Goal: Task Accomplishment & Management: Use online tool/utility

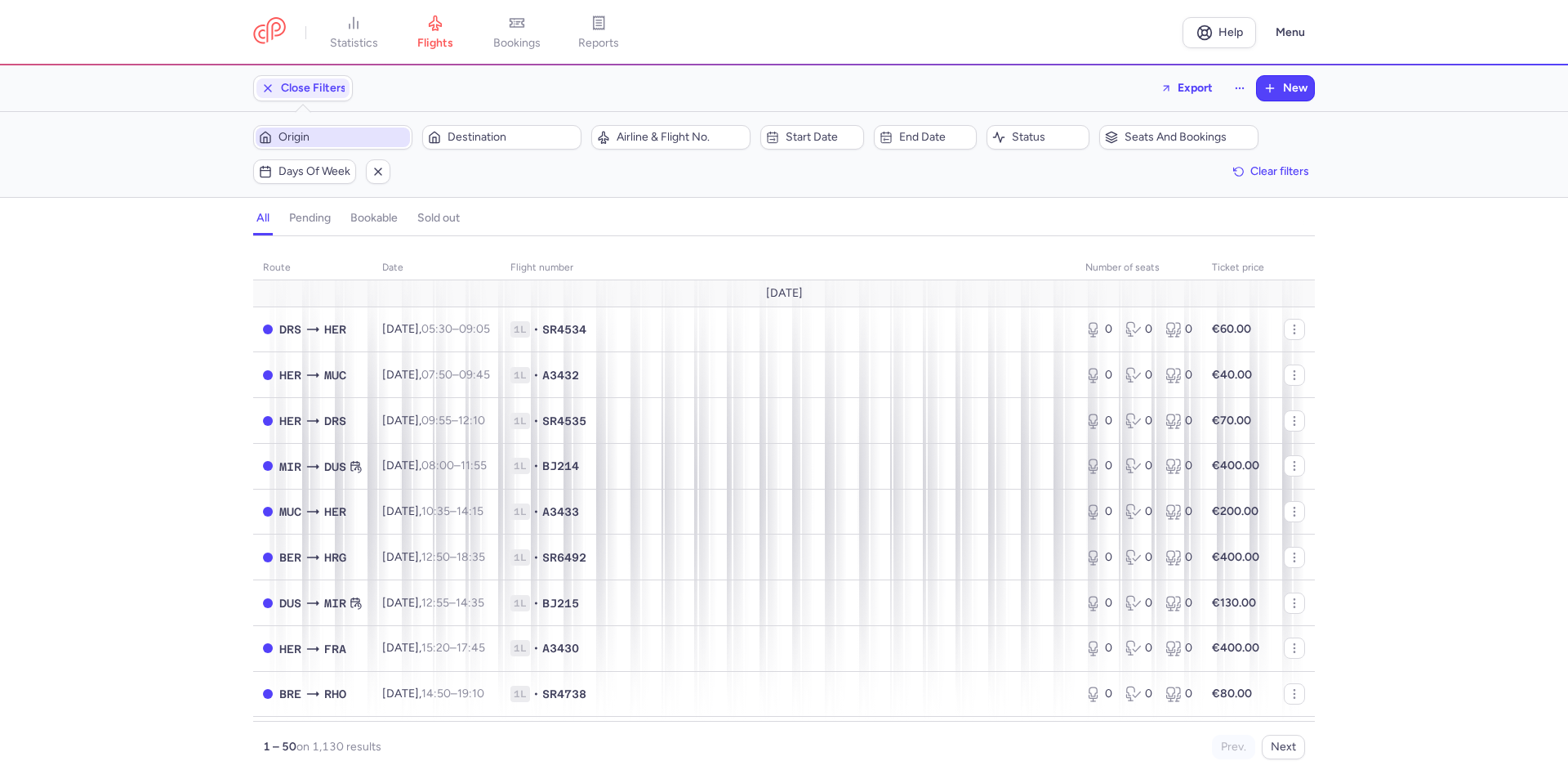
click at [303, 138] on span "Origin" at bounding box center [342, 138] width 128 height 13
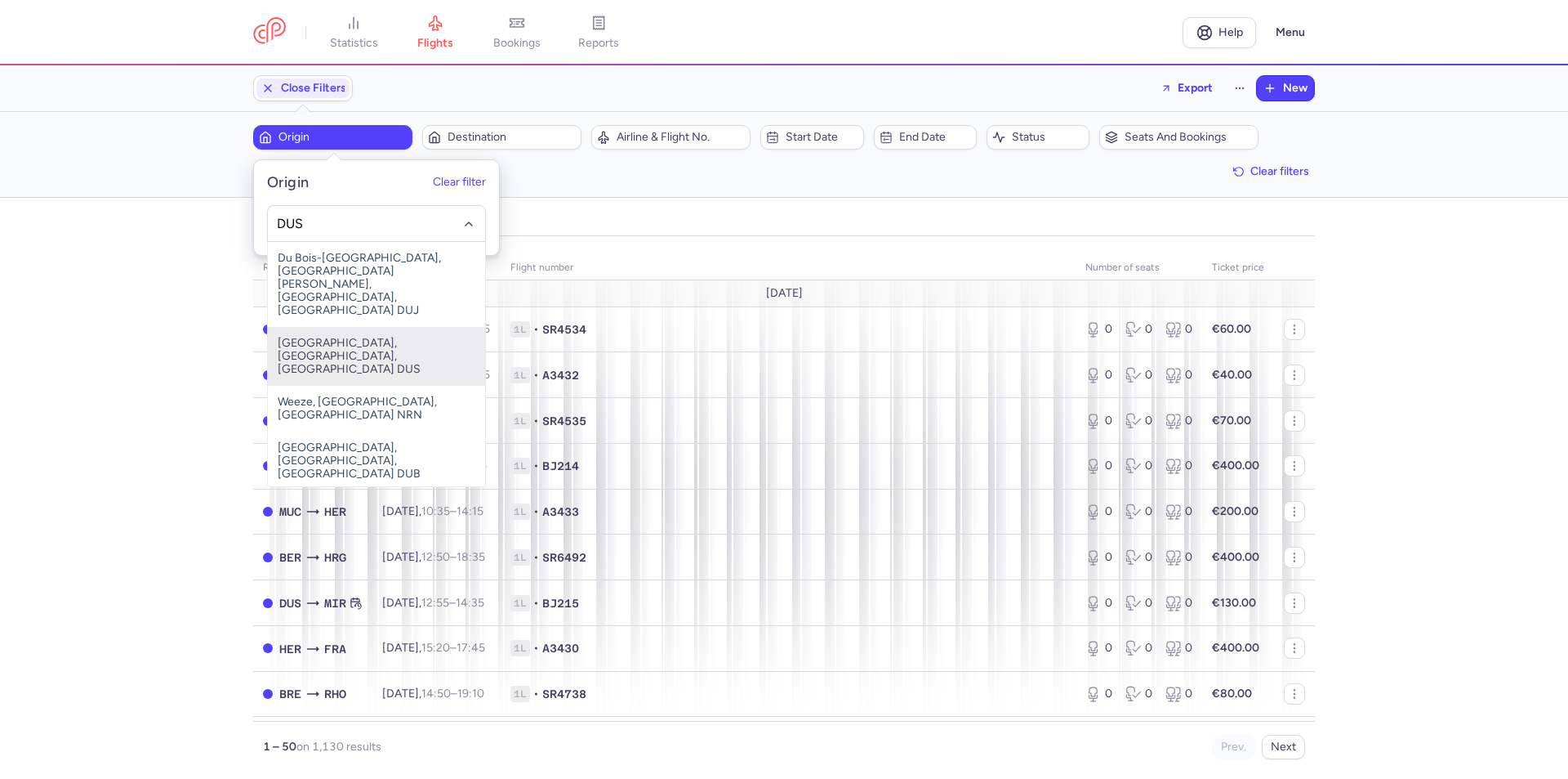
click at [326, 326] on span "[GEOGRAPHIC_DATA], [GEOGRAPHIC_DATA], [GEOGRAPHIC_DATA] DUS" at bounding box center [376, 355] width 217 height 58
type input "DUS"
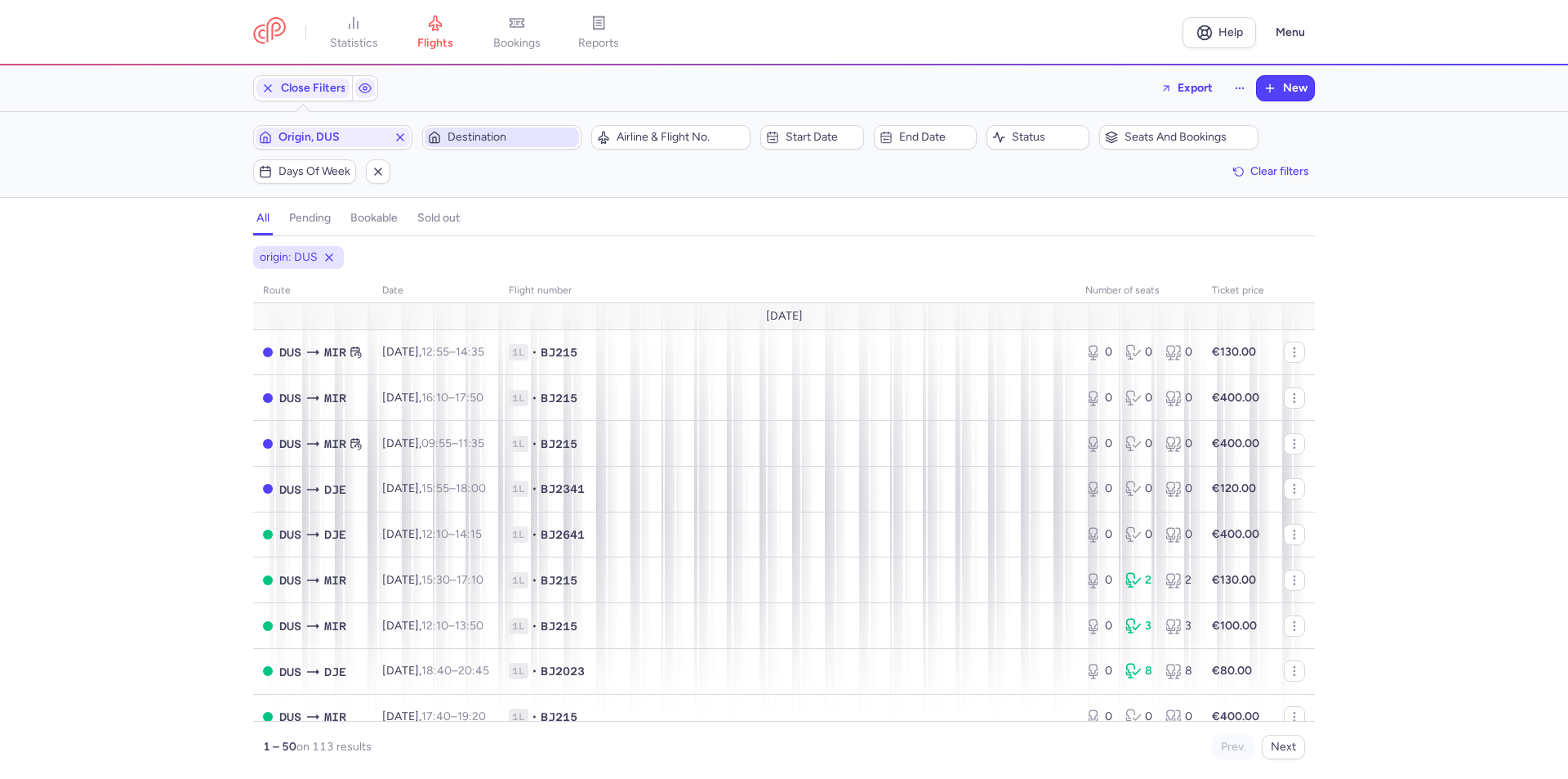
click at [477, 139] on span "Destination" at bounding box center [512, 138] width 128 height 13
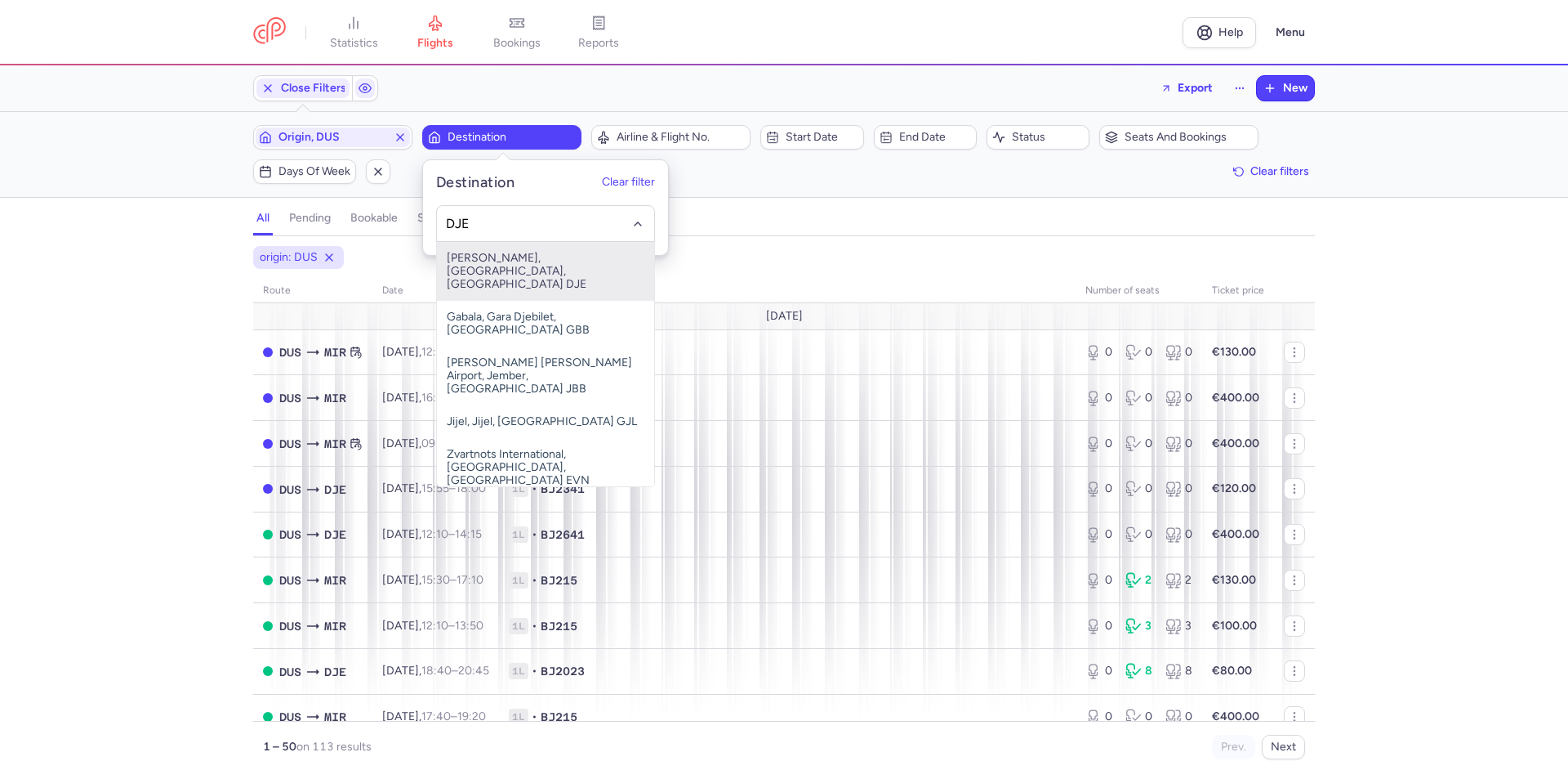
click at [493, 250] on span "[PERSON_NAME], [GEOGRAPHIC_DATA], [GEOGRAPHIC_DATA] DJE" at bounding box center [545, 271] width 217 height 58
type input "DJE"
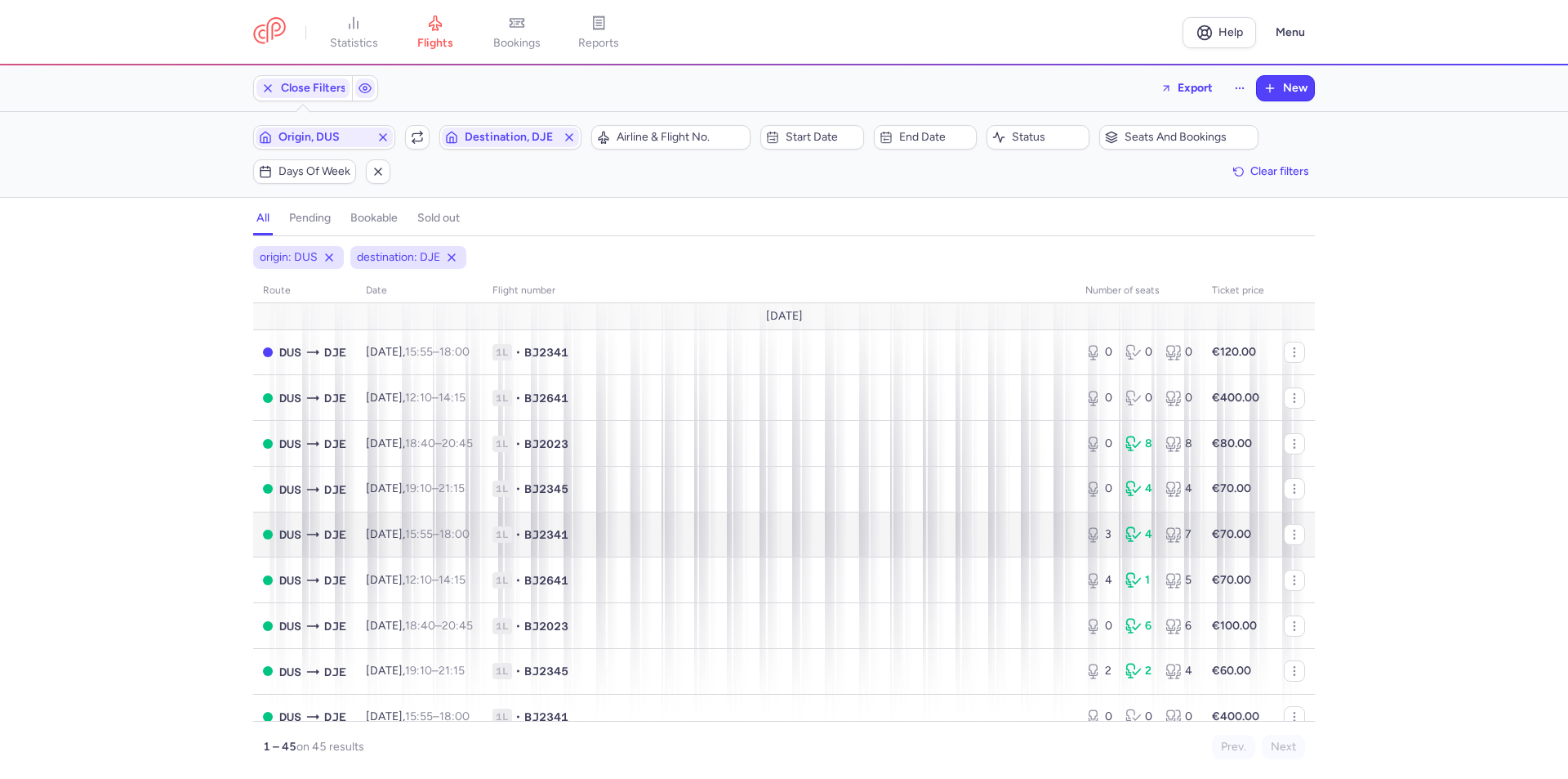
scroll to position [81, 0]
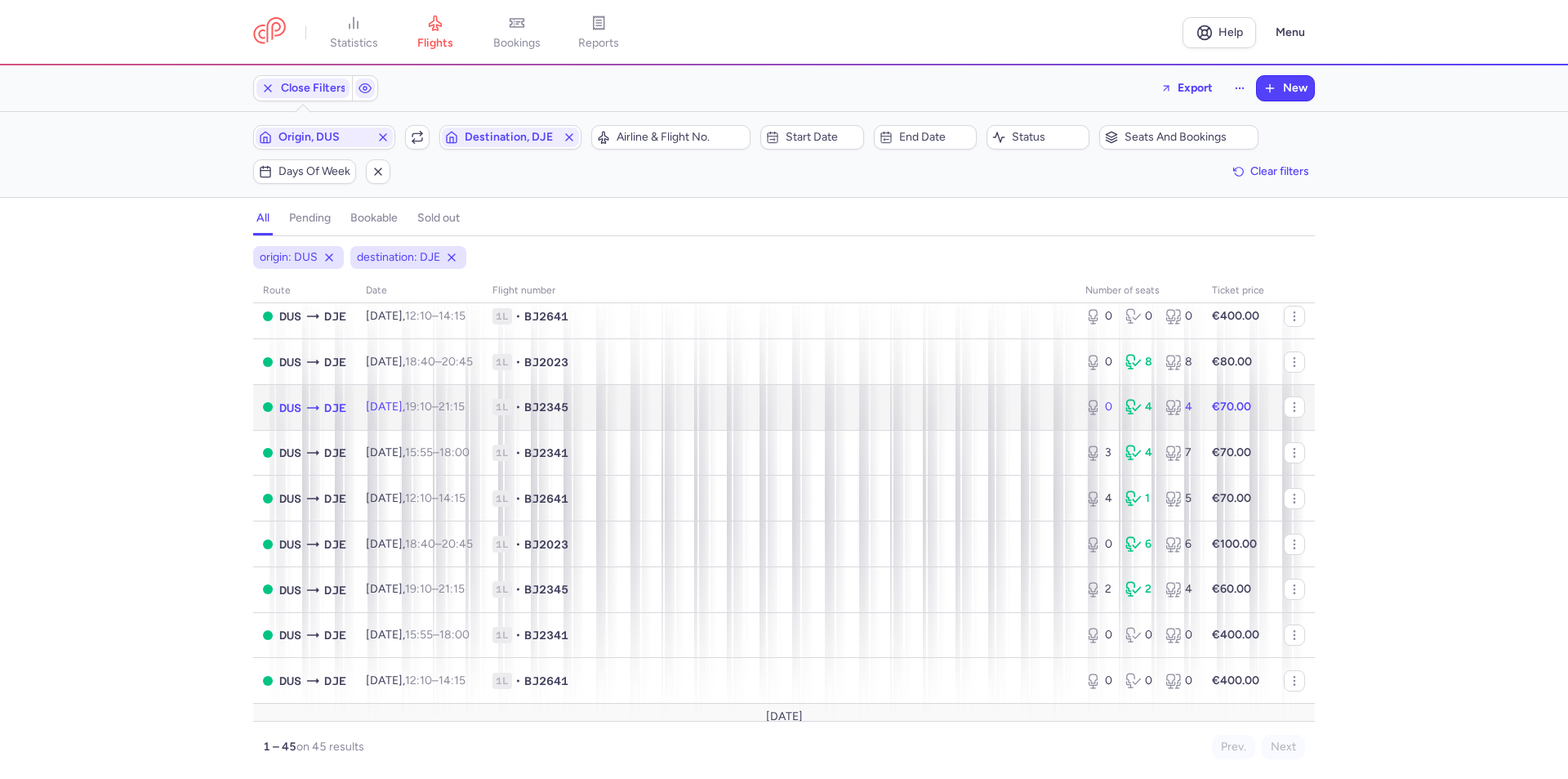
click at [432, 406] on time "19:10" at bounding box center [418, 406] width 27 height 14
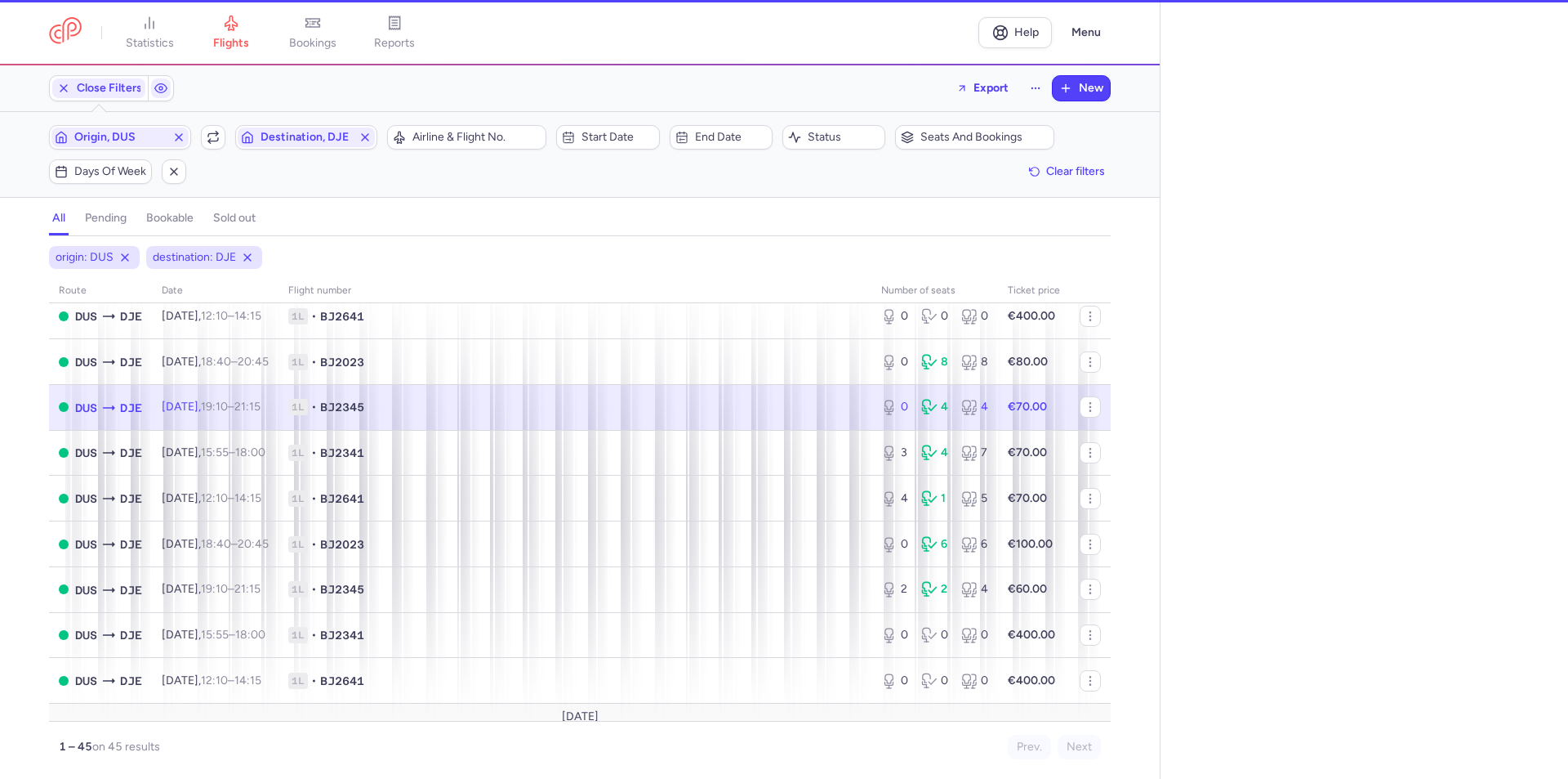
select select "days"
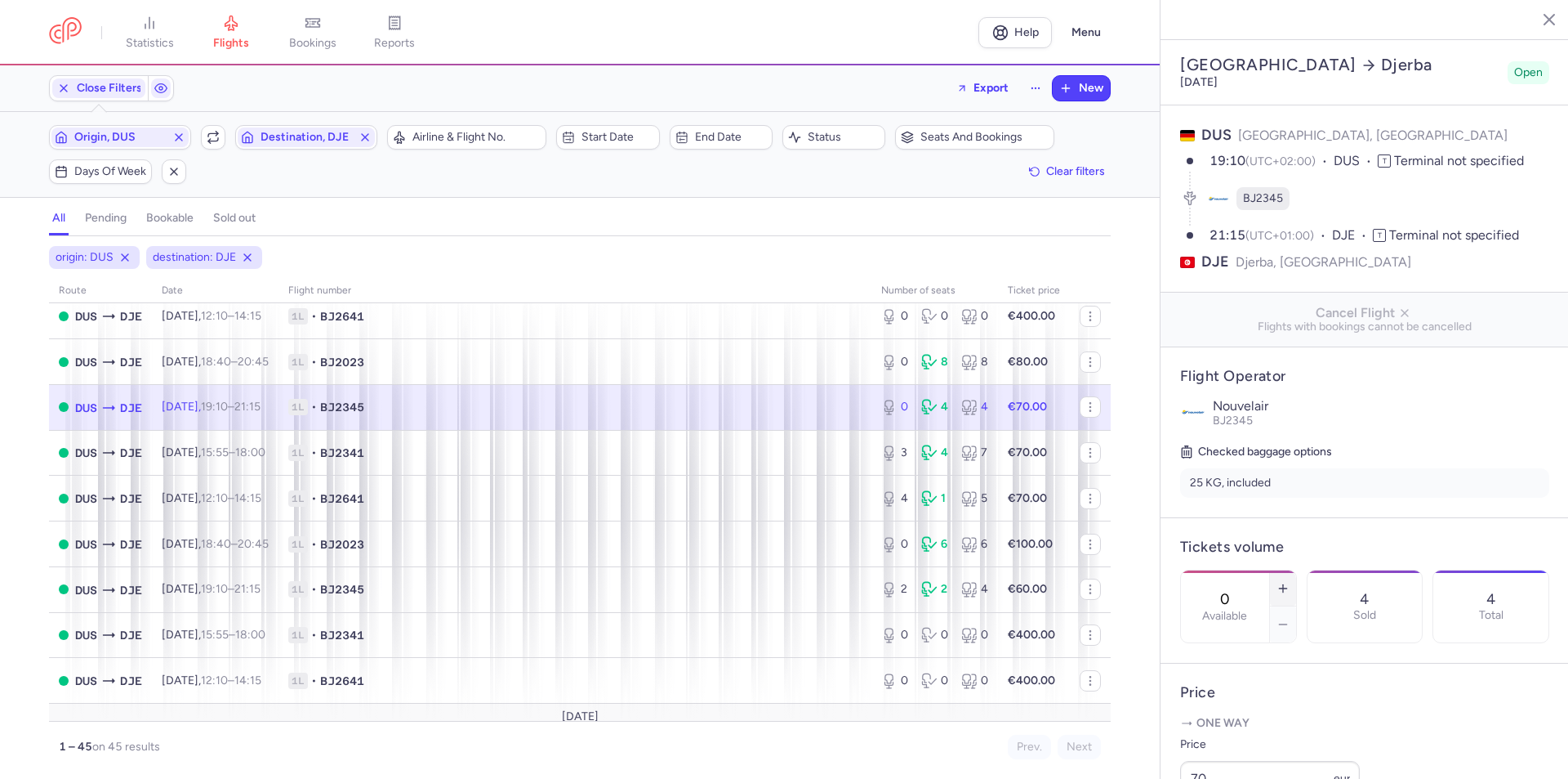
click at [1296, 570] on button "button" at bounding box center [1282, 589] width 26 height 36
click at [1248, 740] on span "Save changes" at bounding box center [1234, 746] width 81 height 14
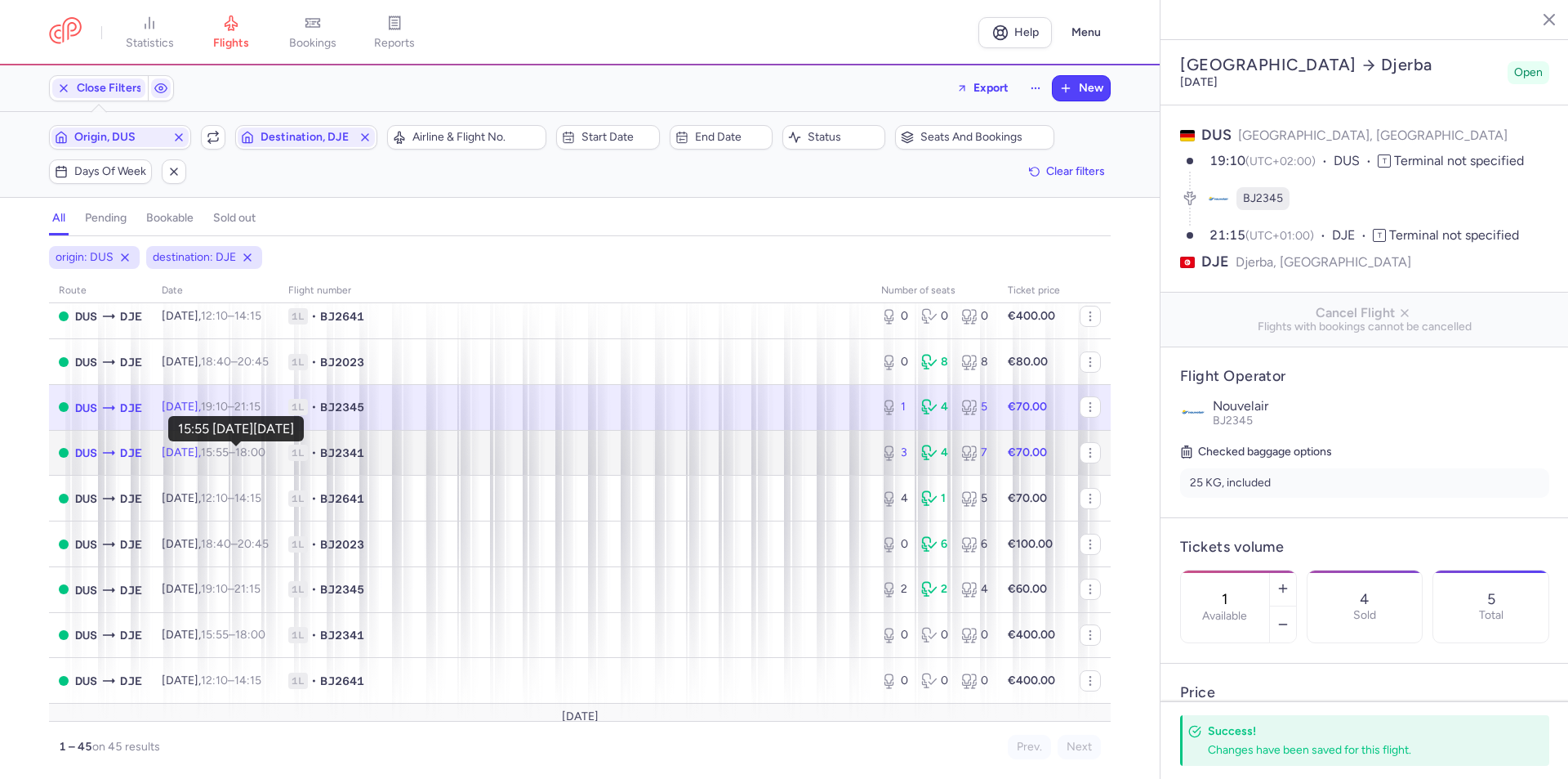
click at [229, 458] on time "15:55" at bounding box center [214, 452] width 28 height 14
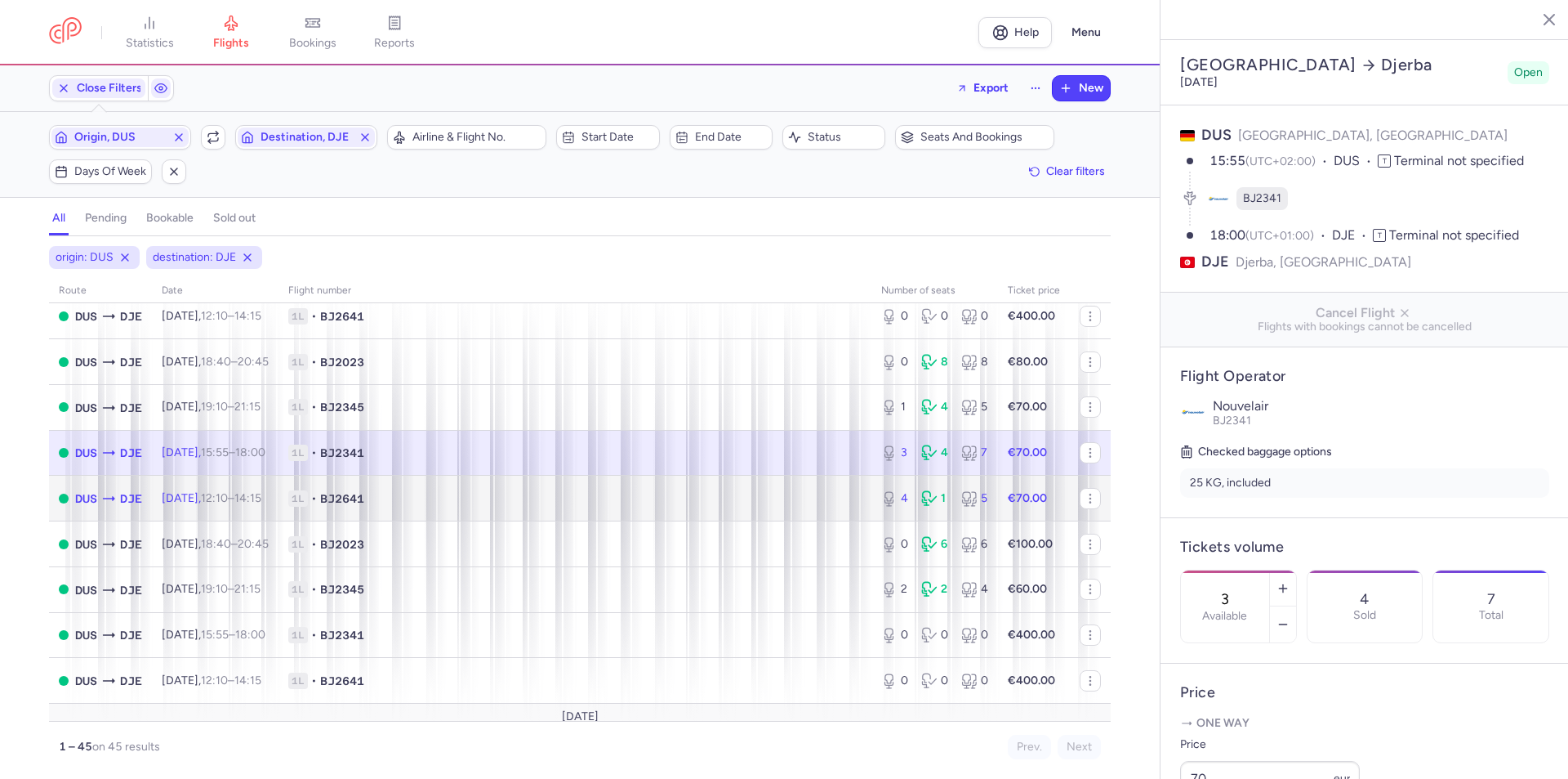
click at [258, 500] on span "12:10 – 14:15 +0" at bounding box center [231, 498] width 60 height 14
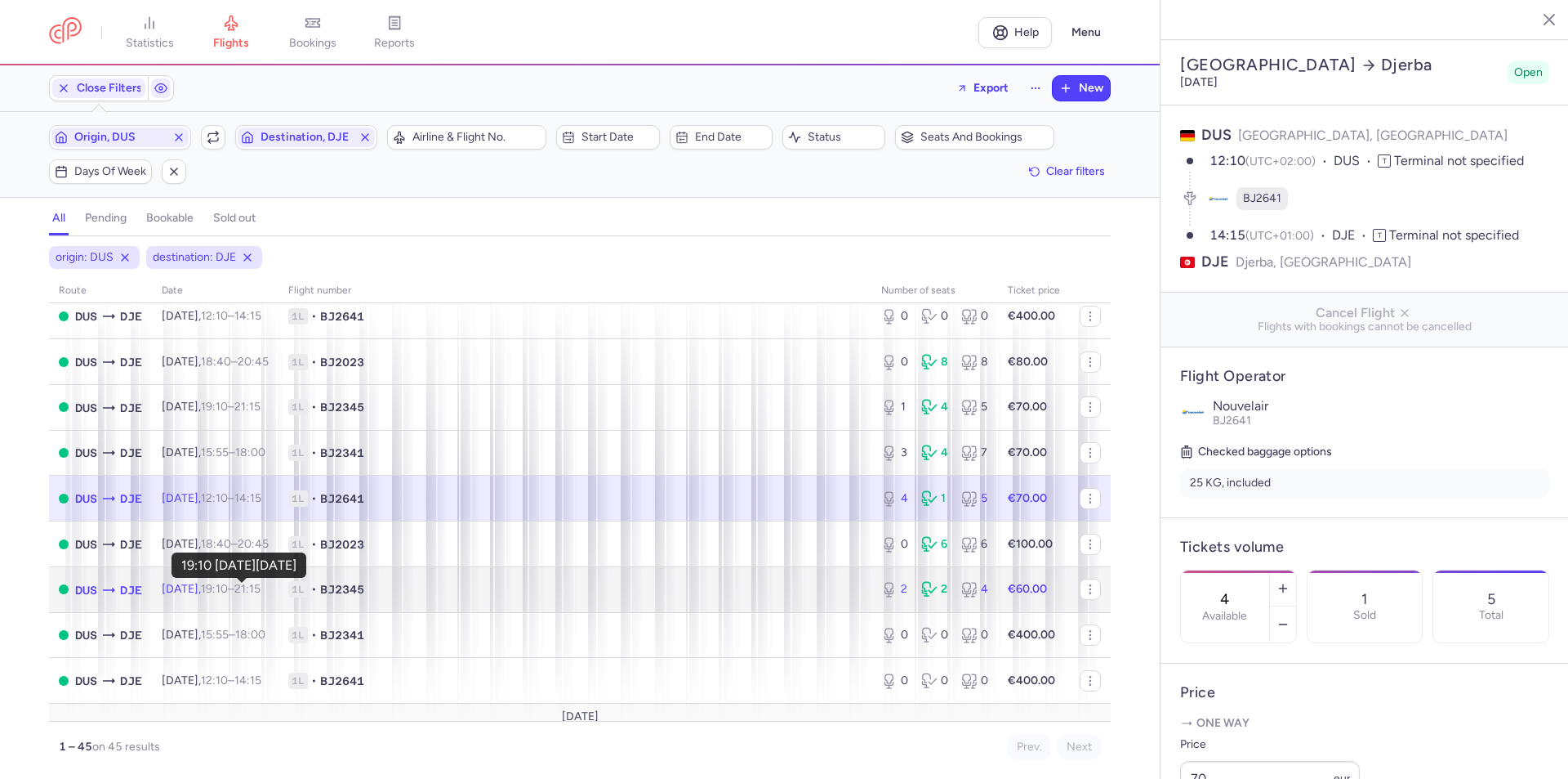
click at [228, 585] on time "19:10" at bounding box center [214, 589] width 27 height 14
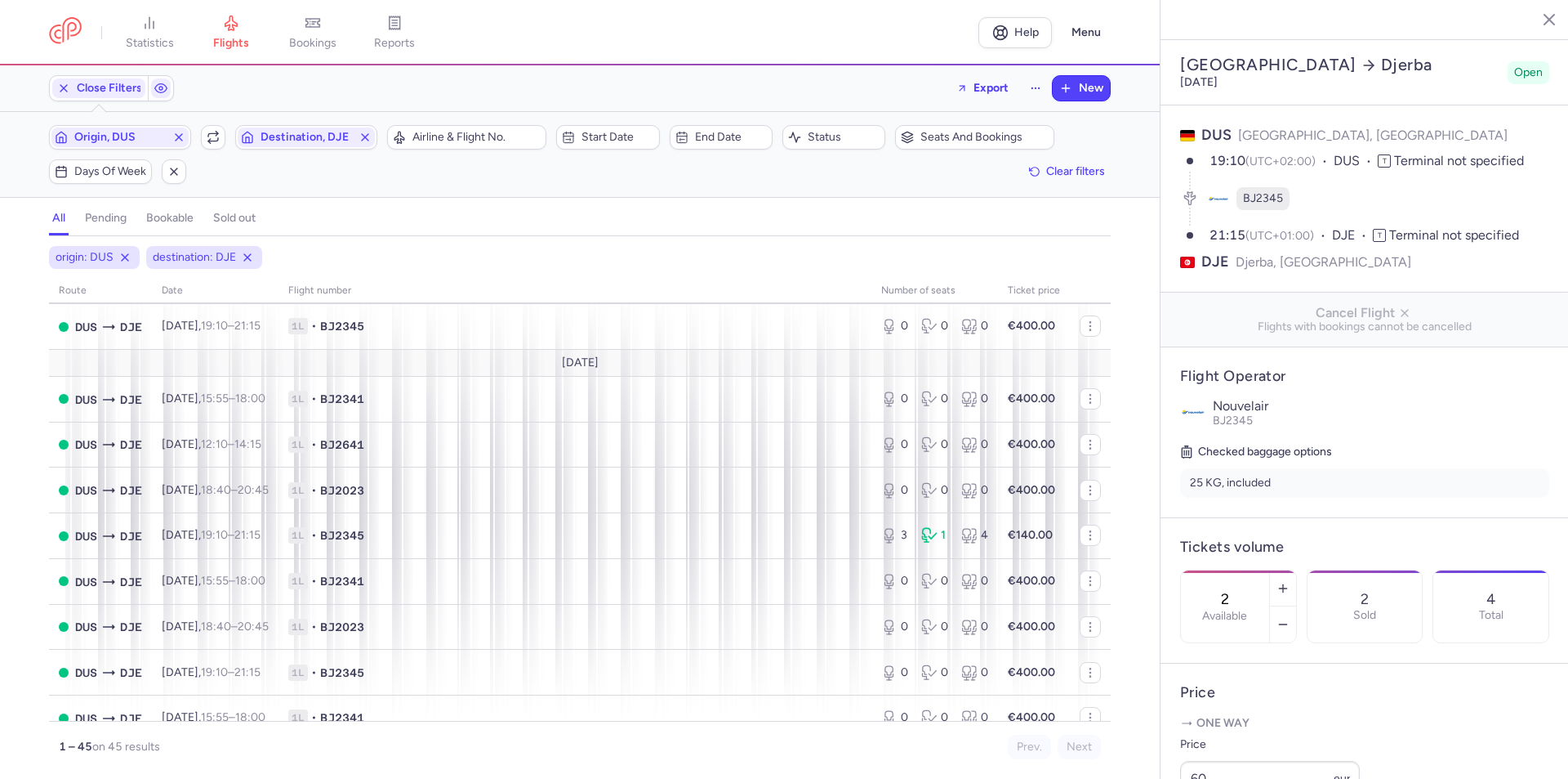
scroll to position [1307, 0]
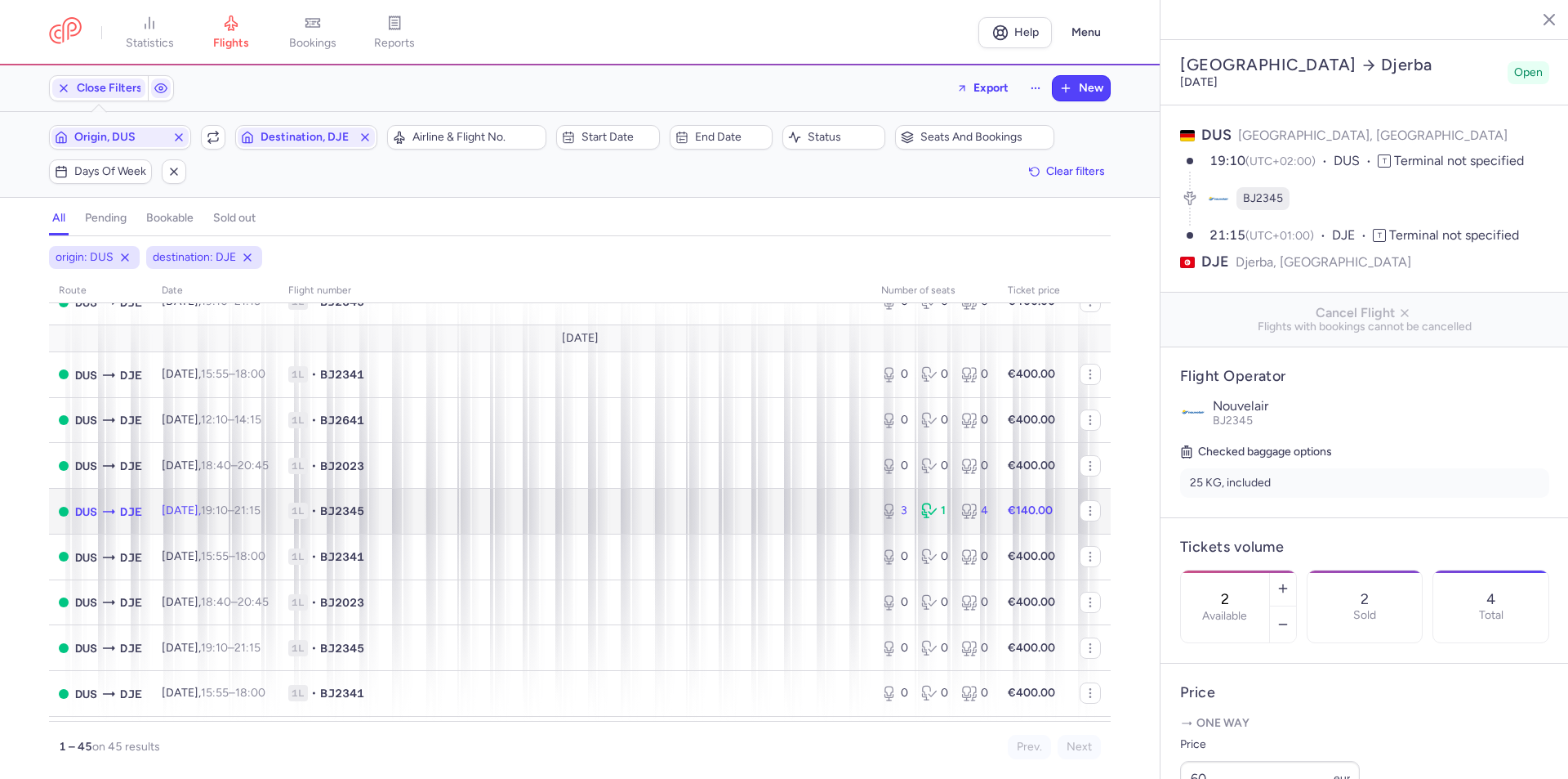
click at [194, 517] on span "[DATE] 19:10 – 21:15 +0" at bounding box center [210, 510] width 99 height 14
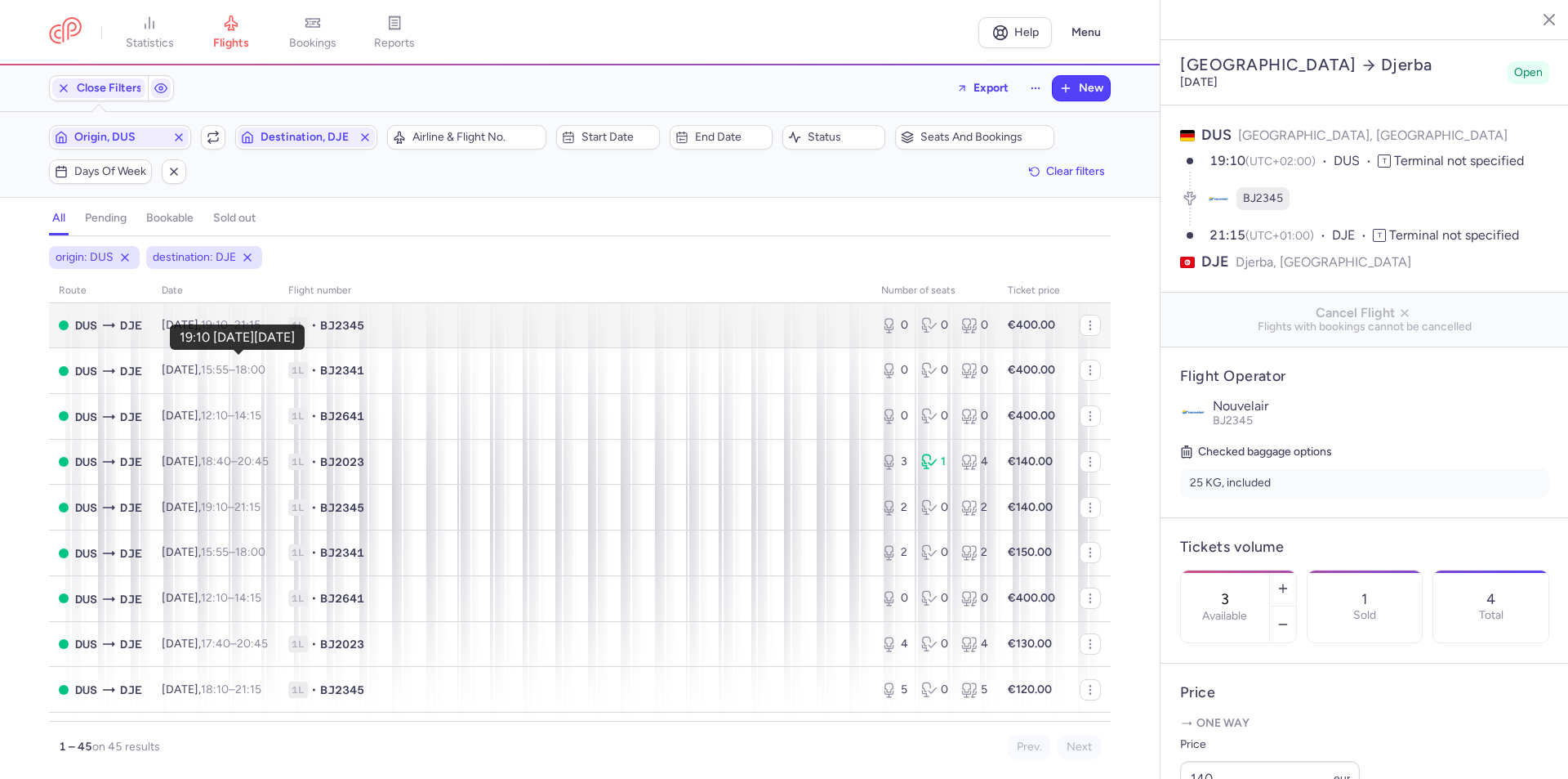
scroll to position [1634, 0]
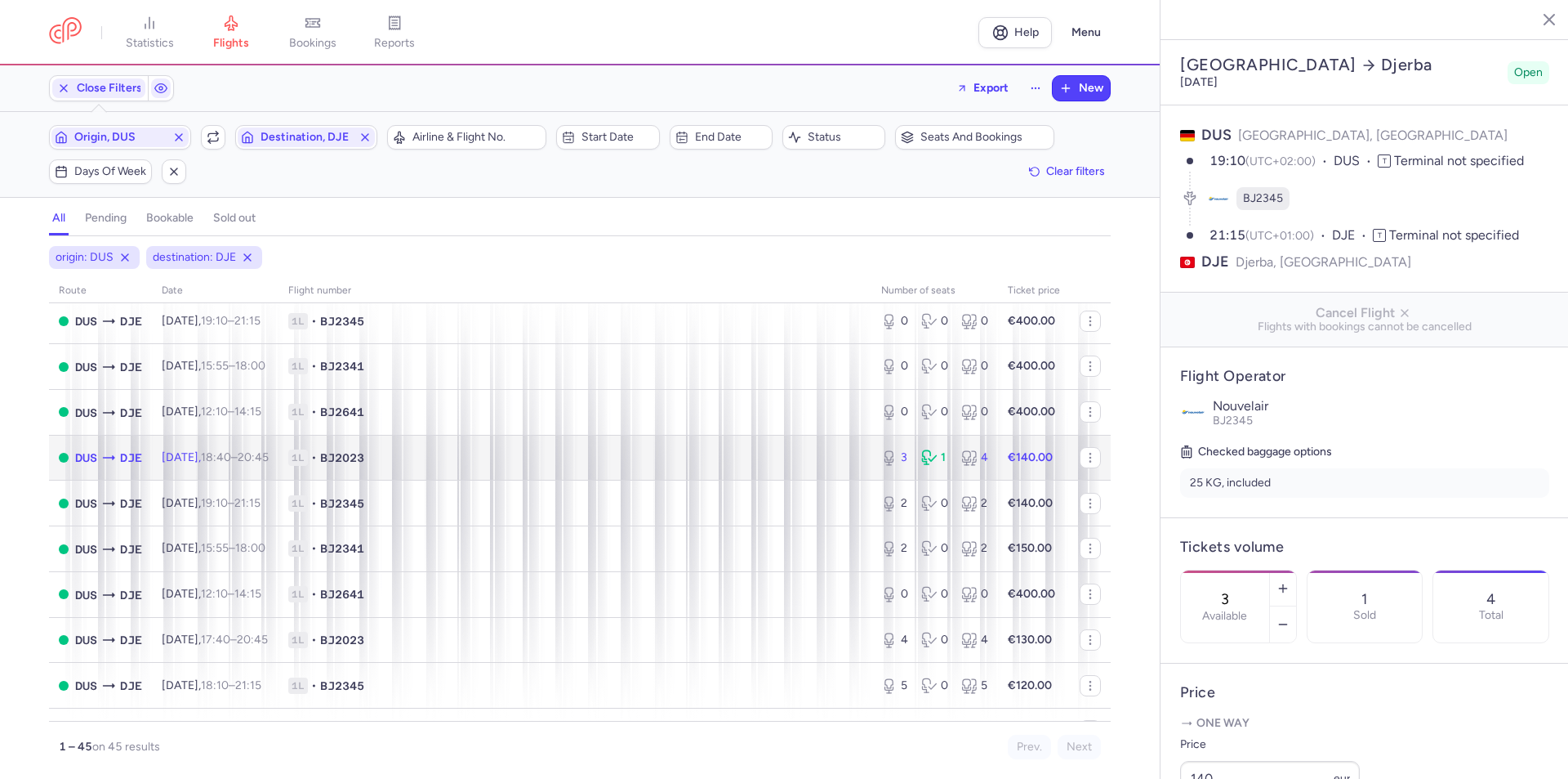
click at [267, 456] on span "18:40 – 20:45 +0" at bounding box center [234, 456] width 68 height 14
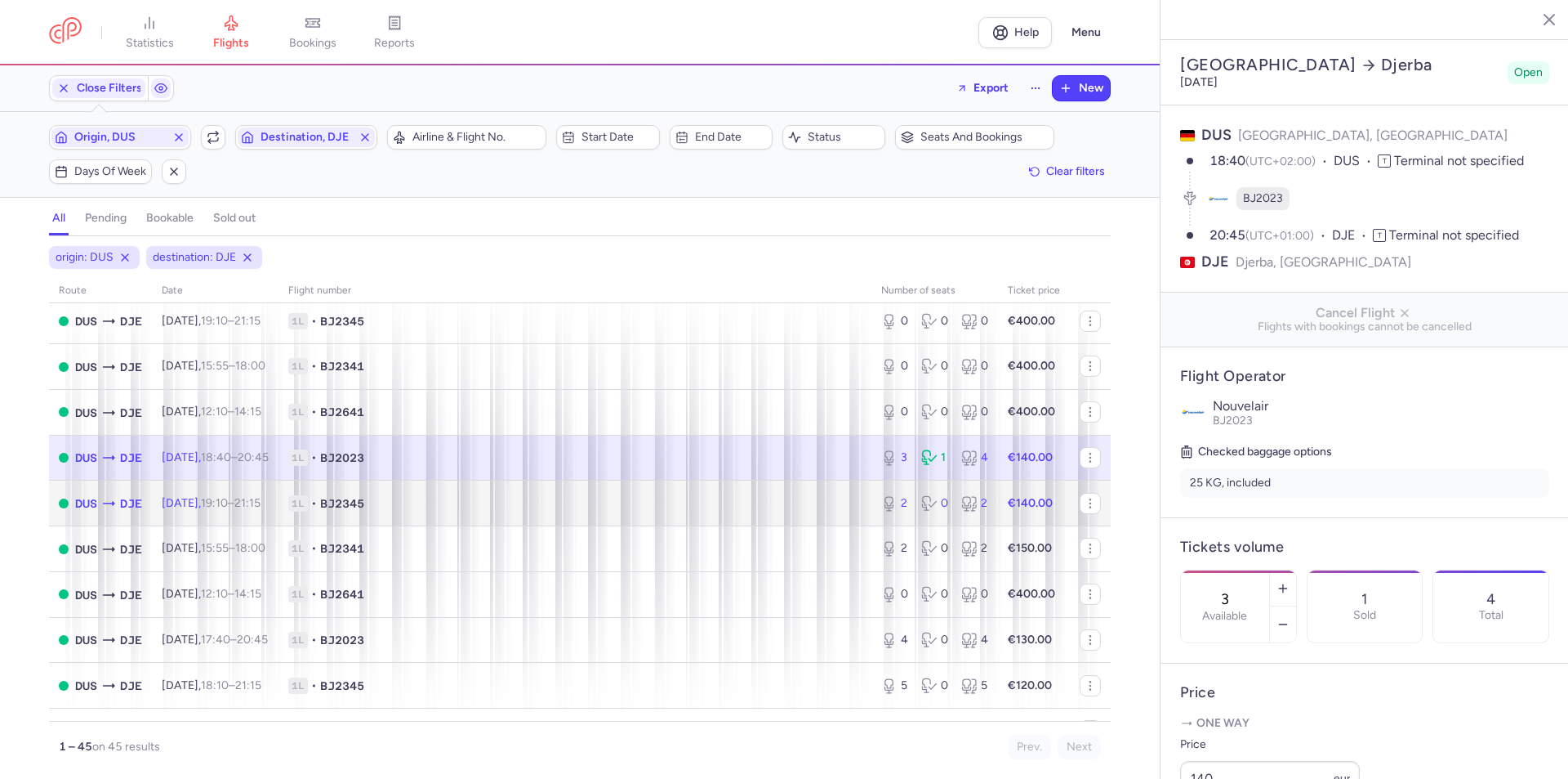
click at [228, 498] on time "19:10" at bounding box center [214, 502] width 27 height 14
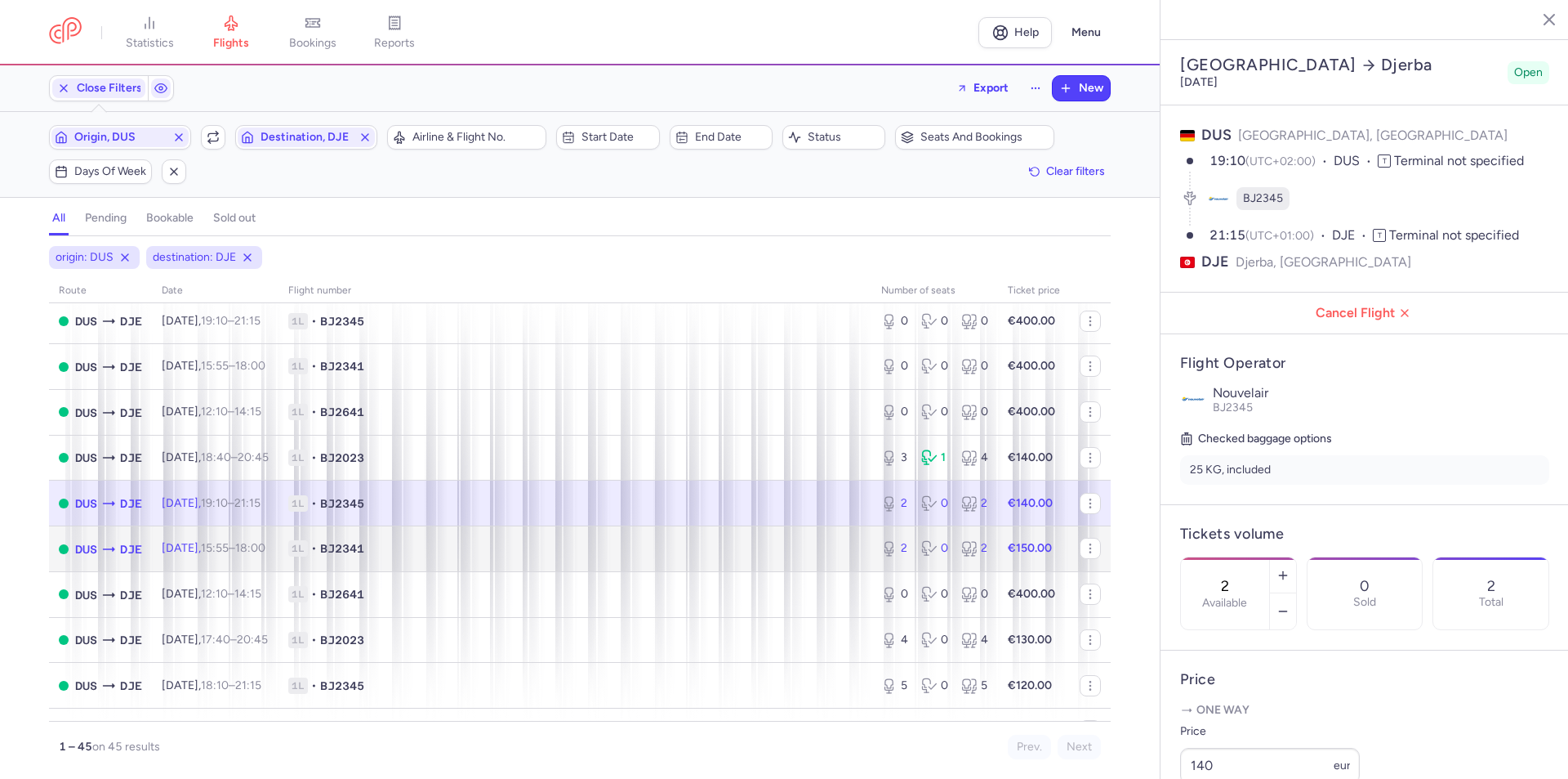
click at [418, 563] on td "1L • BJ2341" at bounding box center [575, 549] width 593 height 46
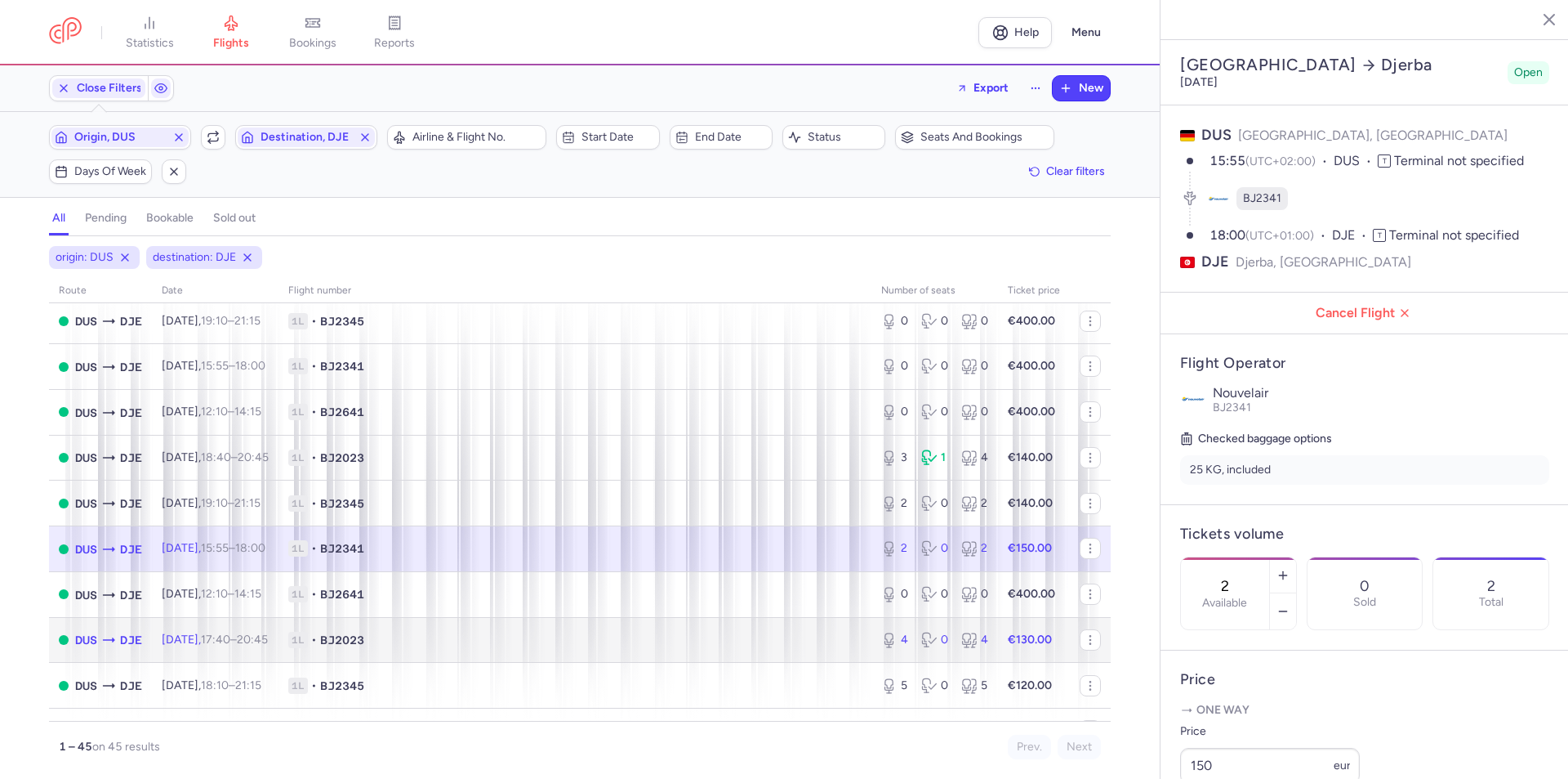
click at [186, 634] on span "[DATE] 17:40 – 20:45 +0" at bounding box center [214, 639] width 106 height 14
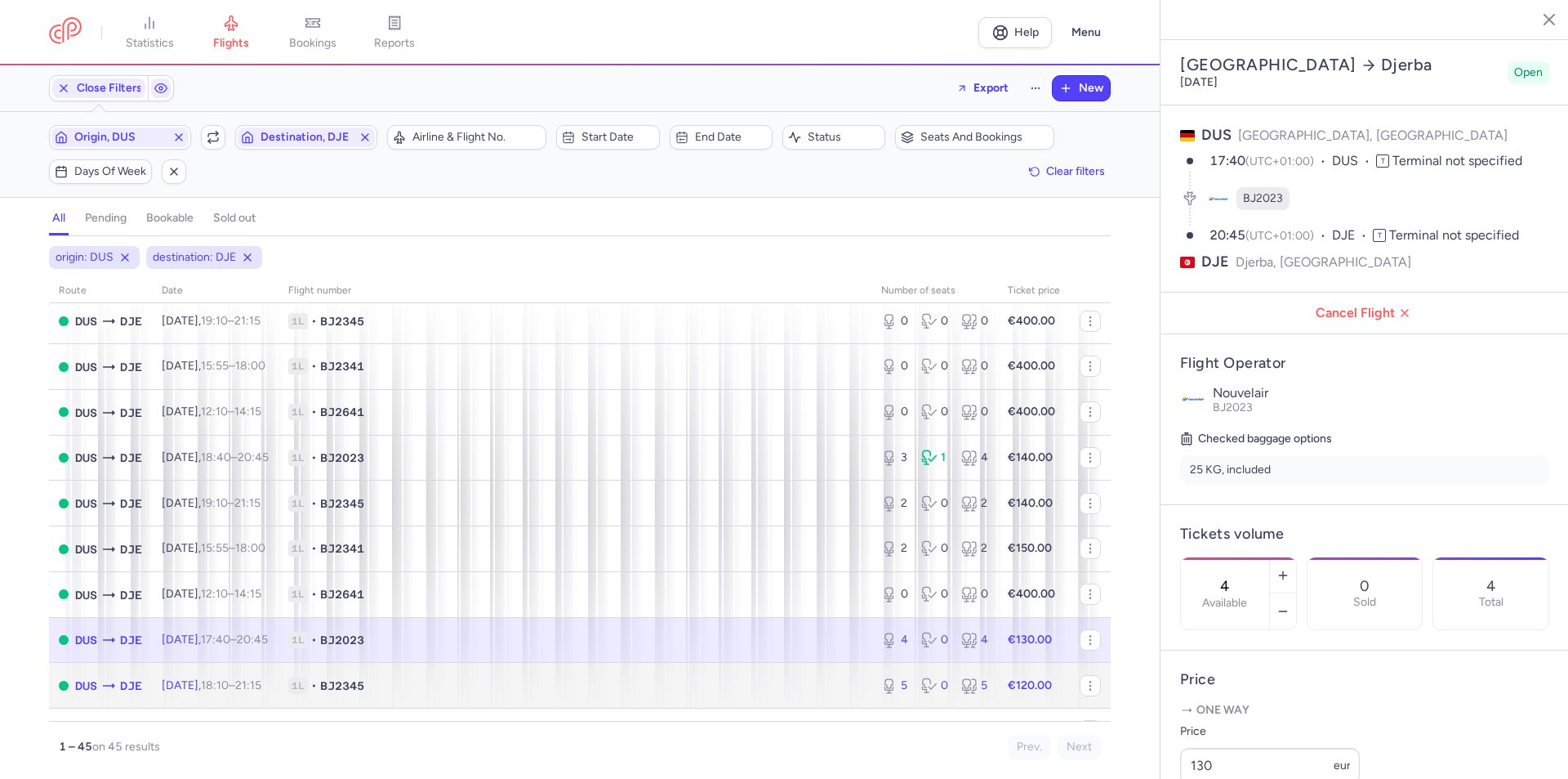
click at [229, 679] on time "18:10" at bounding box center [214, 685] width 28 height 14
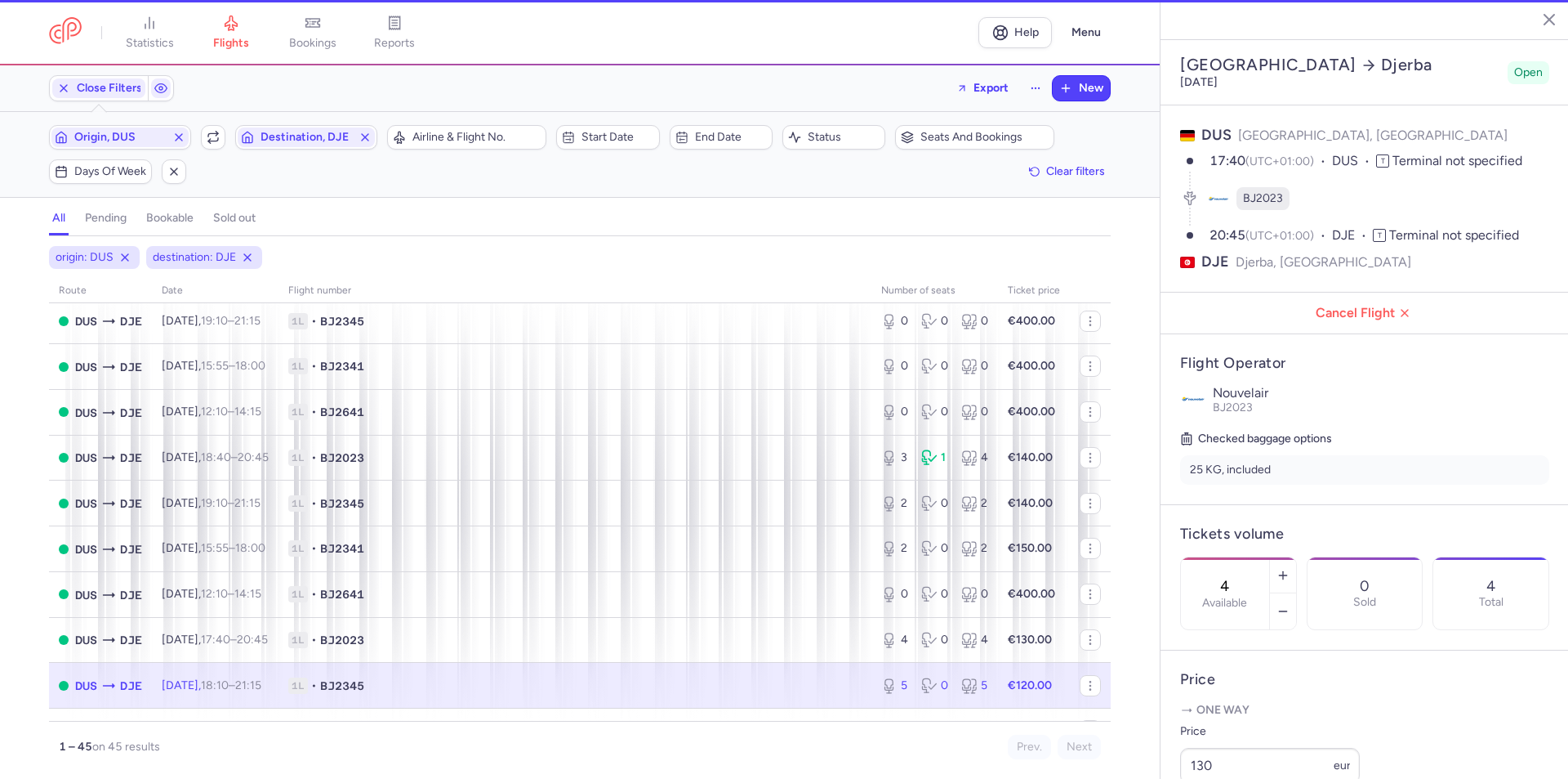
type input "5"
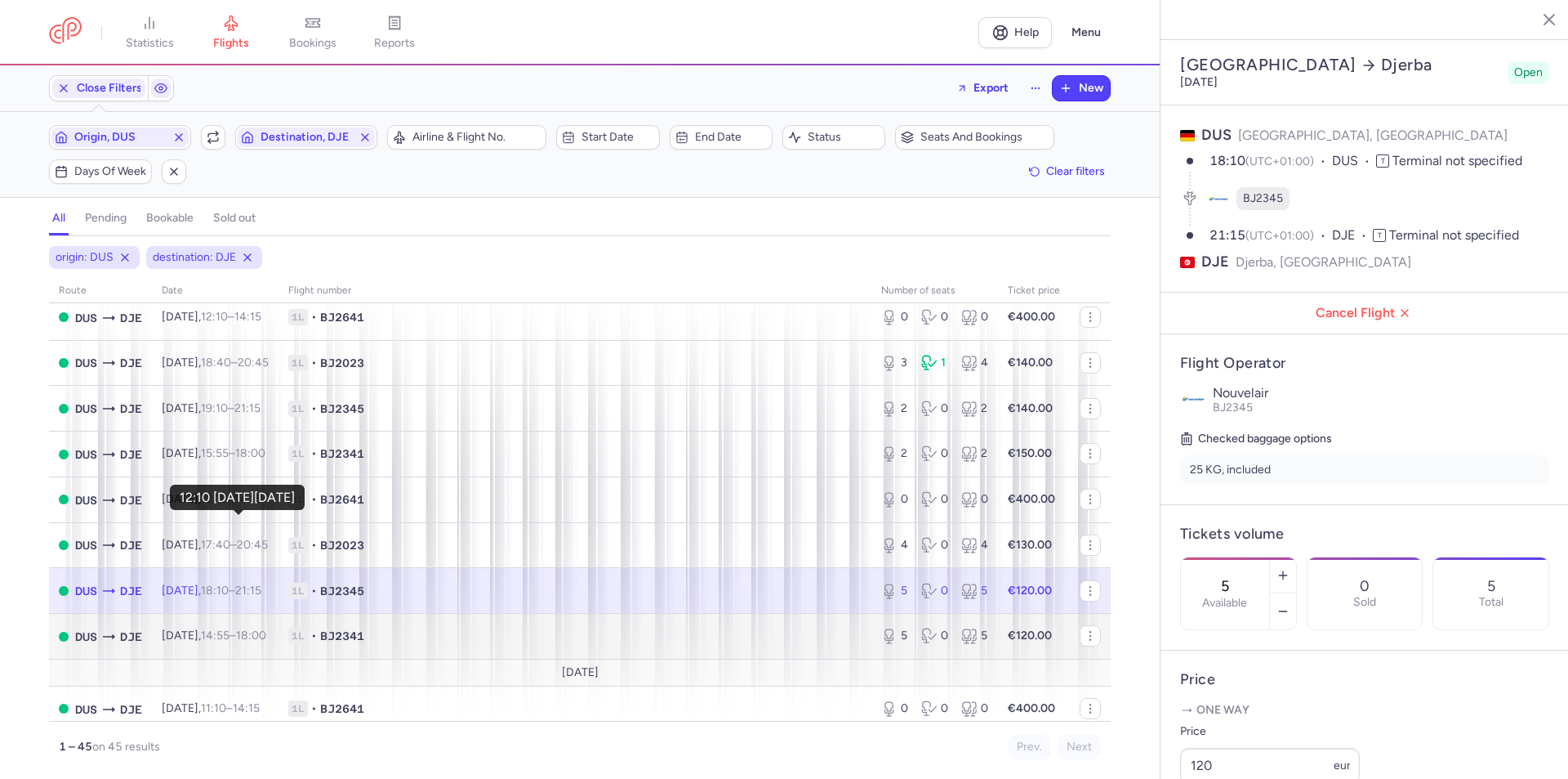
scroll to position [1739, 0]
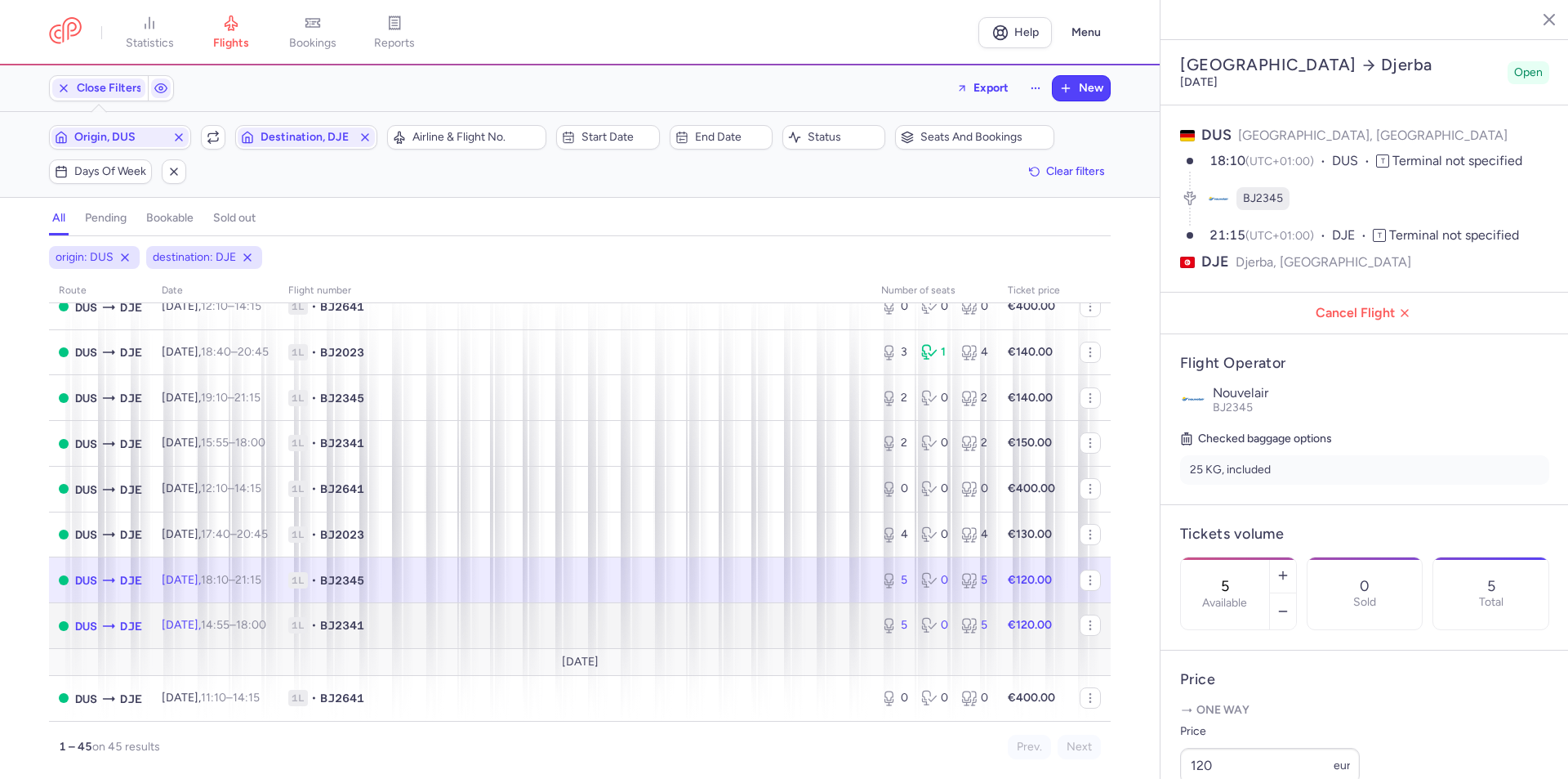
click at [212, 634] on td "[DATE] 14:55 – 18:00 +0" at bounding box center [215, 626] width 126 height 46
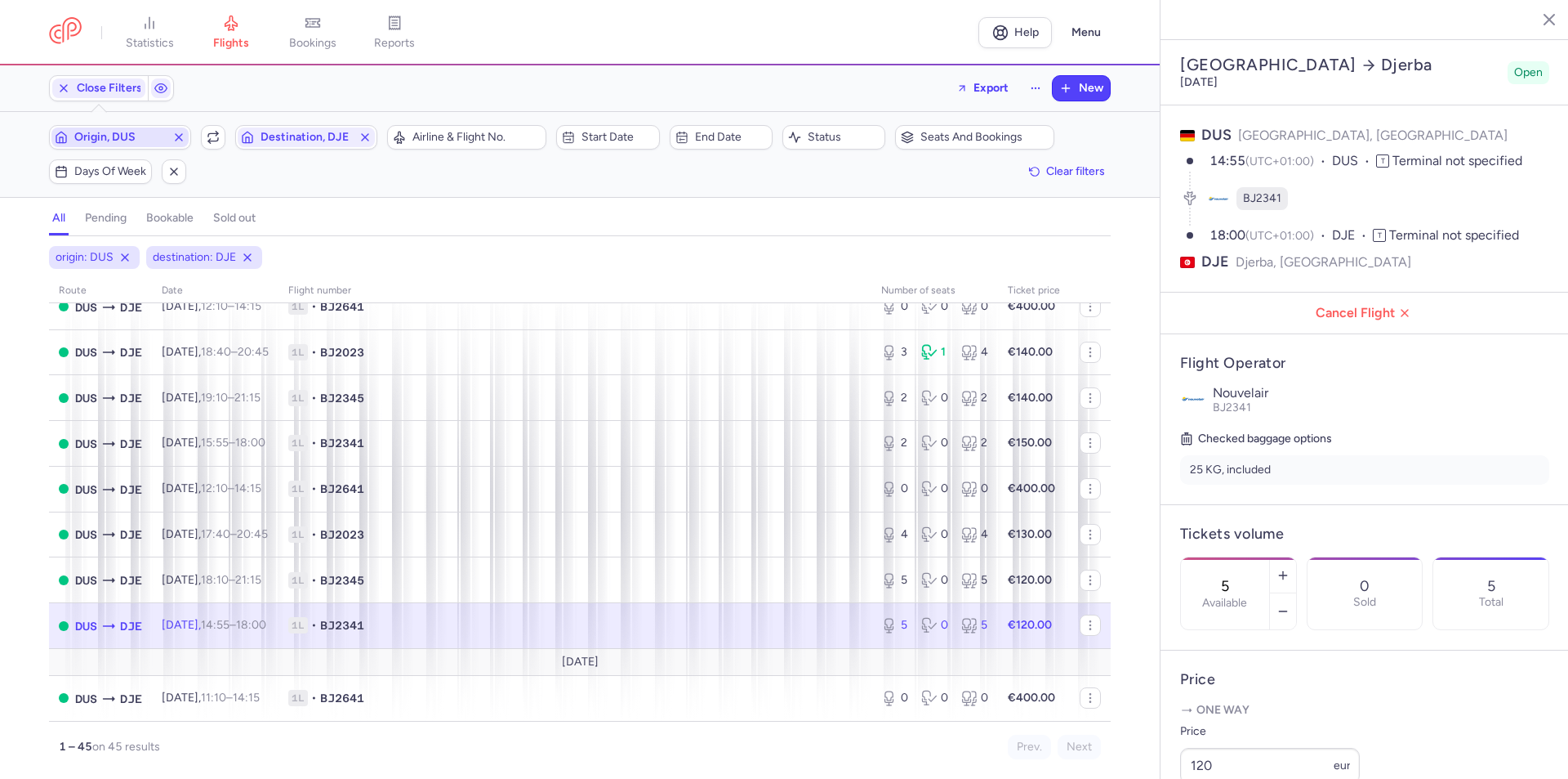
click at [124, 140] on span "Origin, DUS" at bounding box center [121, 138] width 92 height 13
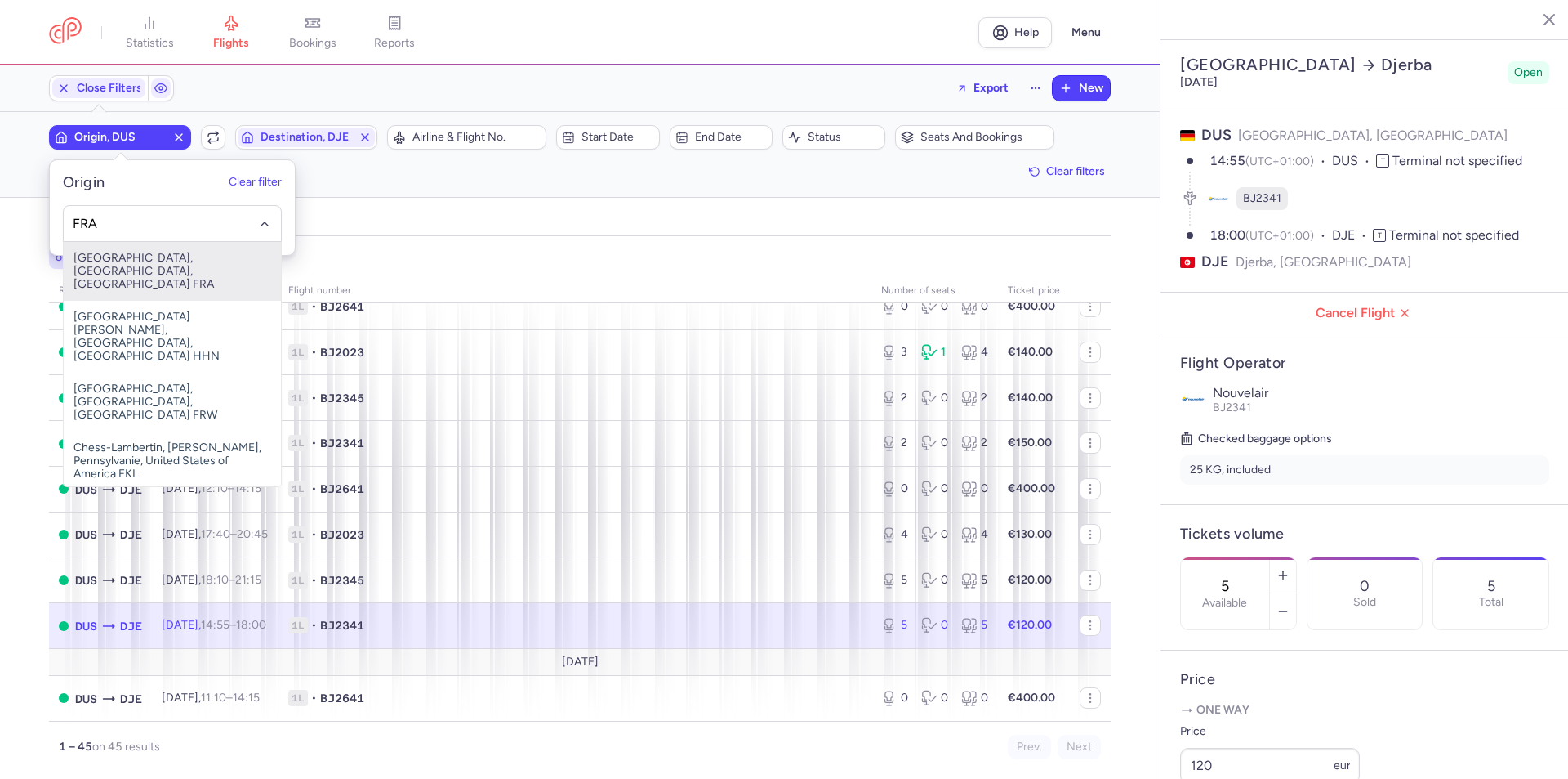
click at [122, 269] on span "[GEOGRAPHIC_DATA], [GEOGRAPHIC_DATA], [GEOGRAPHIC_DATA] FRA" at bounding box center [172, 271] width 217 height 58
type input "FRA"
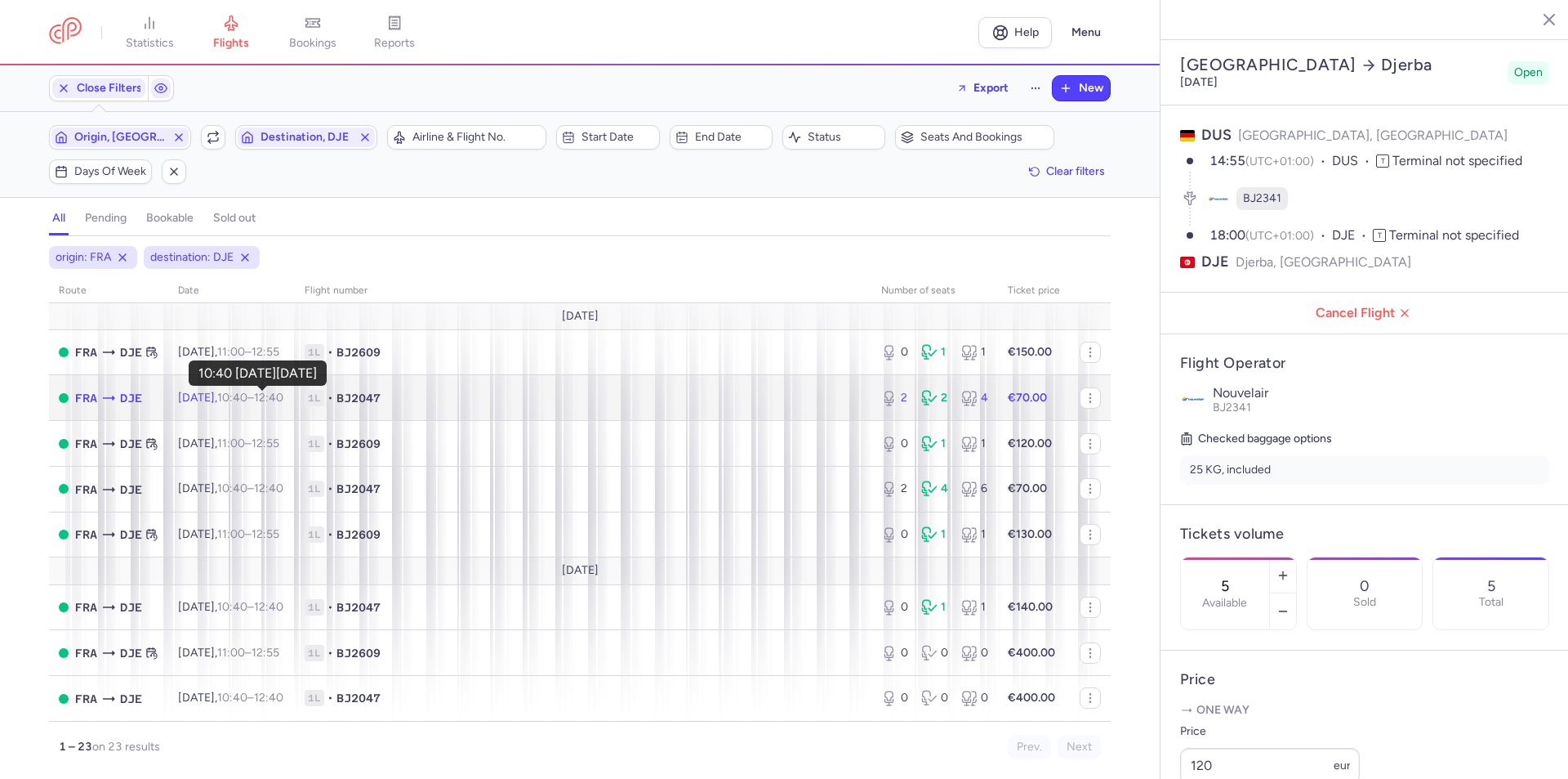
click at [248, 399] on time "10:40" at bounding box center [232, 397] width 31 height 14
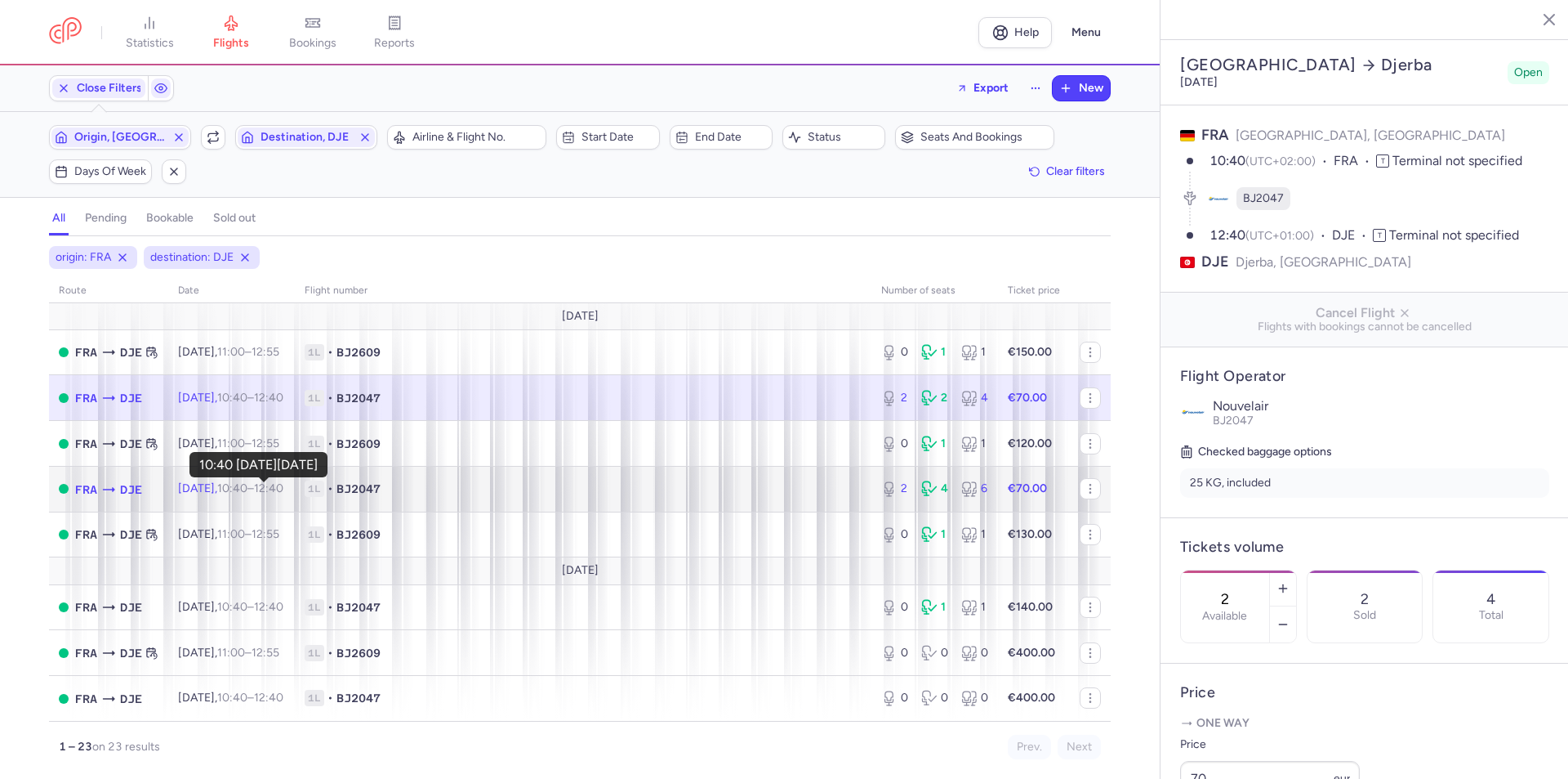
click at [248, 489] on time "10:40" at bounding box center [232, 488] width 31 height 14
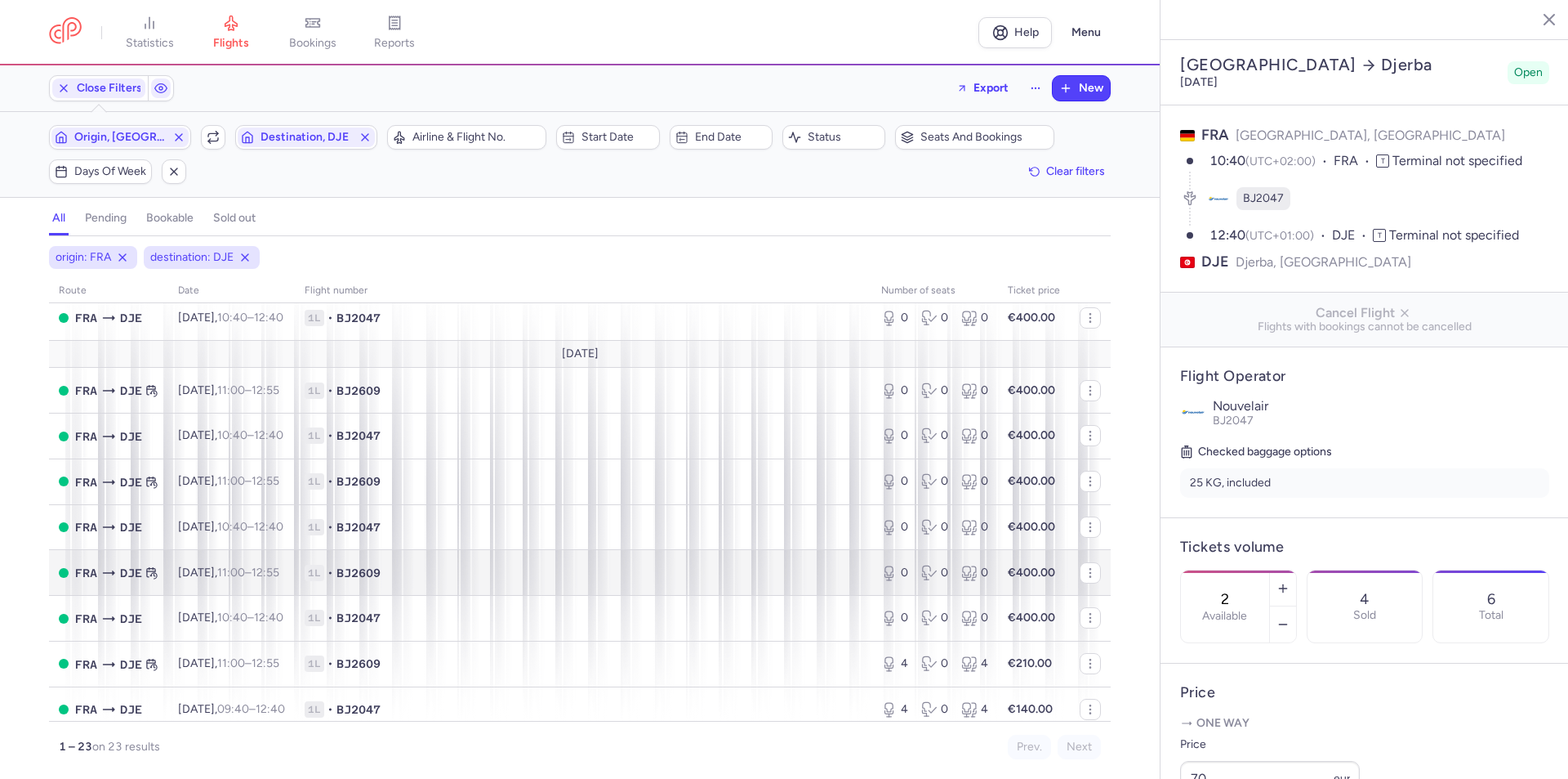
scroll to position [737, 0]
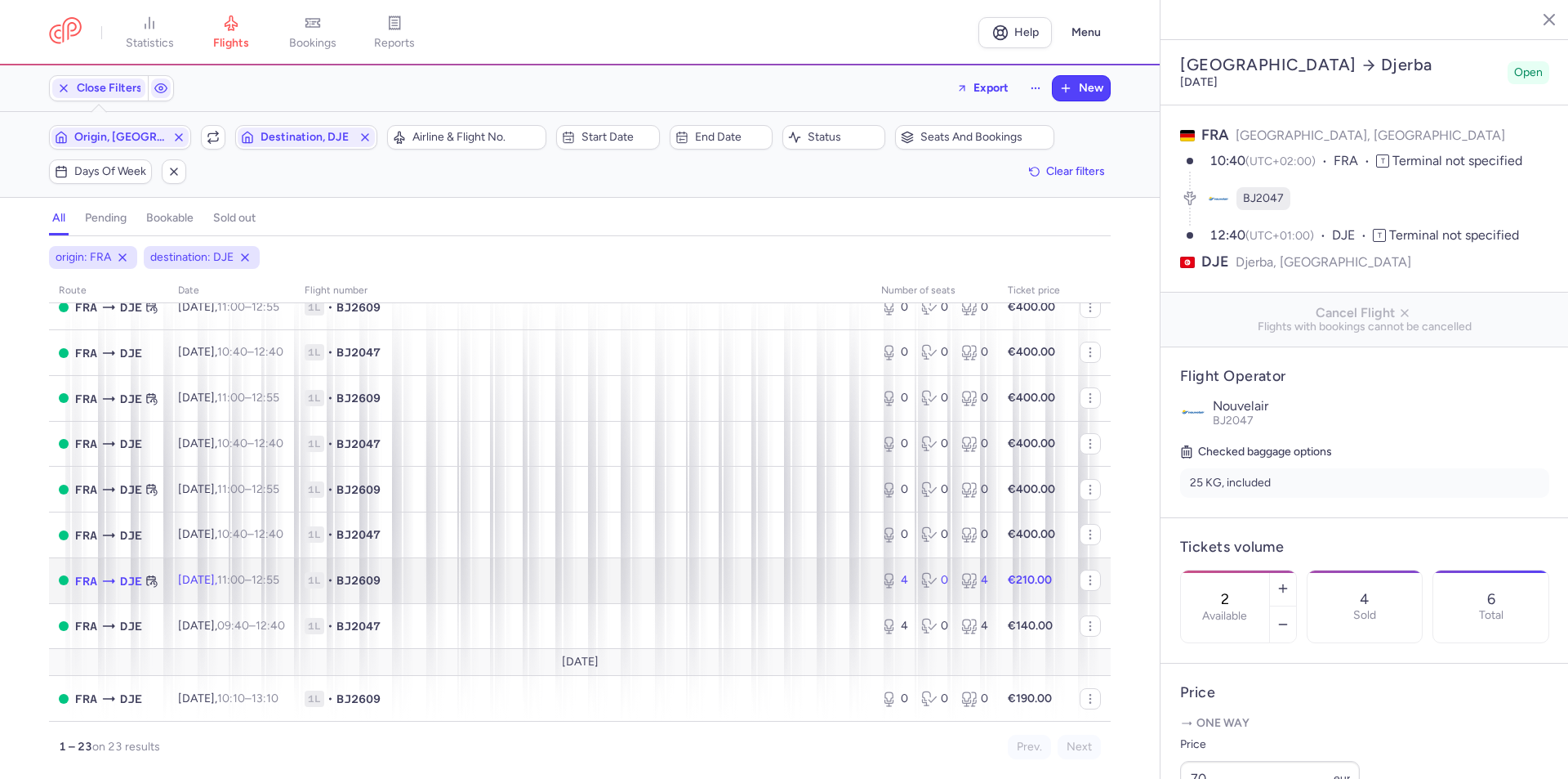
click at [217, 584] on span "[DATE] 11:00 – 12:55 +0" at bounding box center [229, 579] width 101 height 14
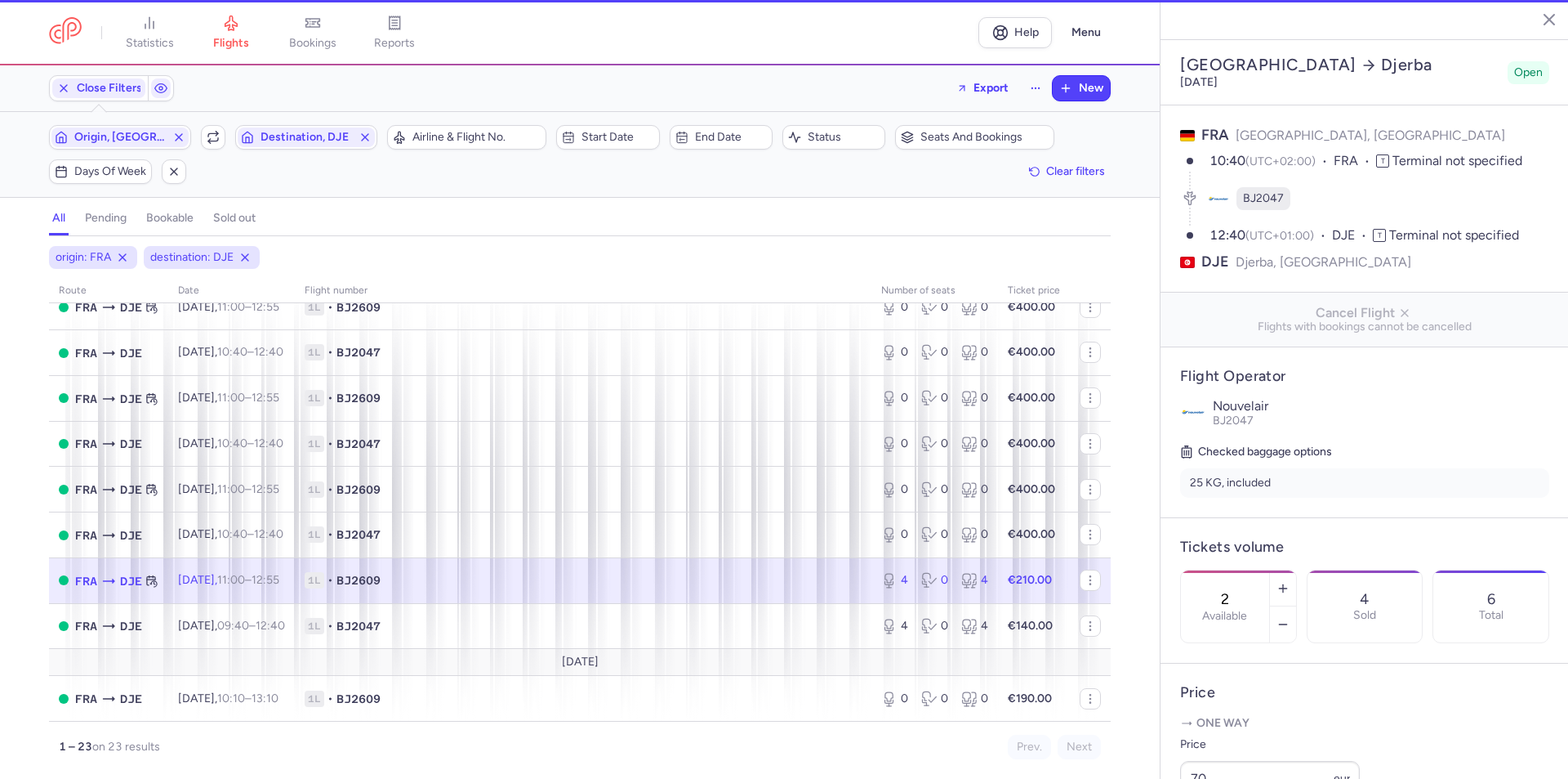
type input "4"
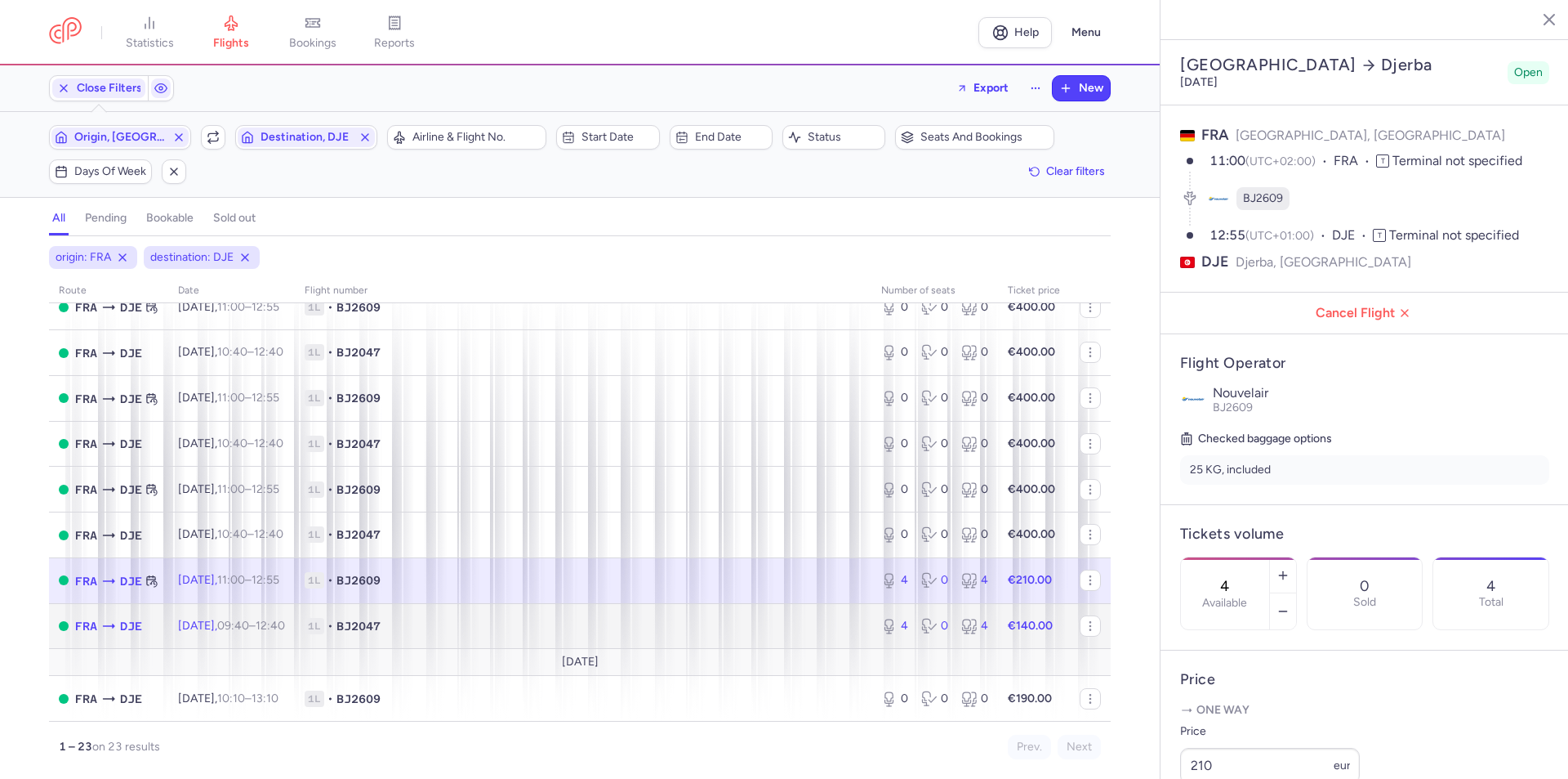
click at [210, 625] on span "[DATE] 09:40 – 12:40 +0" at bounding box center [232, 625] width 107 height 14
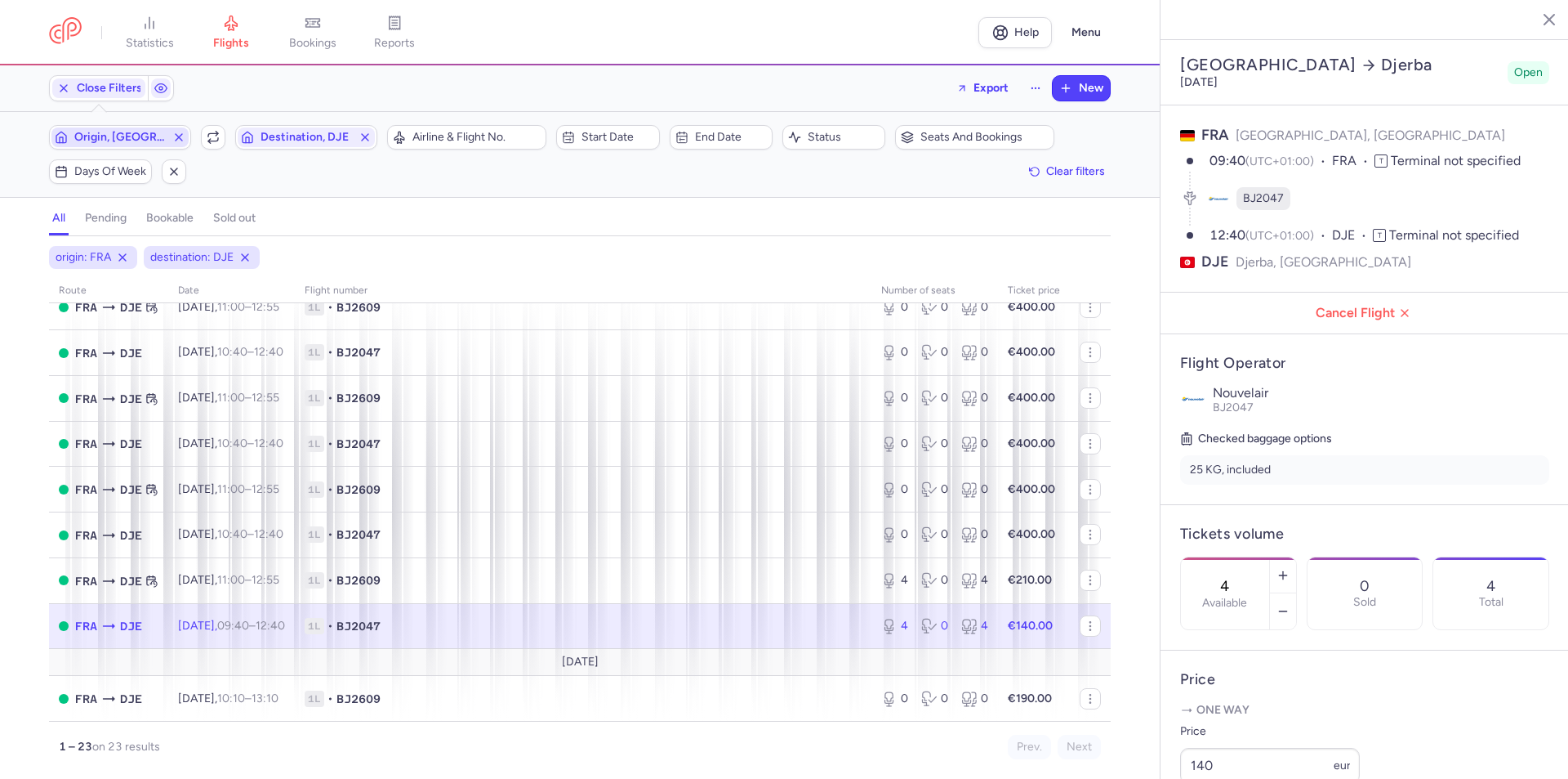
click at [138, 132] on span "Origin, [GEOGRAPHIC_DATA]" at bounding box center [121, 138] width 92 height 13
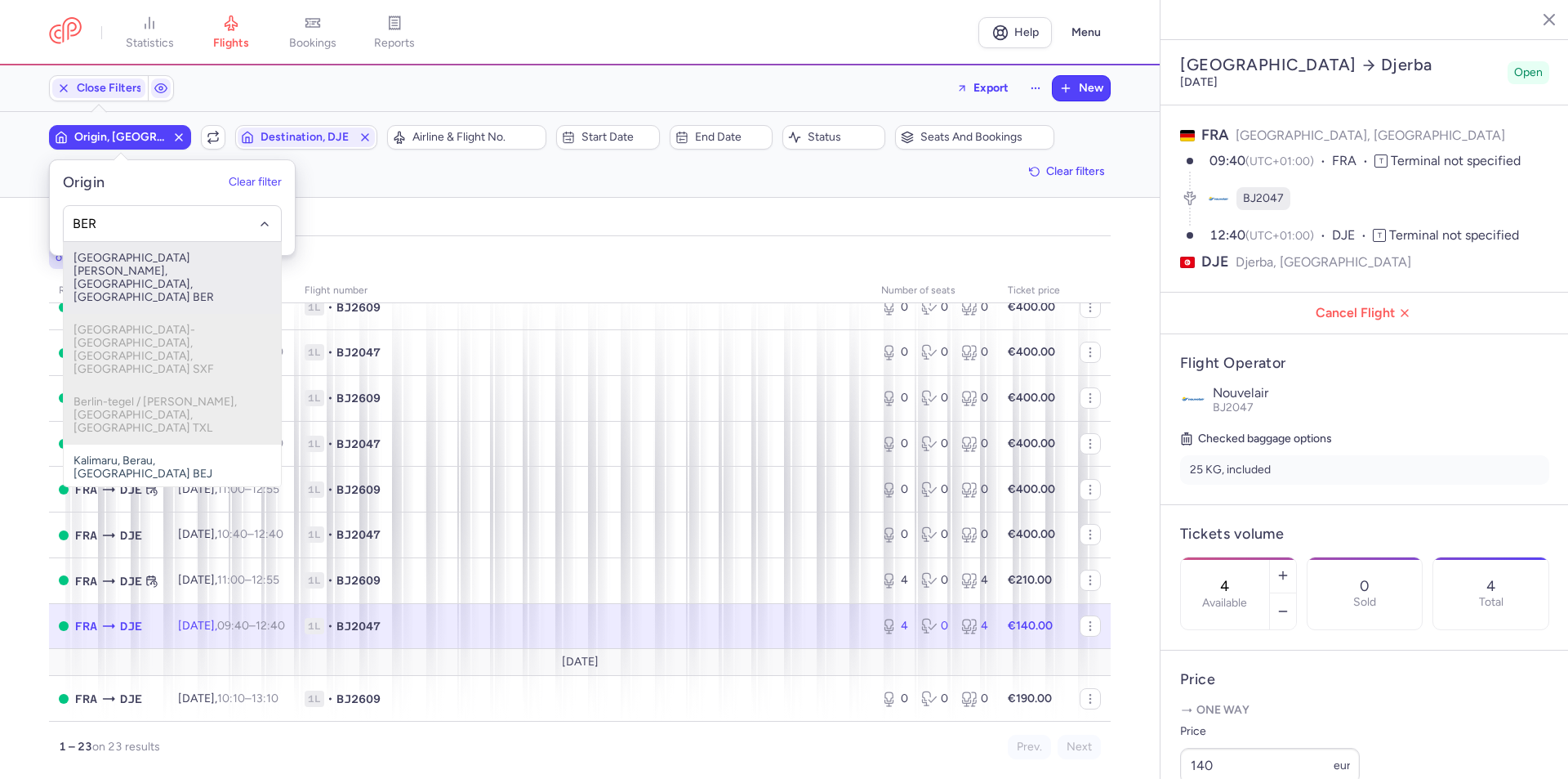
click at [132, 264] on span "[GEOGRAPHIC_DATA][PERSON_NAME], [GEOGRAPHIC_DATA], [GEOGRAPHIC_DATA] BER" at bounding box center [172, 278] width 217 height 72
type input "BER"
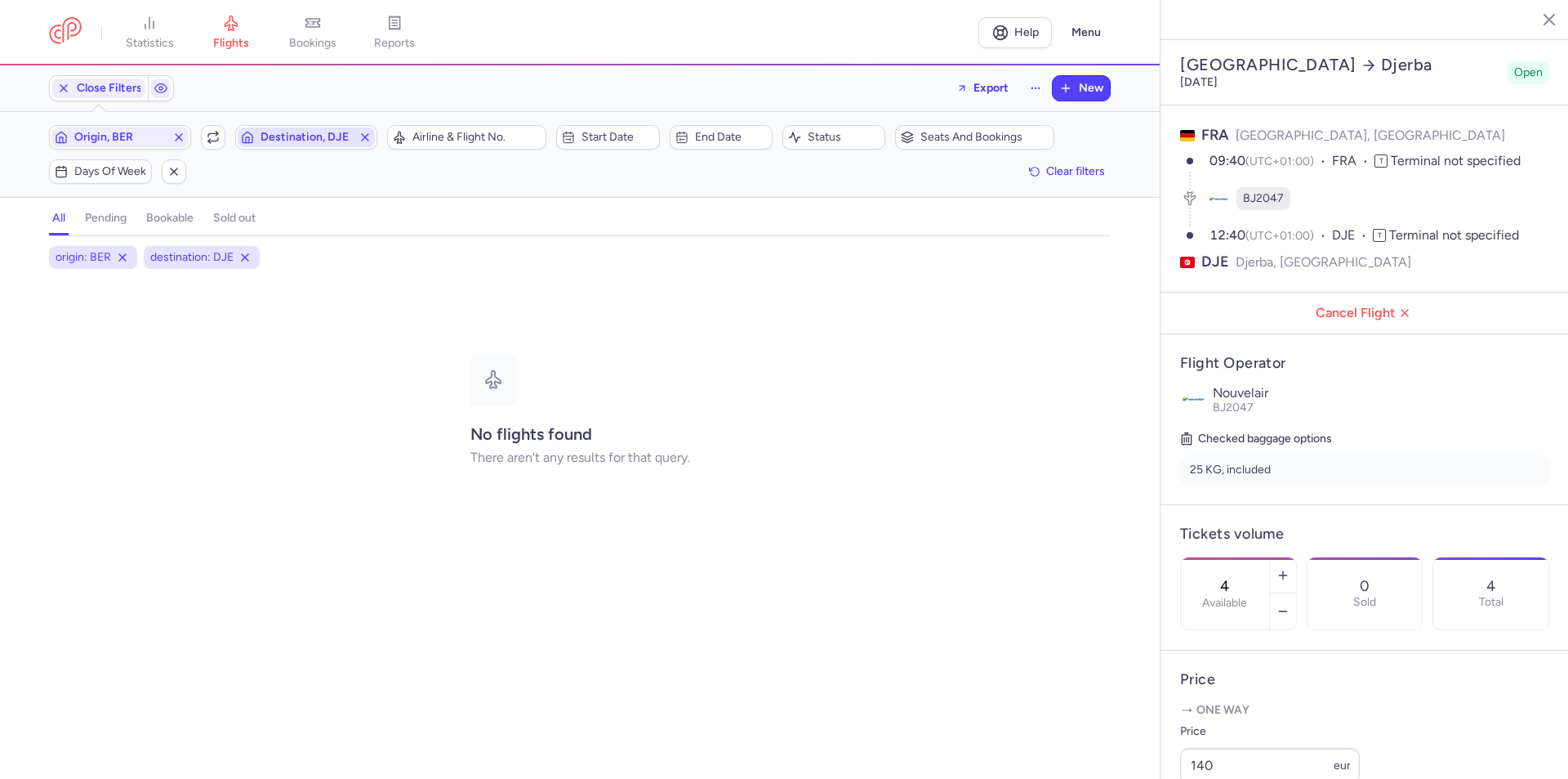
click at [303, 137] on span "Destination, DJE" at bounding box center [306, 138] width 92 height 13
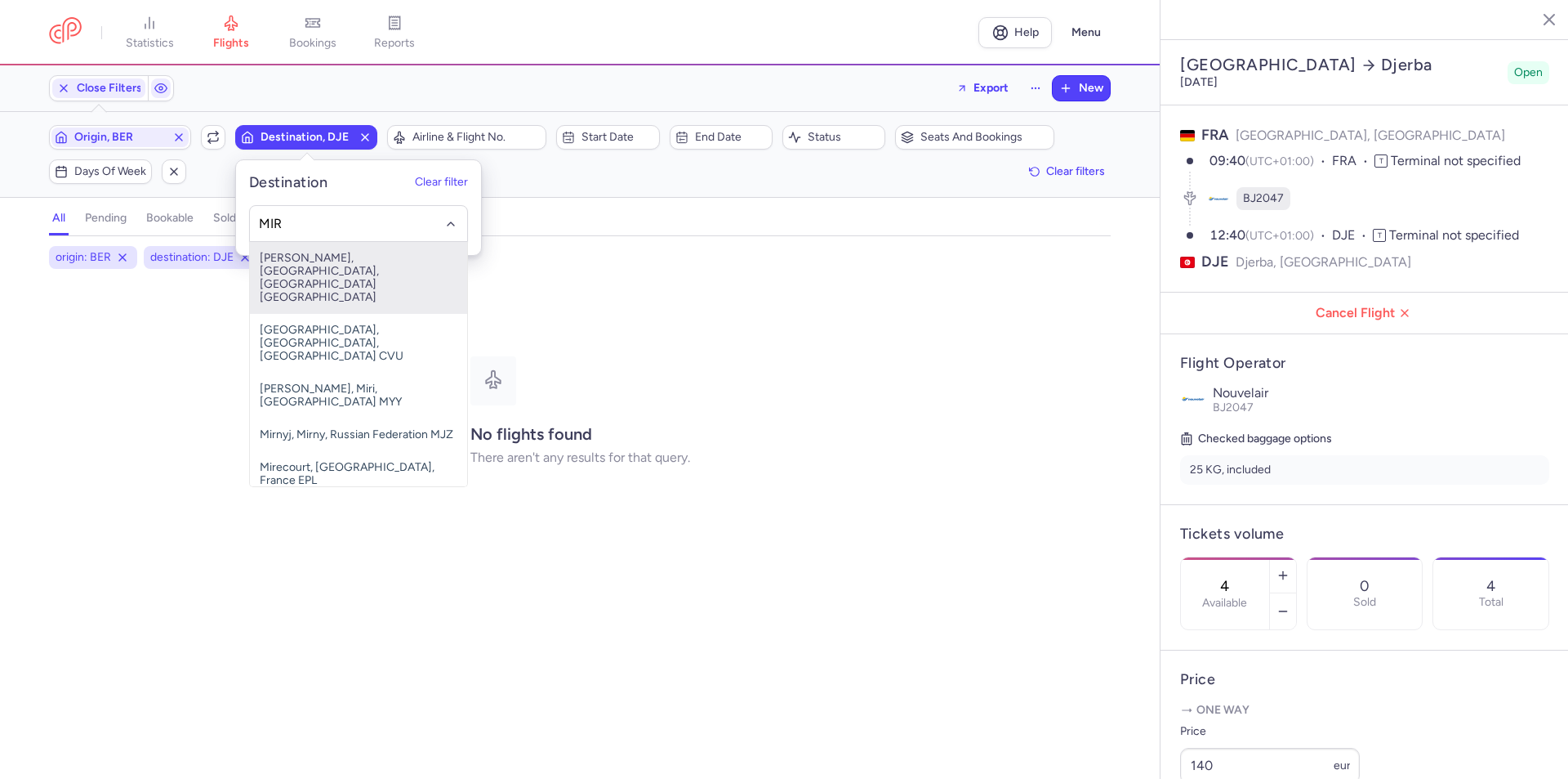
click at [312, 271] on span "[PERSON_NAME], [GEOGRAPHIC_DATA], [GEOGRAPHIC_DATA] [GEOGRAPHIC_DATA]" at bounding box center [358, 278] width 217 height 72
type input "MIR"
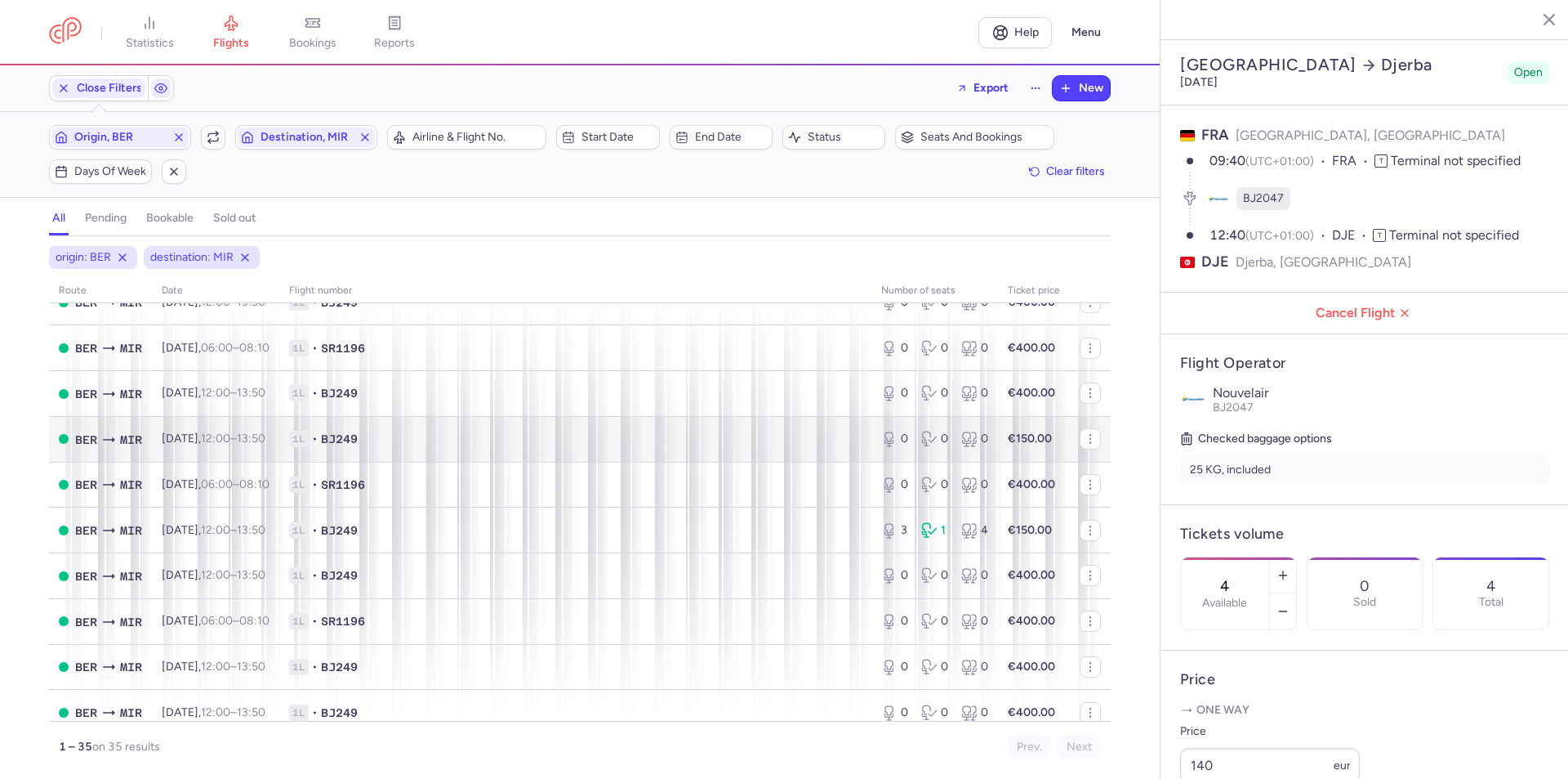
scroll to position [1062, 0]
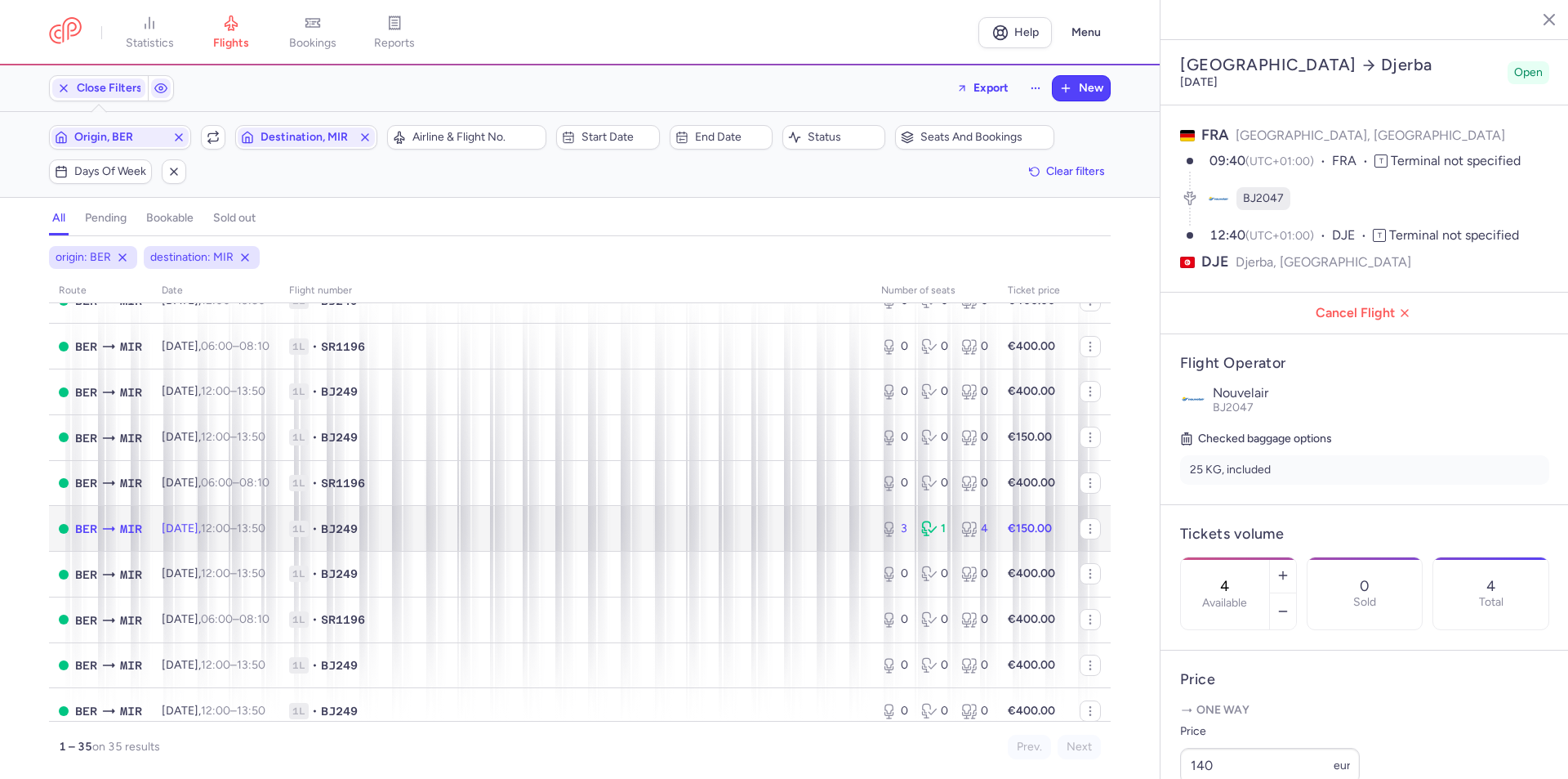
click at [231, 527] on time "12:00" at bounding box center [215, 528] width 30 height 14
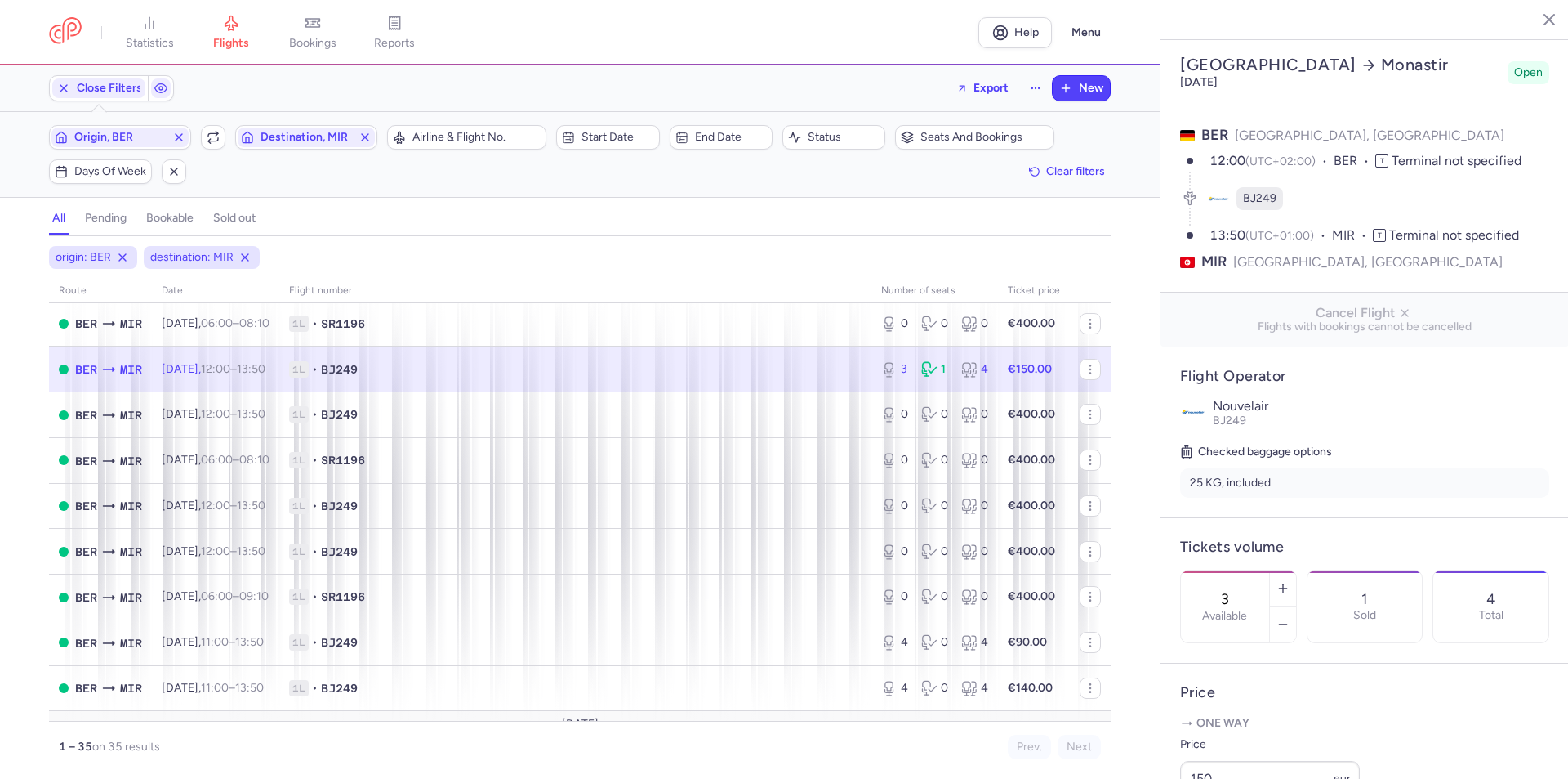
scroll to position [1225, 0]
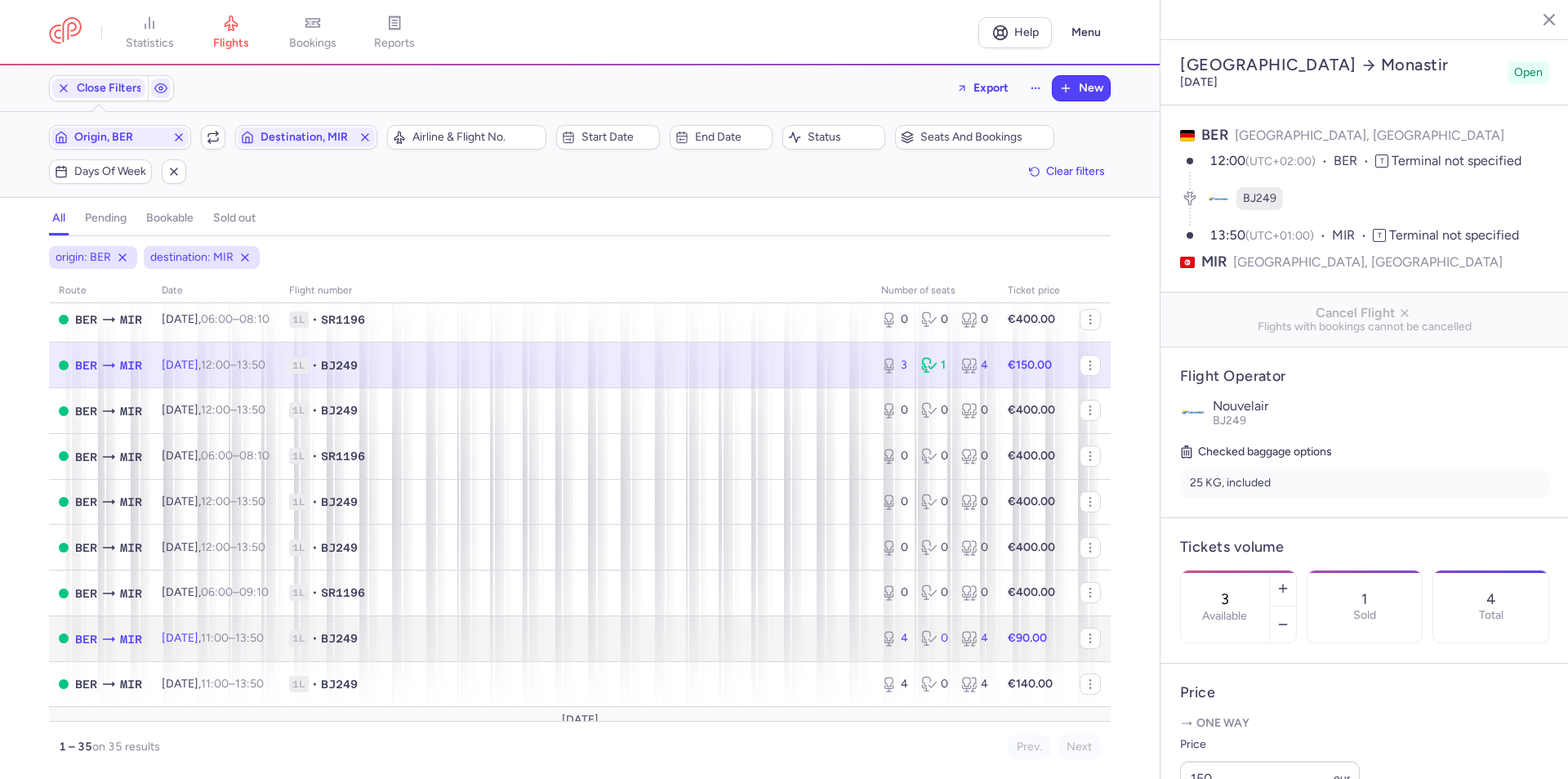
click at [229, 639] on time "11:00" at bounding box center [214, 637] width 28 height 14
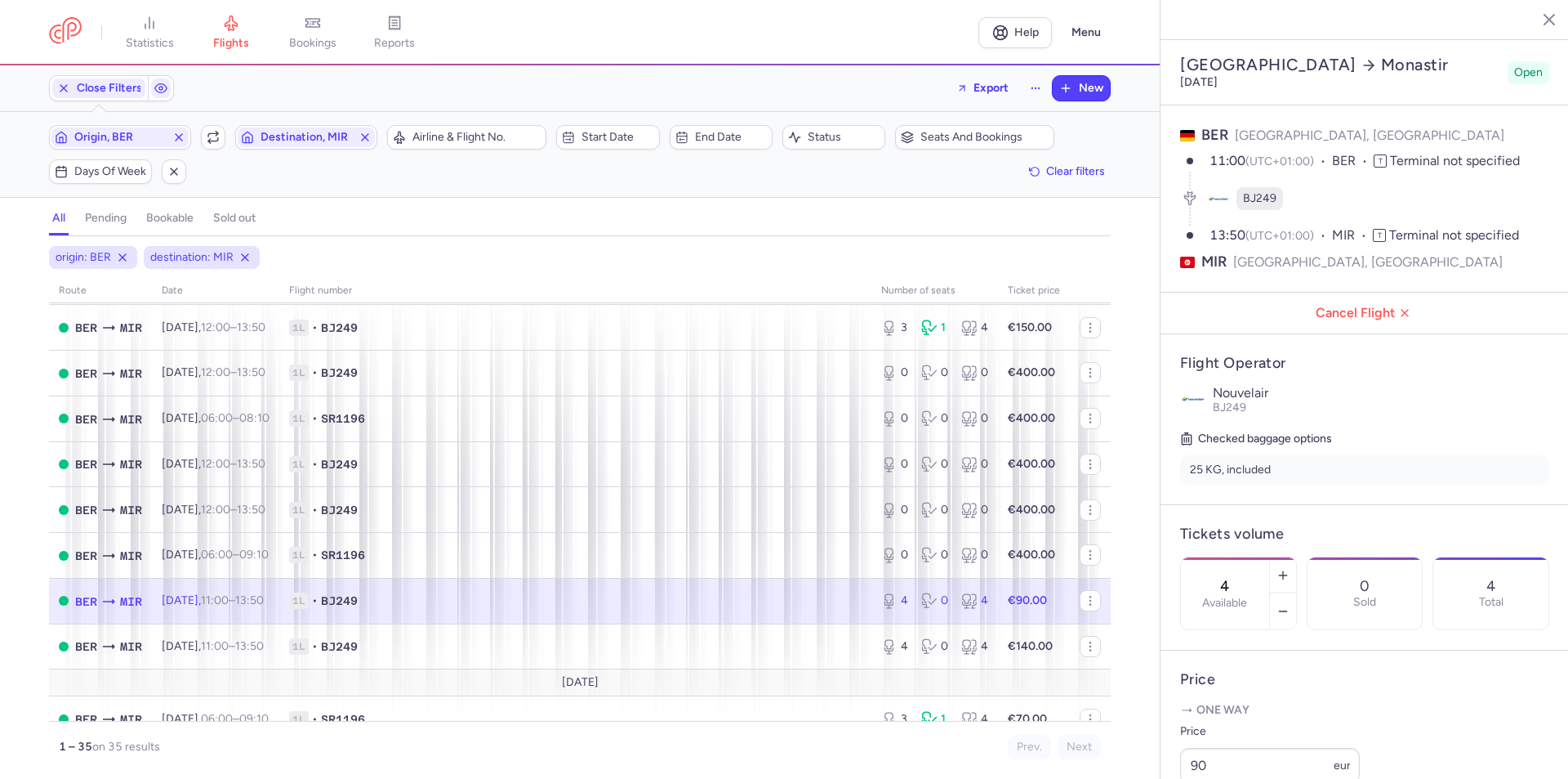
scroll to position [1283, 0]
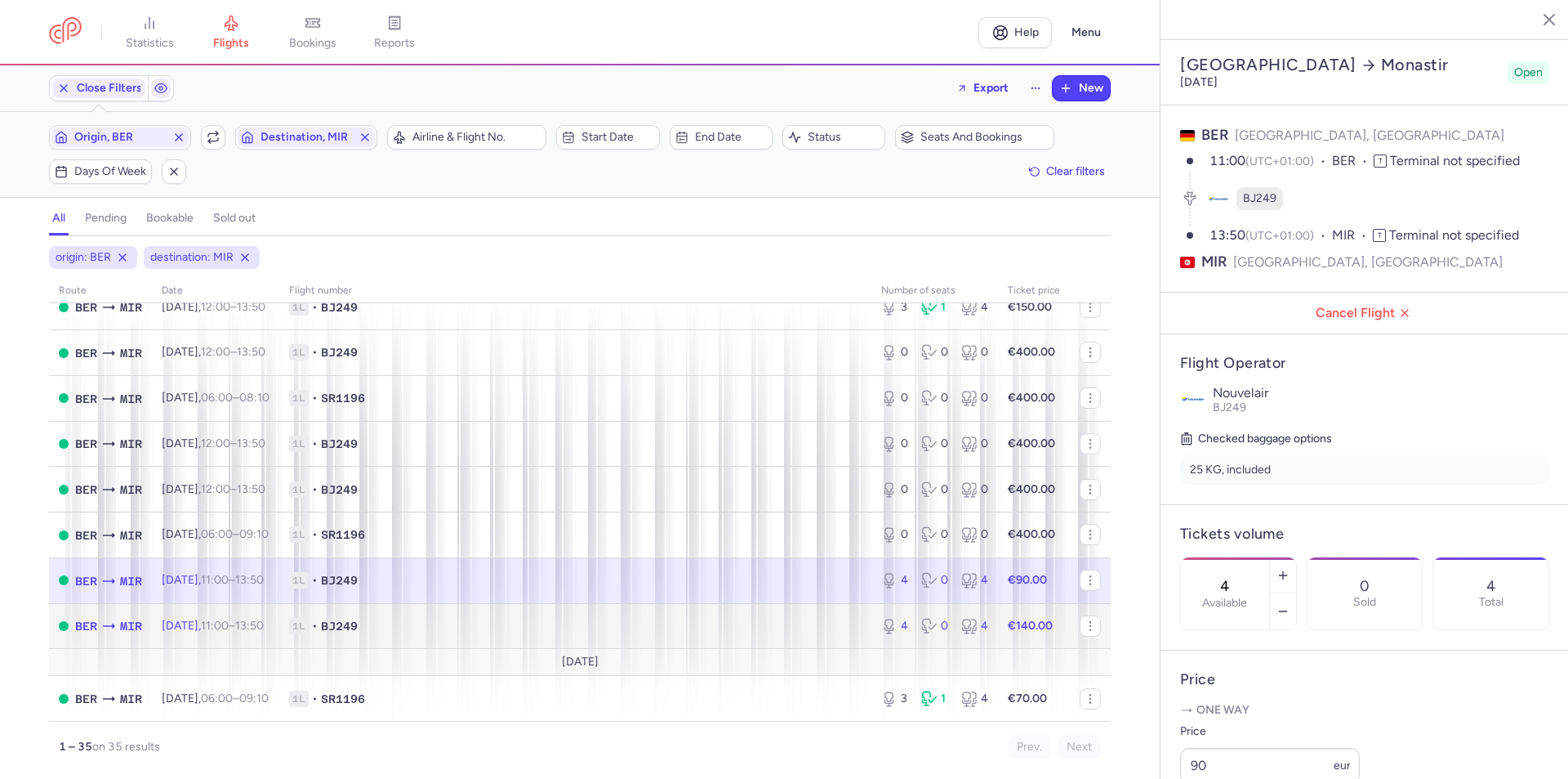
click at [368, 634] on td "1L • BJ249" at bounding box center [575, 626] width 592 height 46
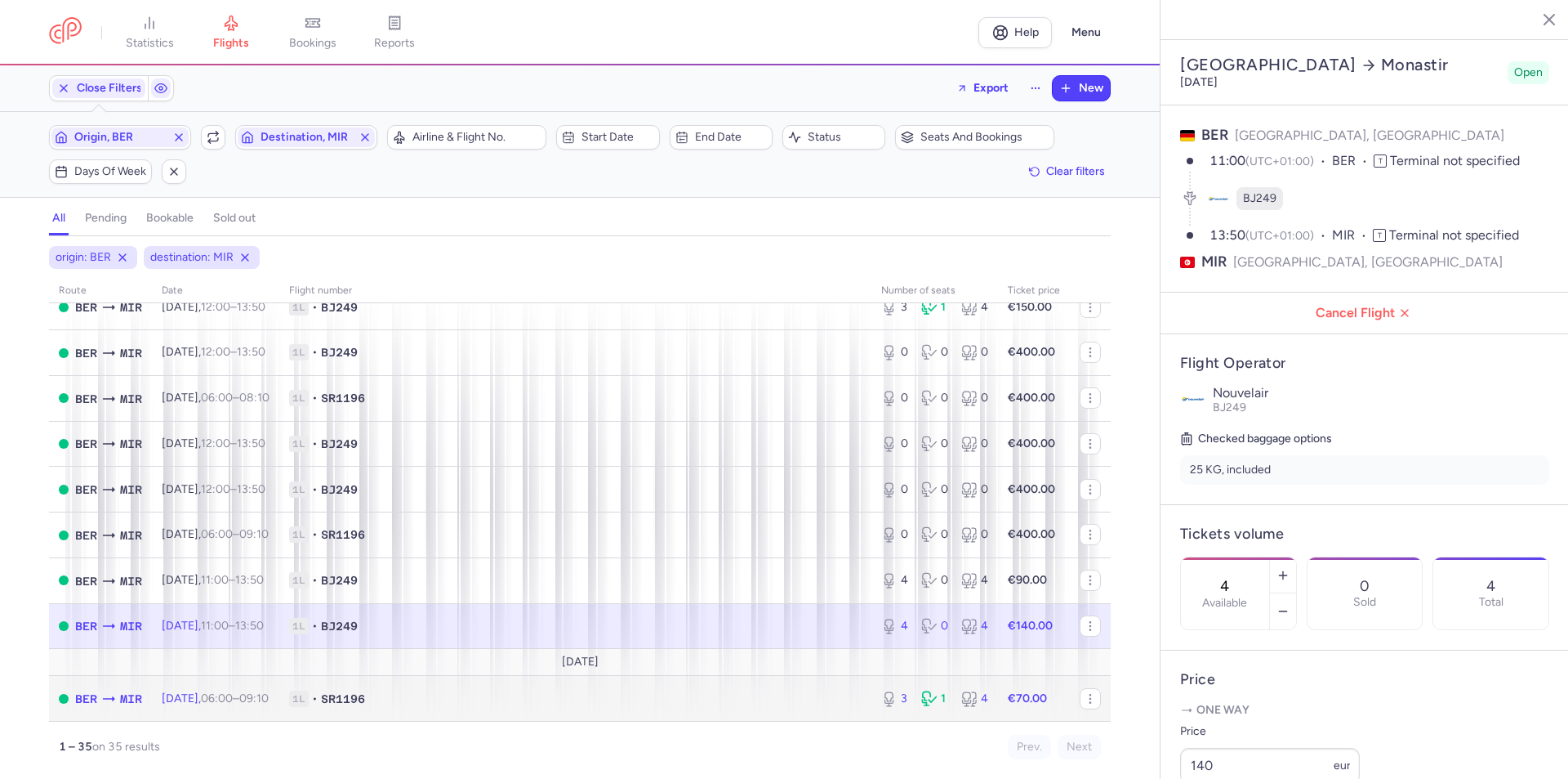
click at [232, 705] on td "[DATE] 06:00 – 09:10 +0" at bounding box center [215, 698] width 127 height 45
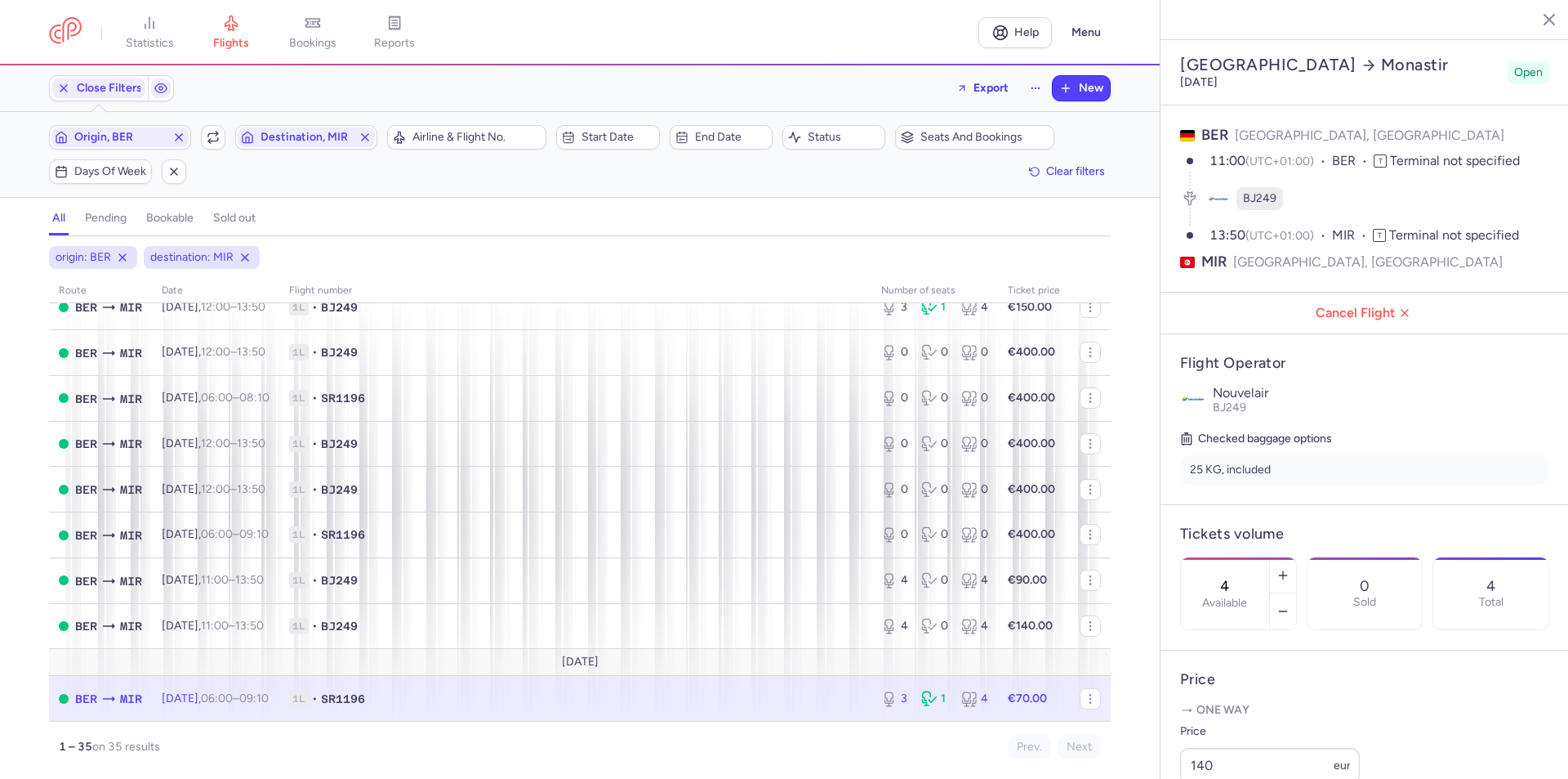
type input "3"
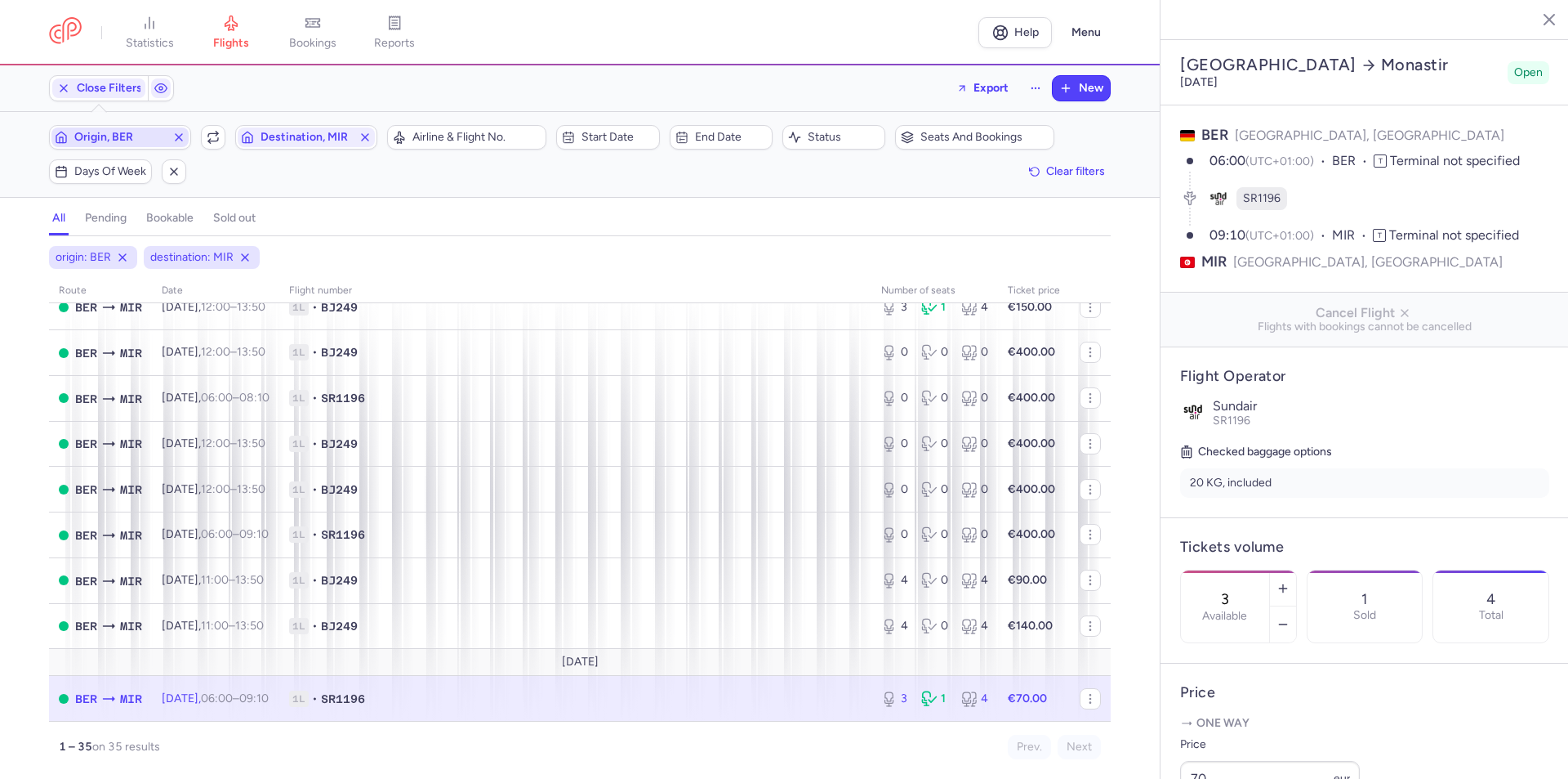
click at [137, 141] on span "Origin, BER" at bounding box center [121, 138] width 92 height 13
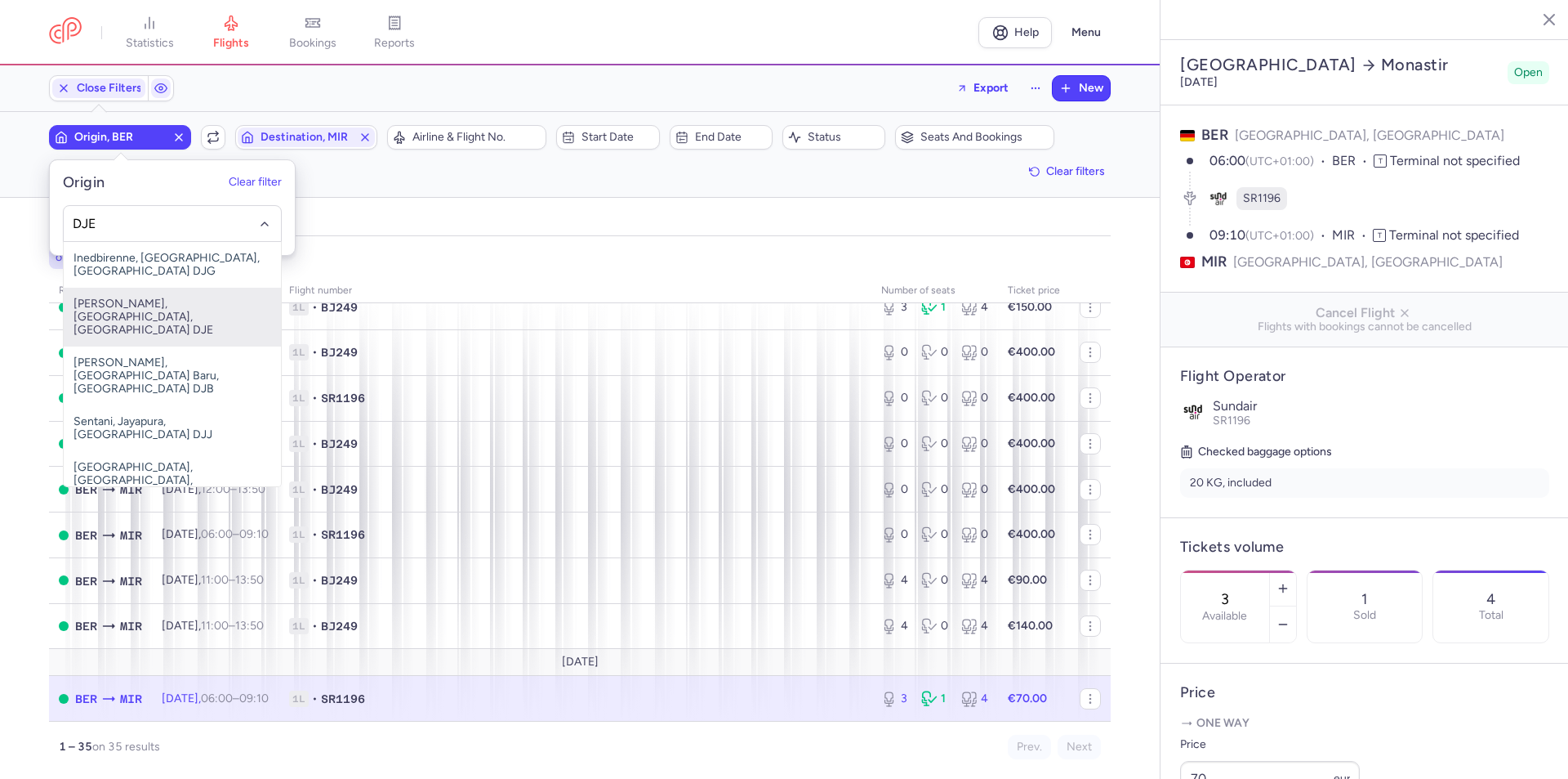
click at [144, 287] on span "[PERSON_NAME], [GEOGRAPHIC_DATA], [GEOGRAPHIC_DATA] DJE" at bounding box center [172, 316] width 217 height 58
type input "DJE"
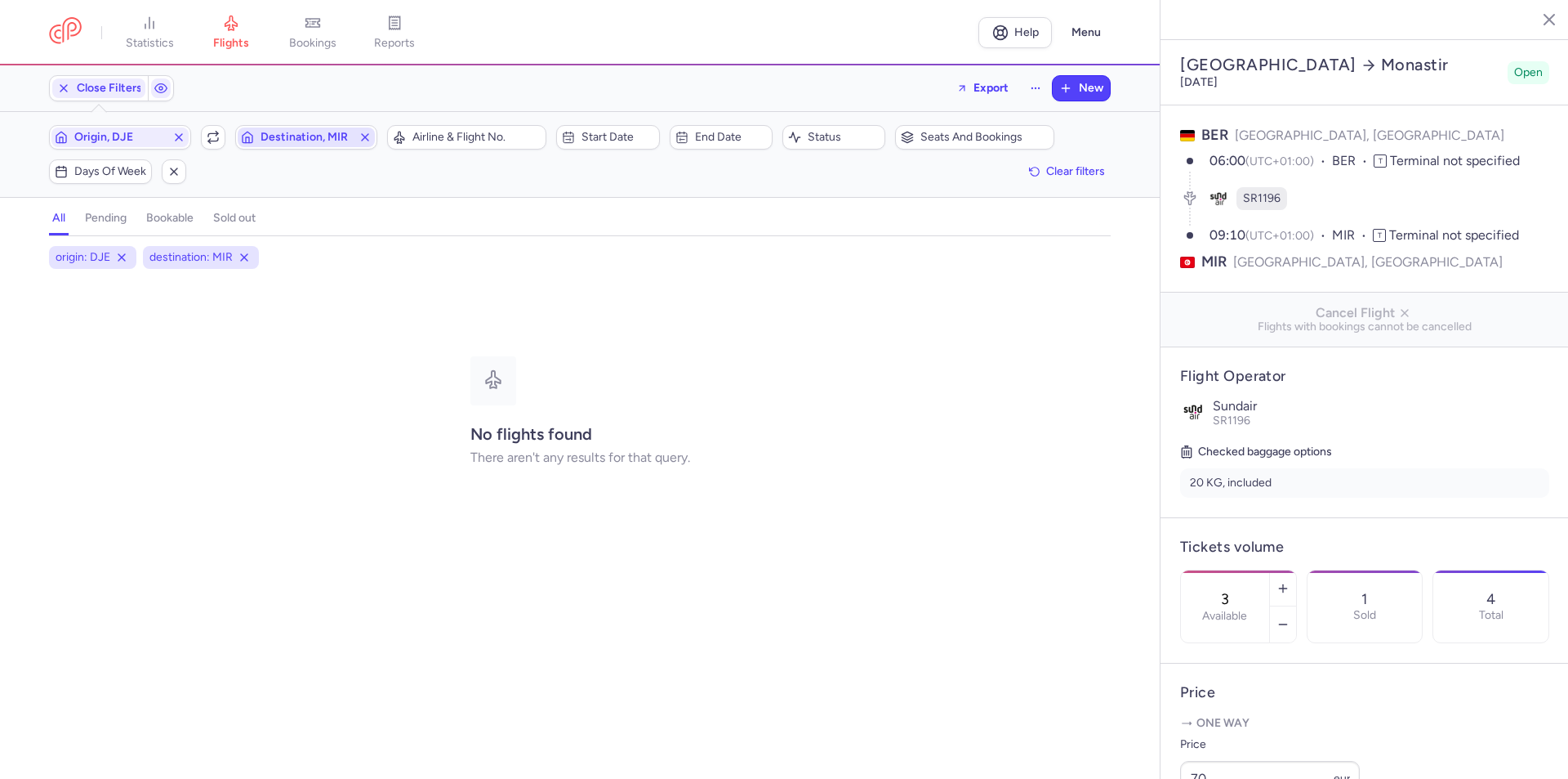
click at [275, 137] on span "Destination, MIR" at bounding box center [306, 138] width 92 height 13
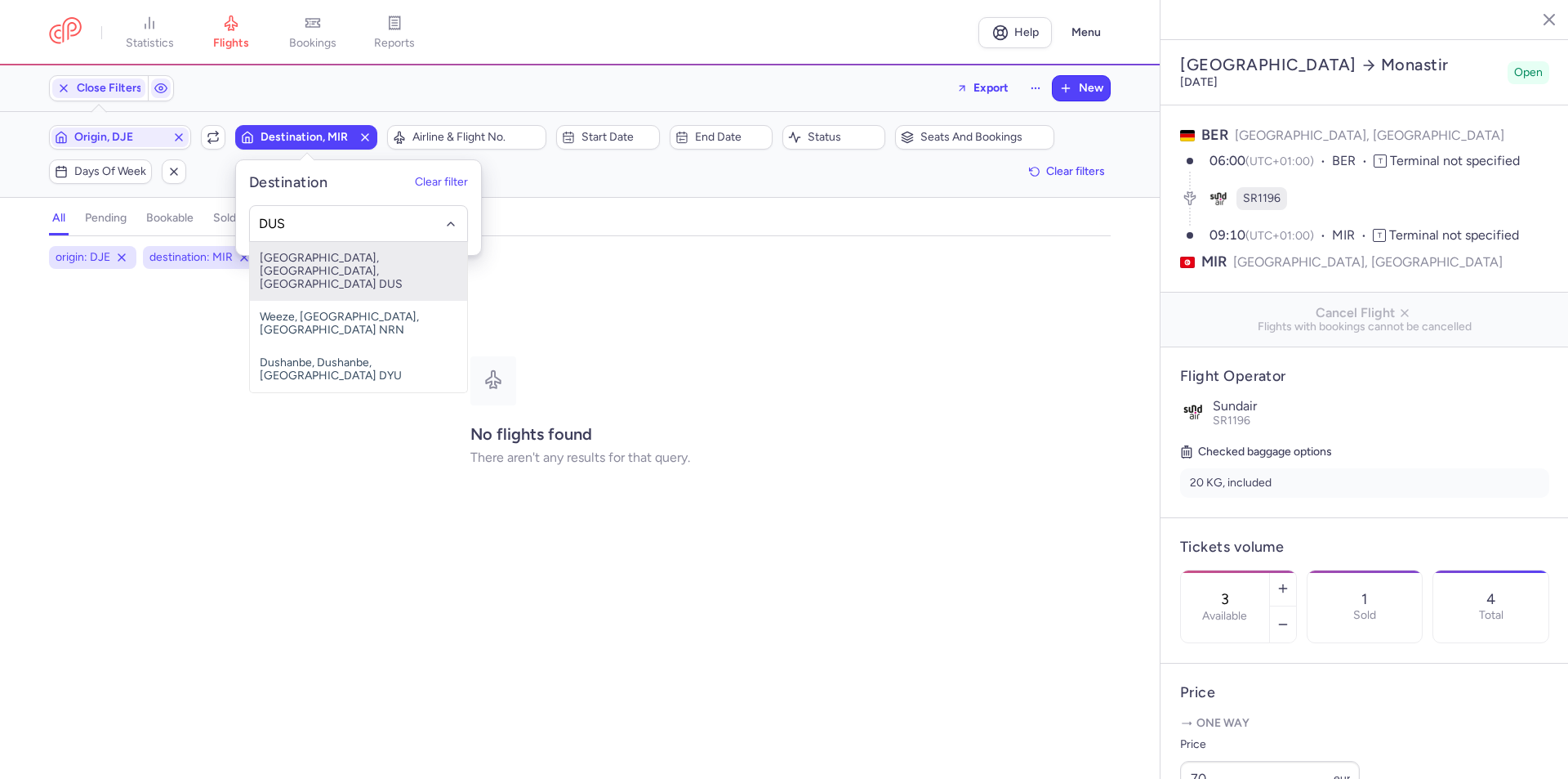
click at [309, 271] on span "[GEOGRAPHIC_DATA], [GEOGRAPHIC_DATA], [GEOGRAPHIC_DATA] DUS" at bounding box center [358, 271] width 217 height 58
type input "DUS"
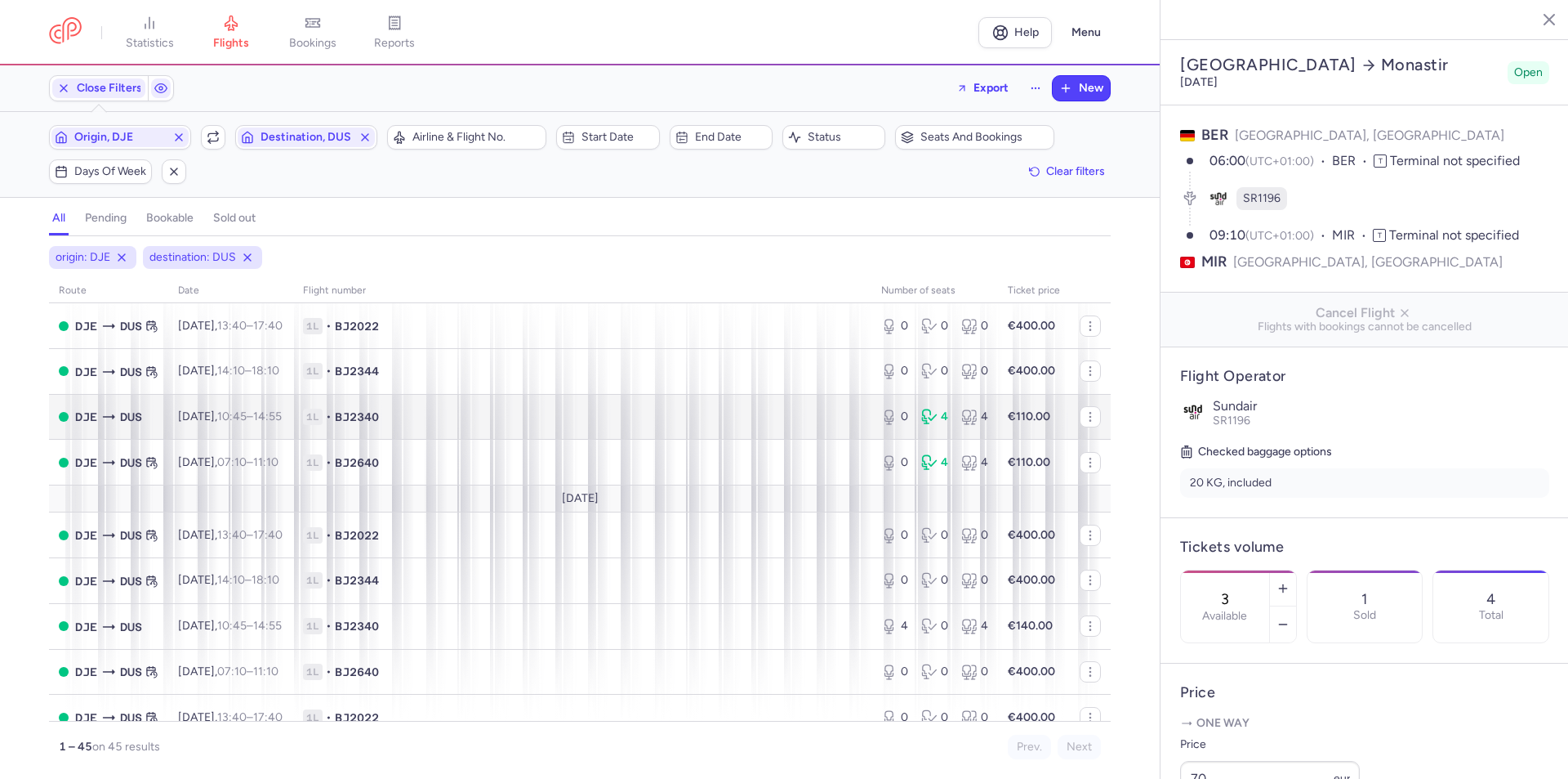
scroll to position [409, 0]
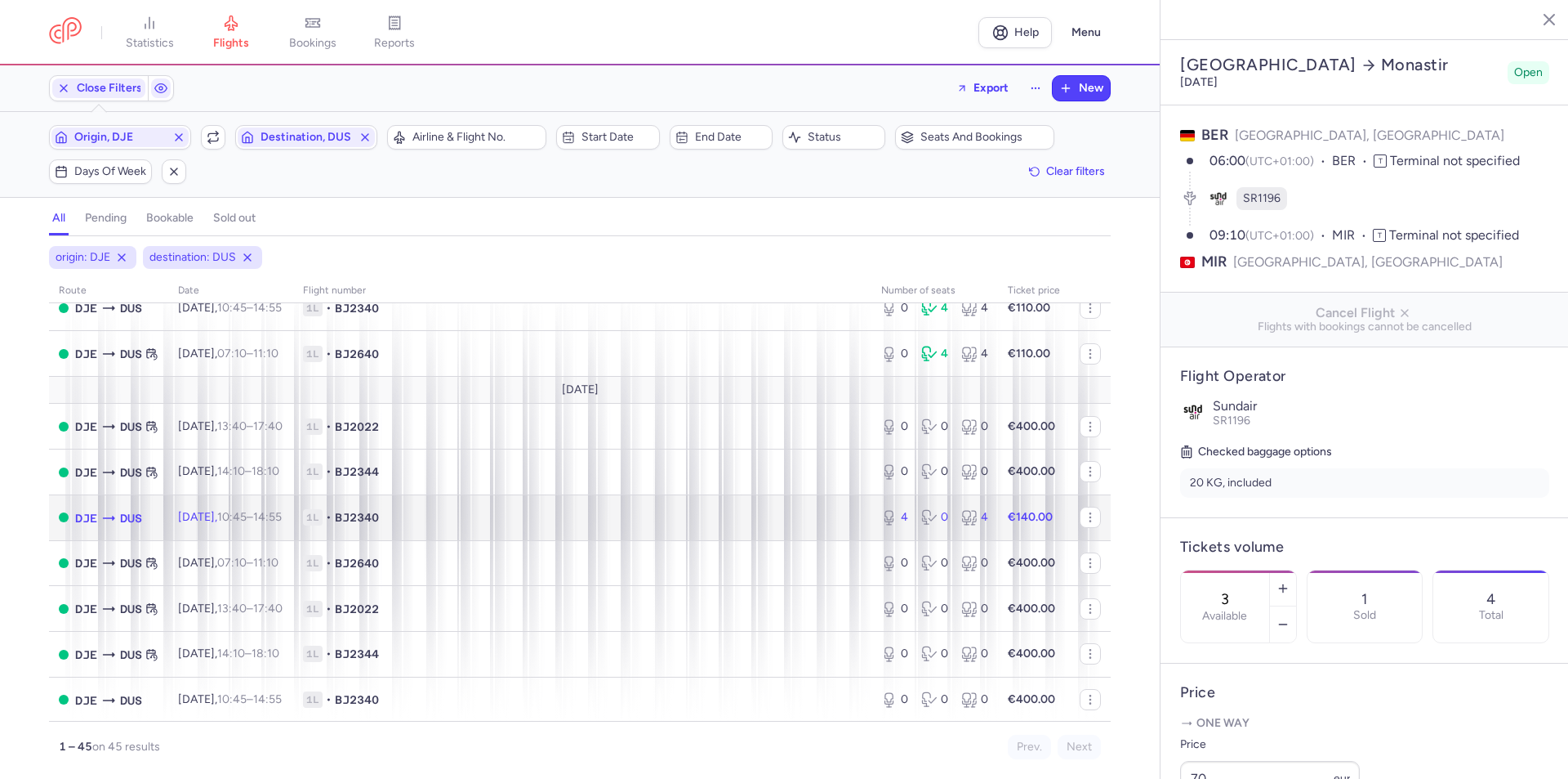
click at [291, 526] on td "[DATE] 10:45 – 14:55 +0" at bounding box center [231, 517] width 125 height 46
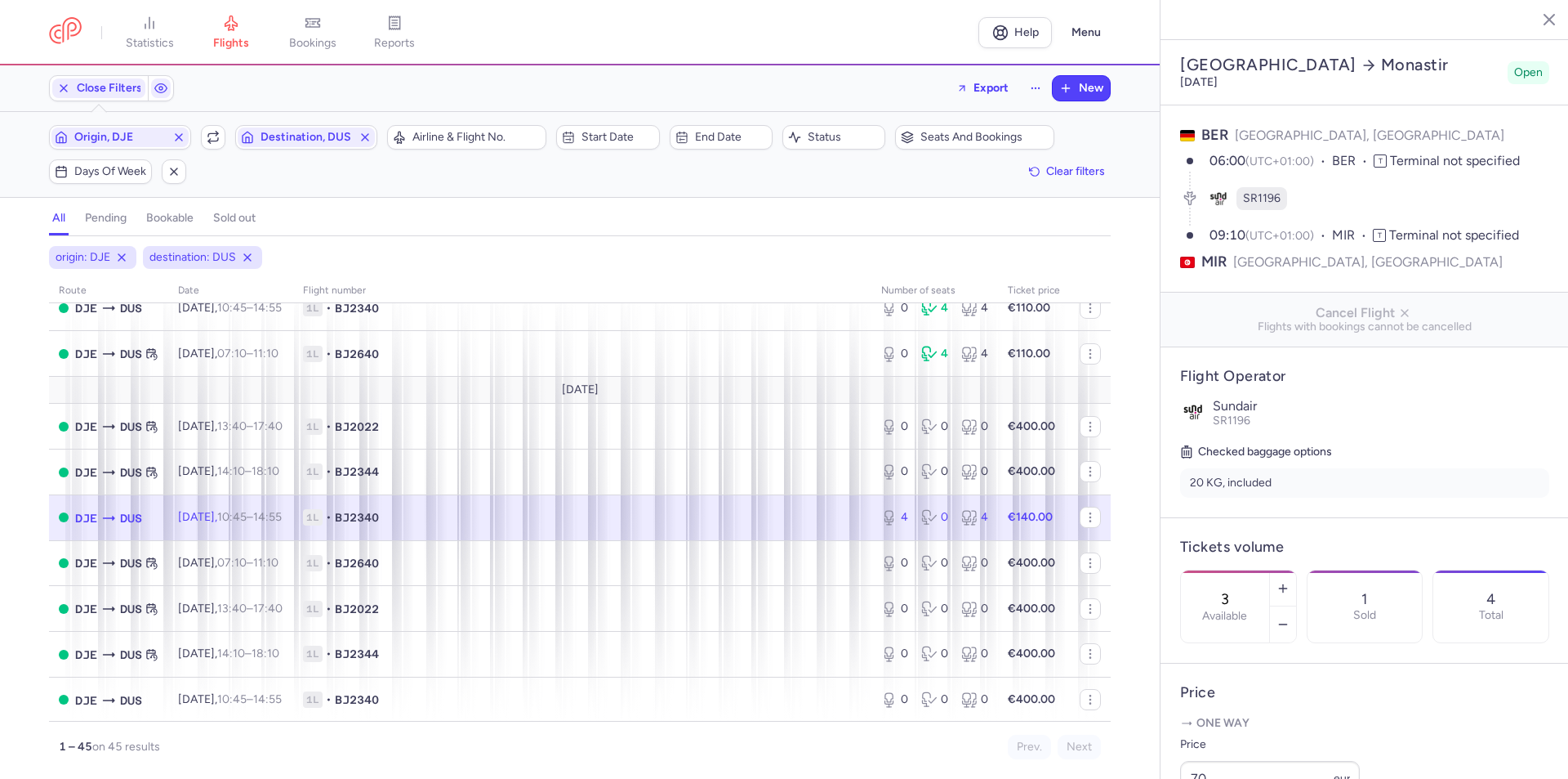
type input "4"
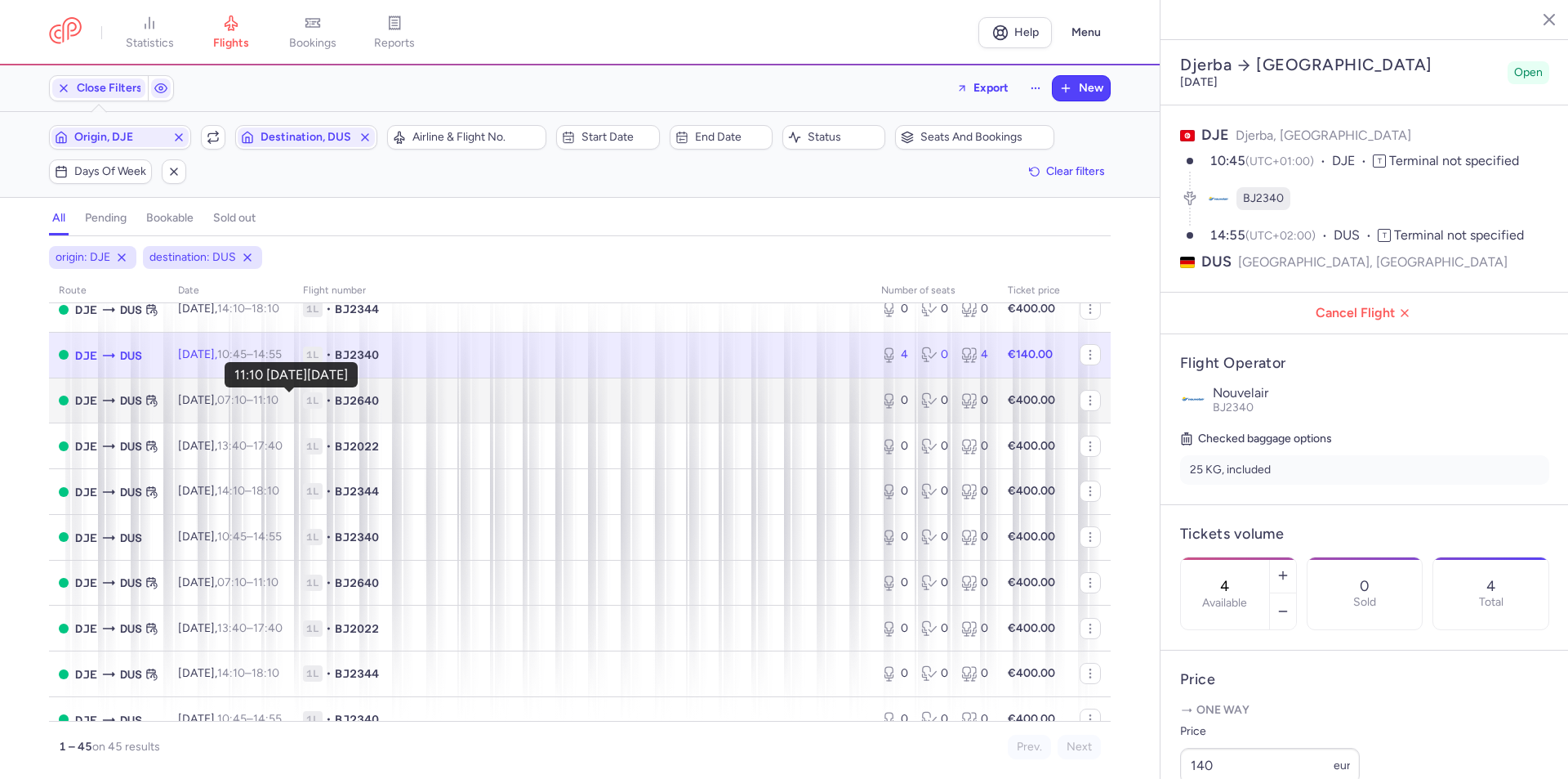
scroll to position [572, 0]
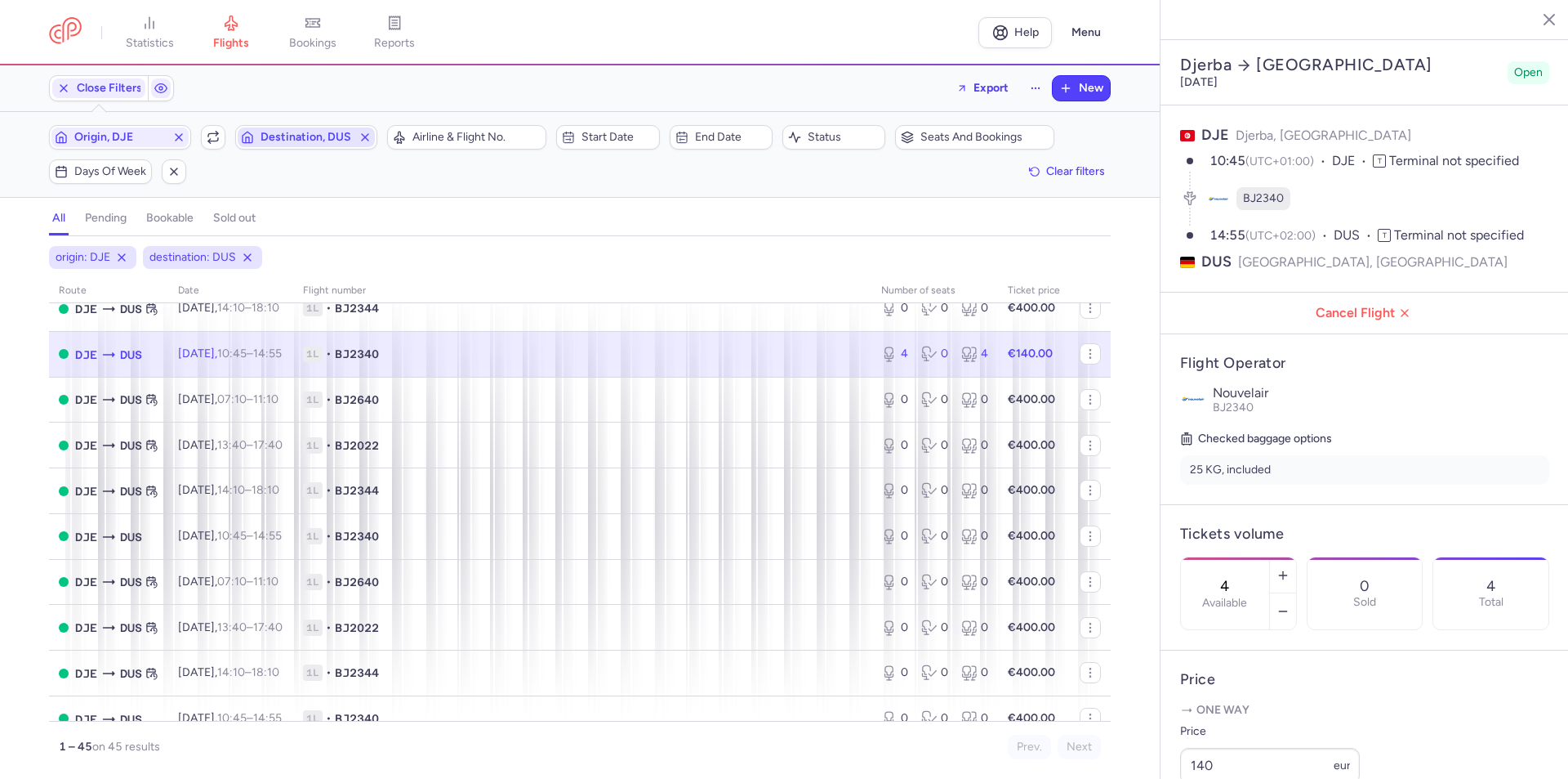
click at [285, 141] on span "Destination, DUS" at bounding box center [306, 138] width 92 height 13
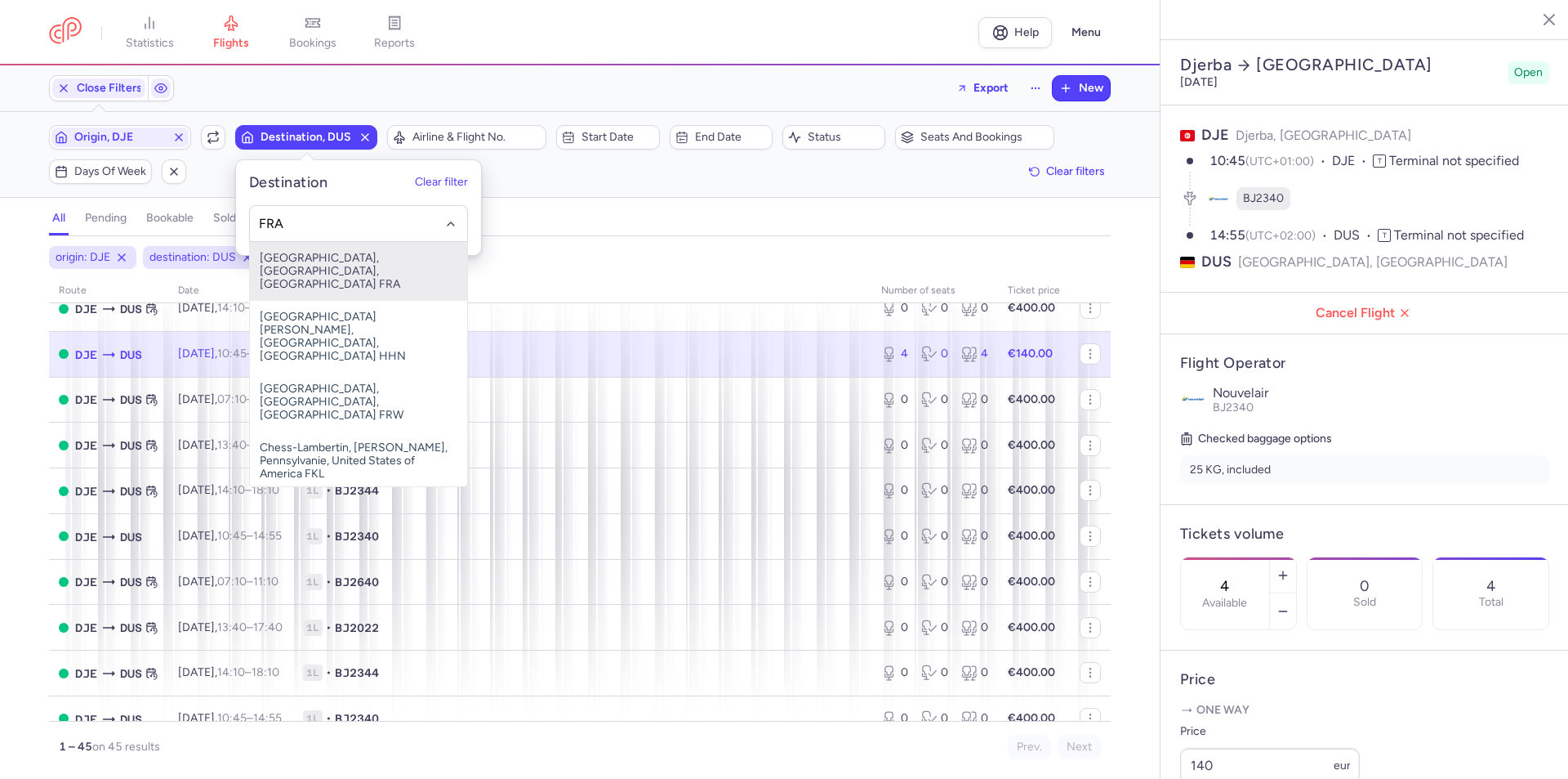
click at [274, 271] on span "[GEOGRAPHIC_DATA], [GEOGRAPHIC_DATA], [GEOGRAPHIC_DATA] FRA" at bounding box center [358, 271] width 217 height 58
type input "FRA"
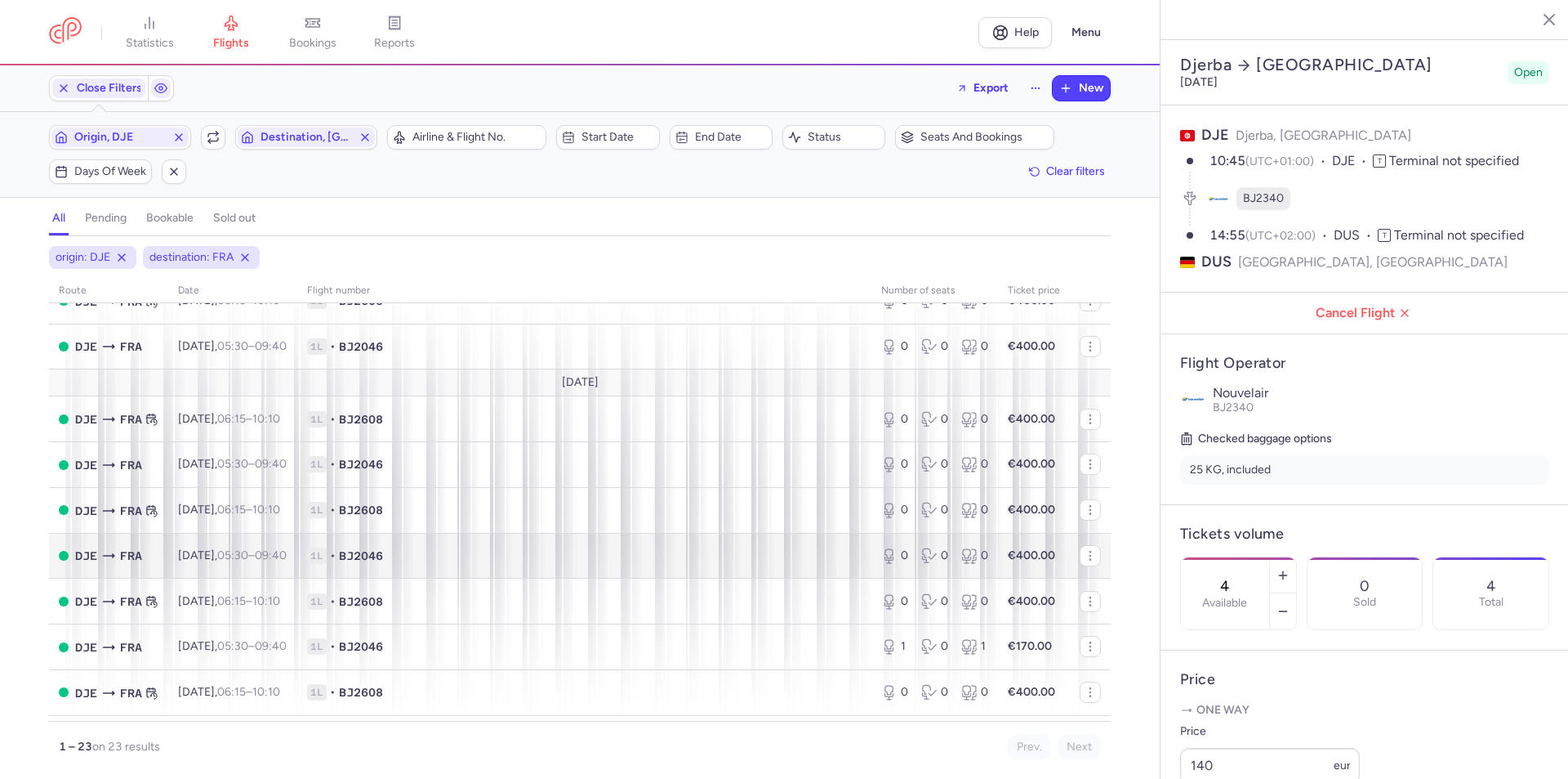
scroll to position [654, 0]
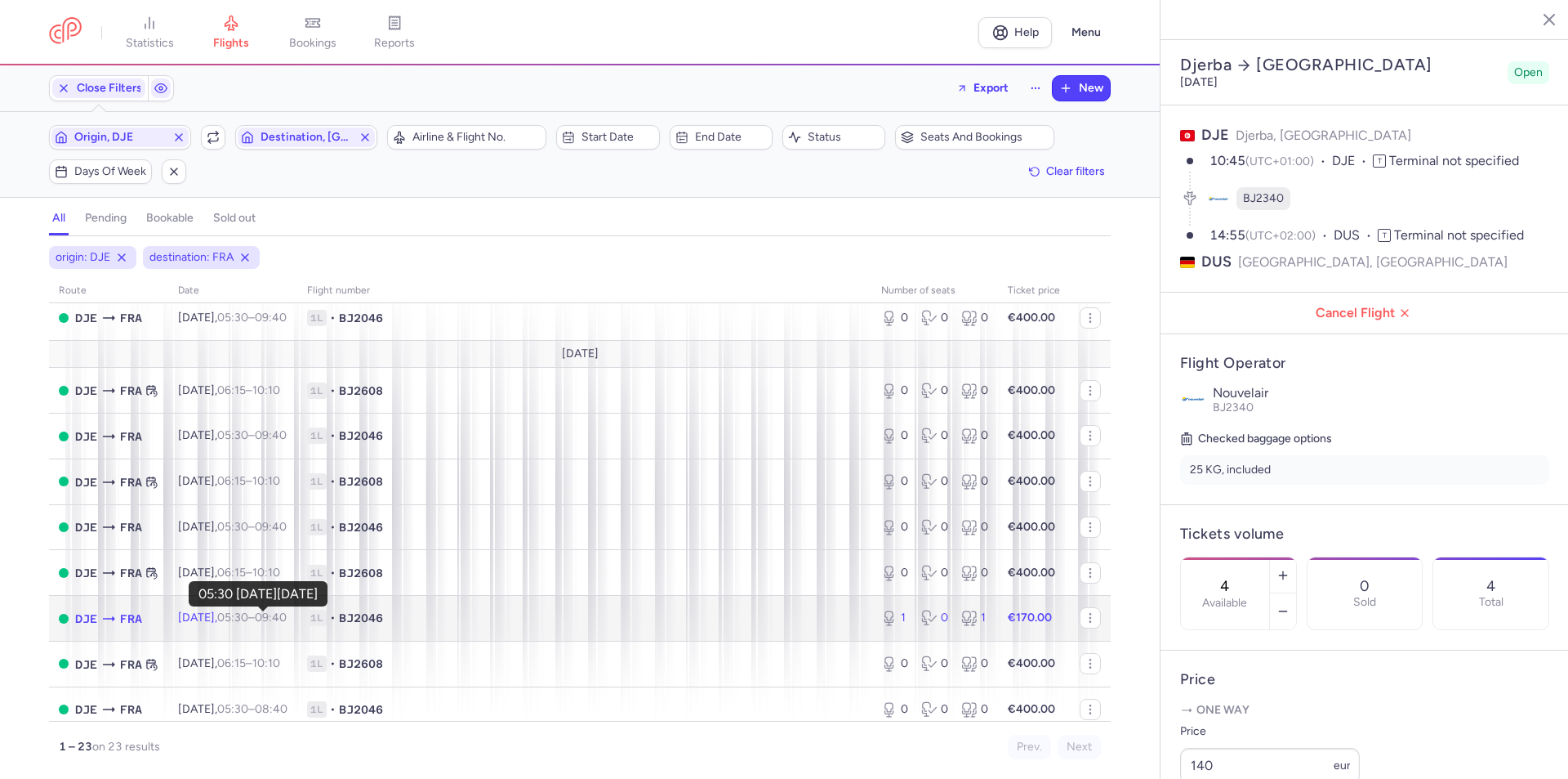
click at [249, 621] on time "05:30" at bounding box center [232, 617] width 31 height 14
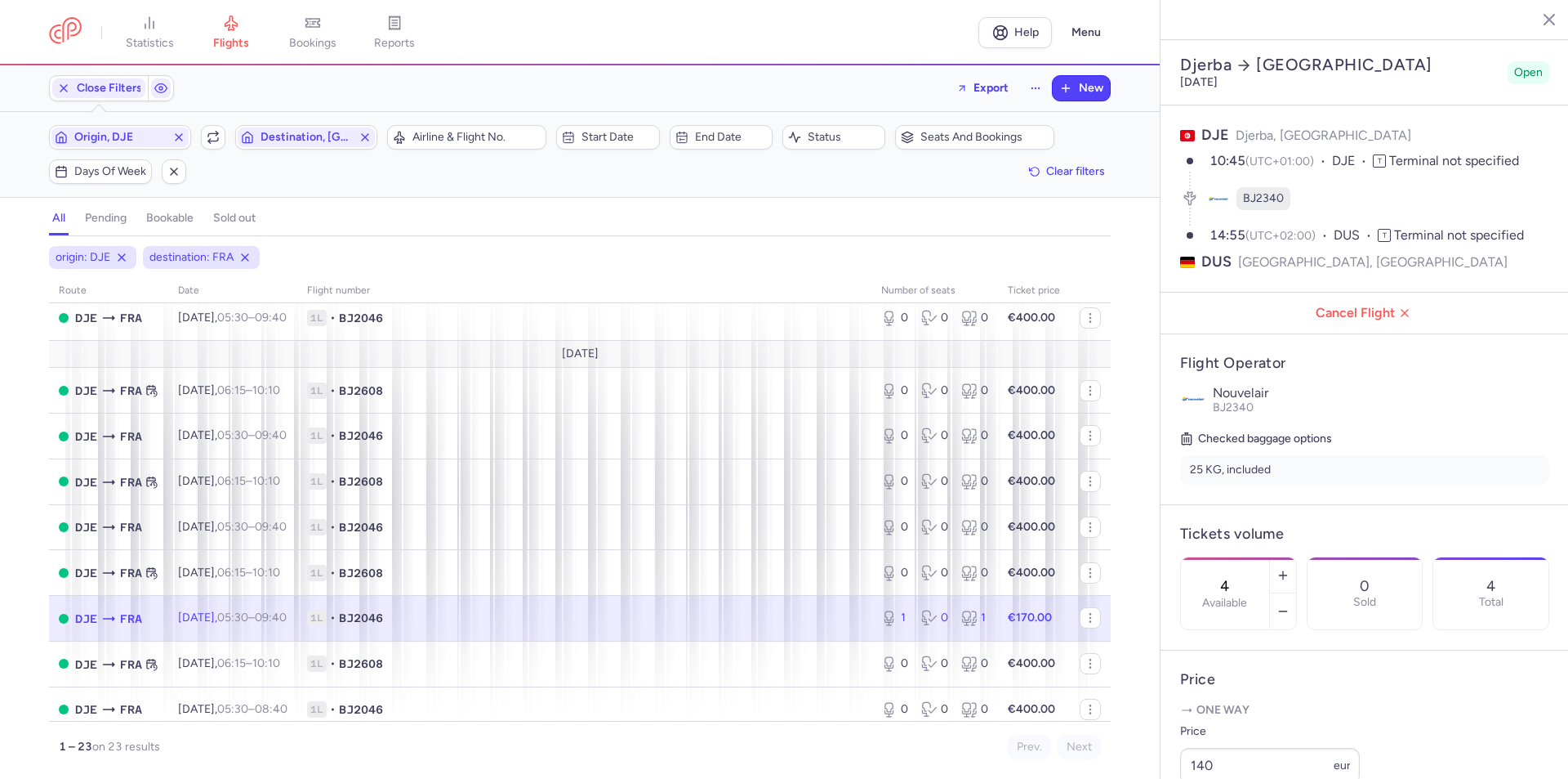
type input "1"
click at [142, 133] on span "Origin, DJE" at bounding box center [121, 138] width 92 height 13
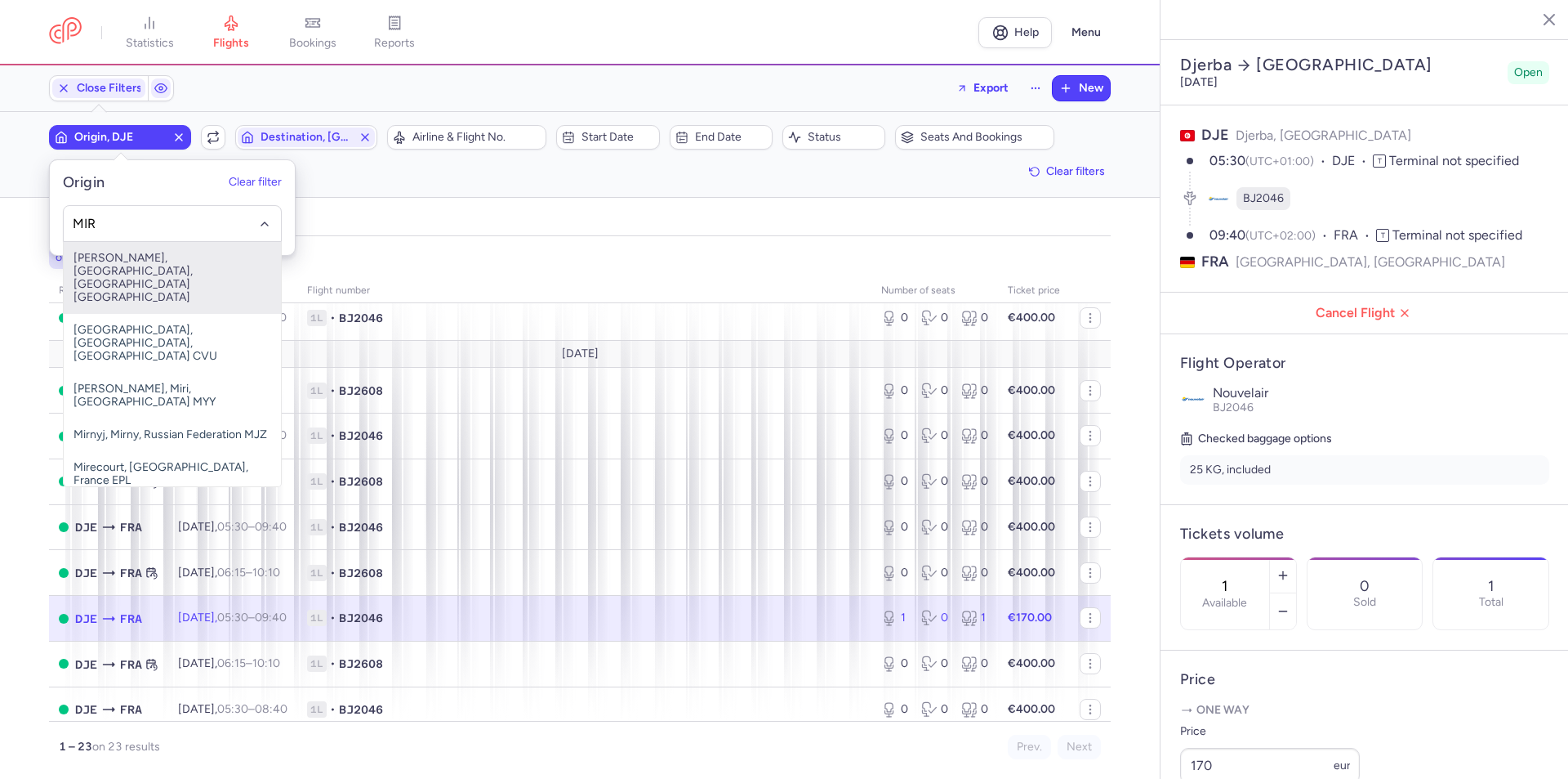
click at [182, 282] on span "[PERSON_NAME], [GEOGRAPHIC_DATA], [GEOGRAPHIC_DATA] [GEOGRAPHIC_DATA]" at bounding box center [172, 278] width 217 height 72
type input "MIR"
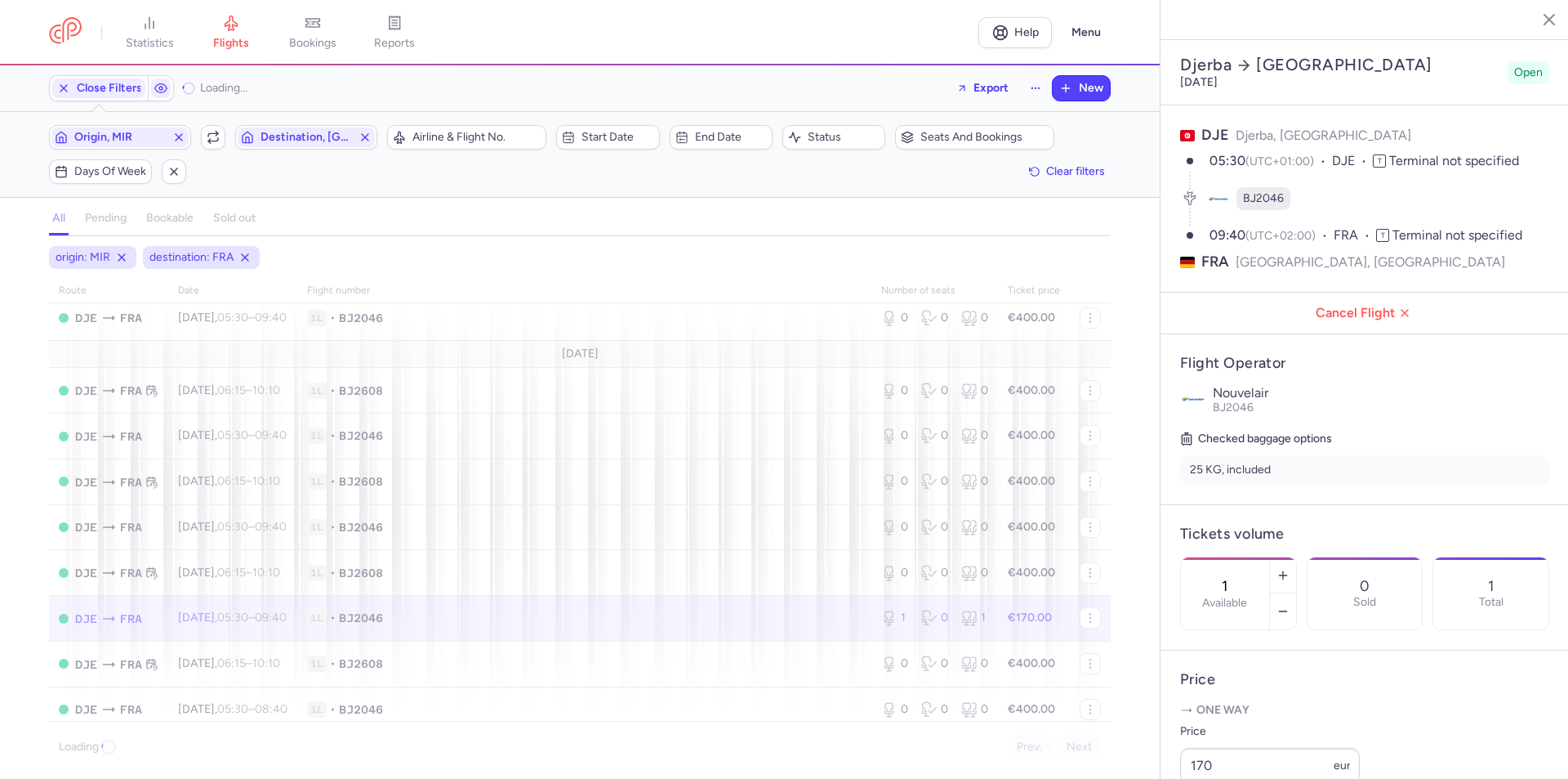
scroll to position [372, 0]
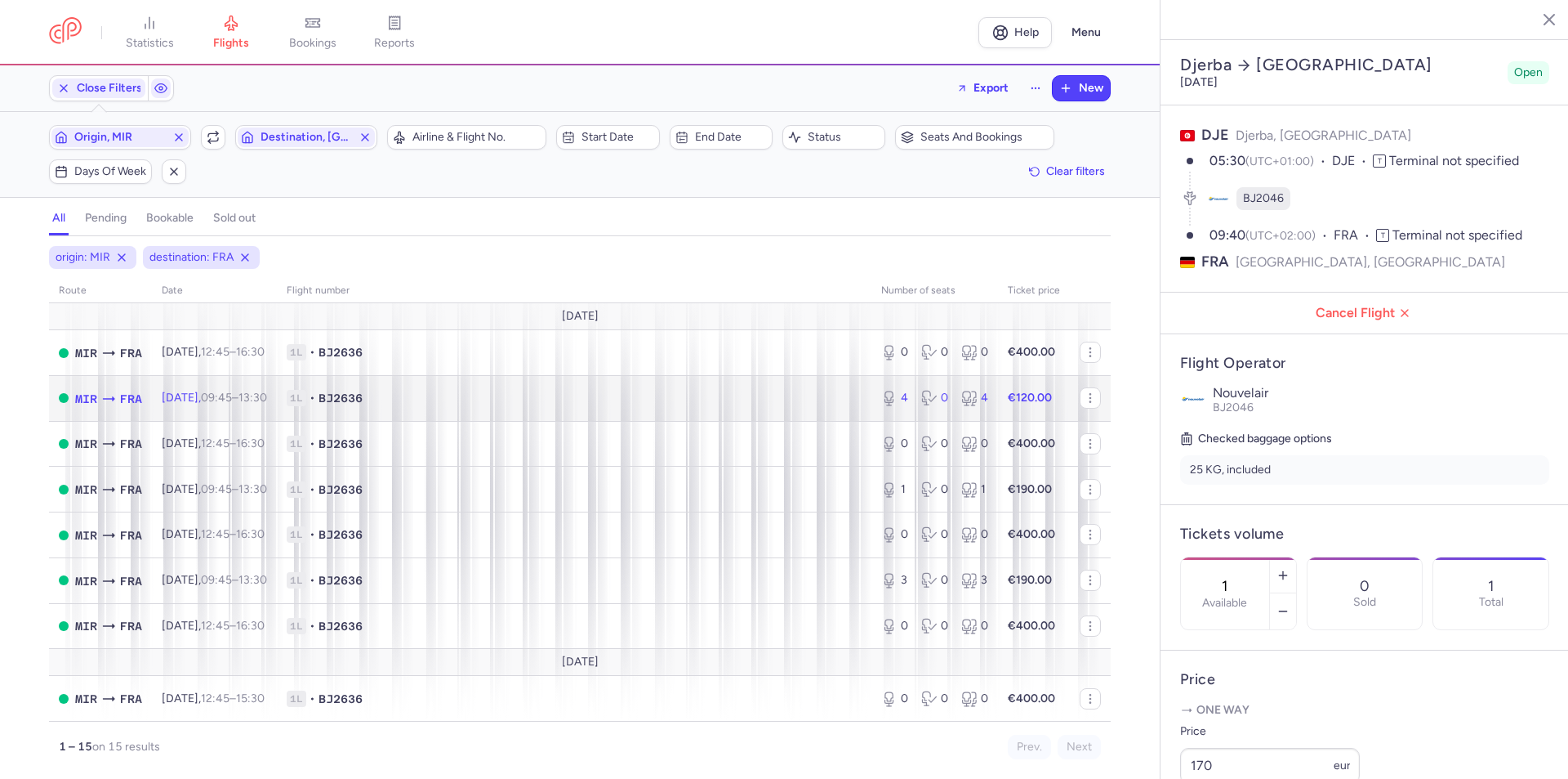
click at [254, 406] on td "[DATE] 09:45 – 13:30 +0" at bounding box center [214, 398] width 125 height 46
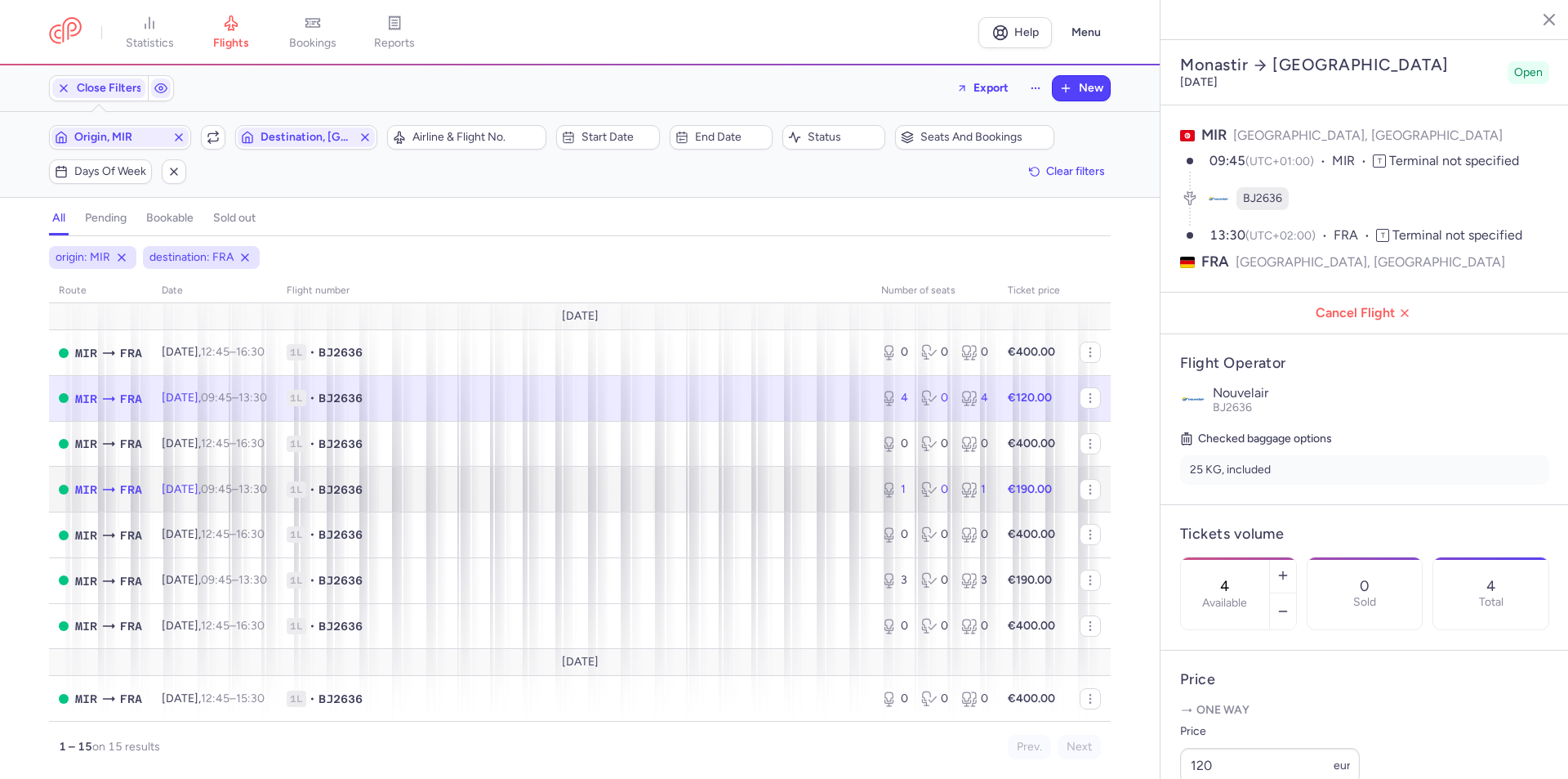
click at [200, 483] on span "[DATE] 09:45 – 13:30 +0" at bounding box center [214, 489] width 105 height 14
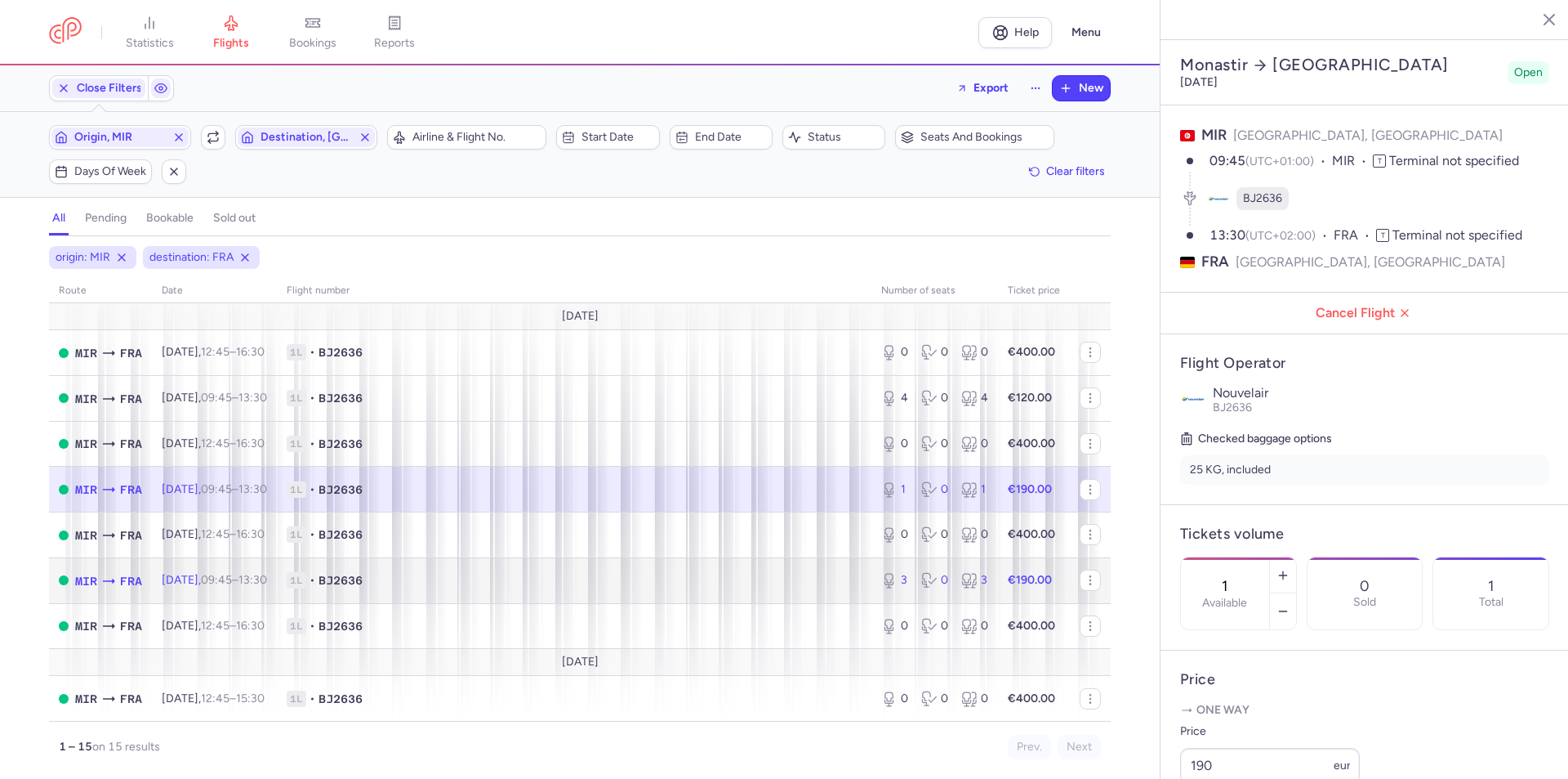
click at [230, 590] on td "[DATE] 09:45 – 13:30 +0" at bounding box center [214, 580] width 125 height 46
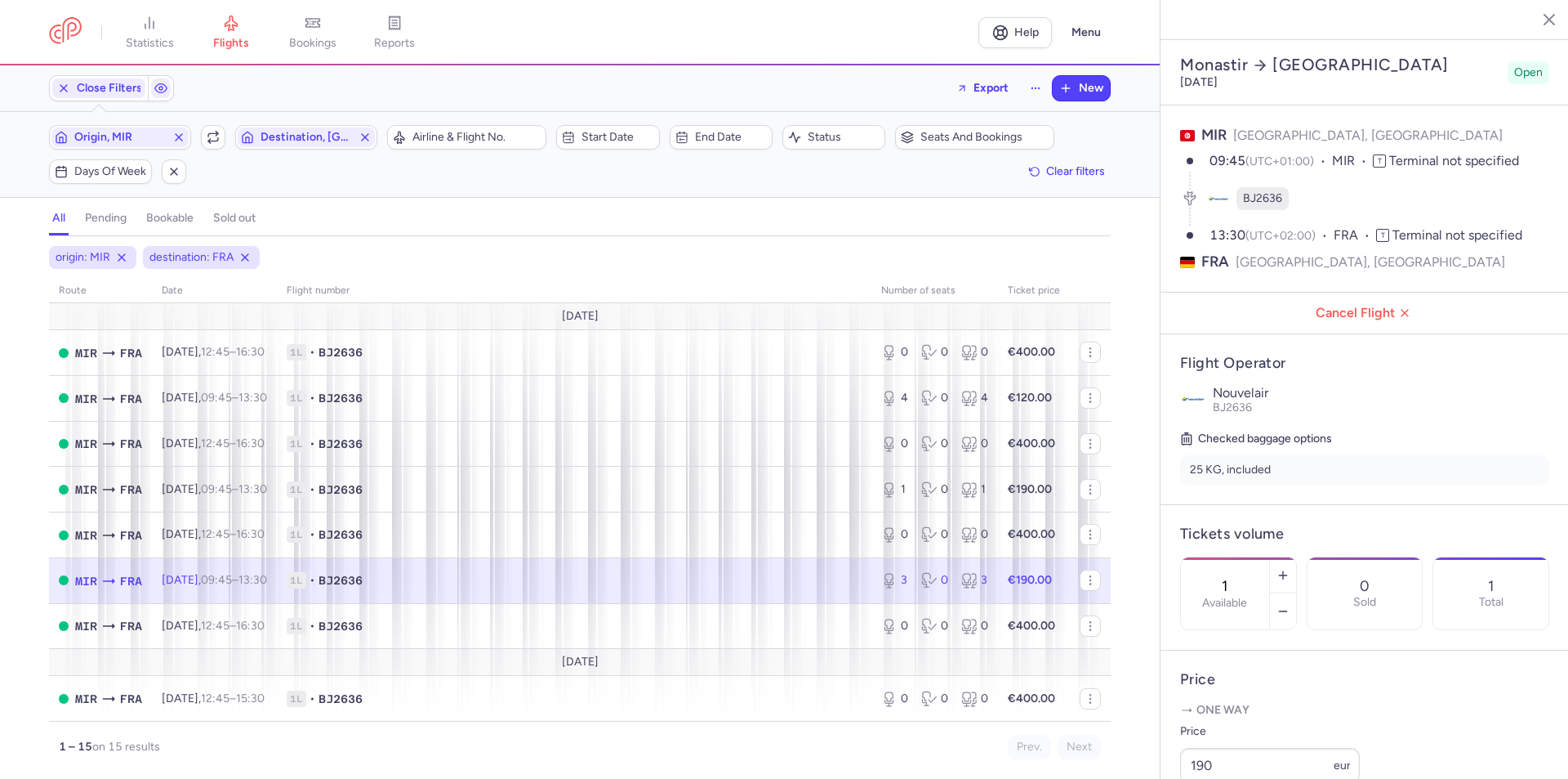
type input "3"
